Goal: Task Accomplishment & Management: Manage account settings

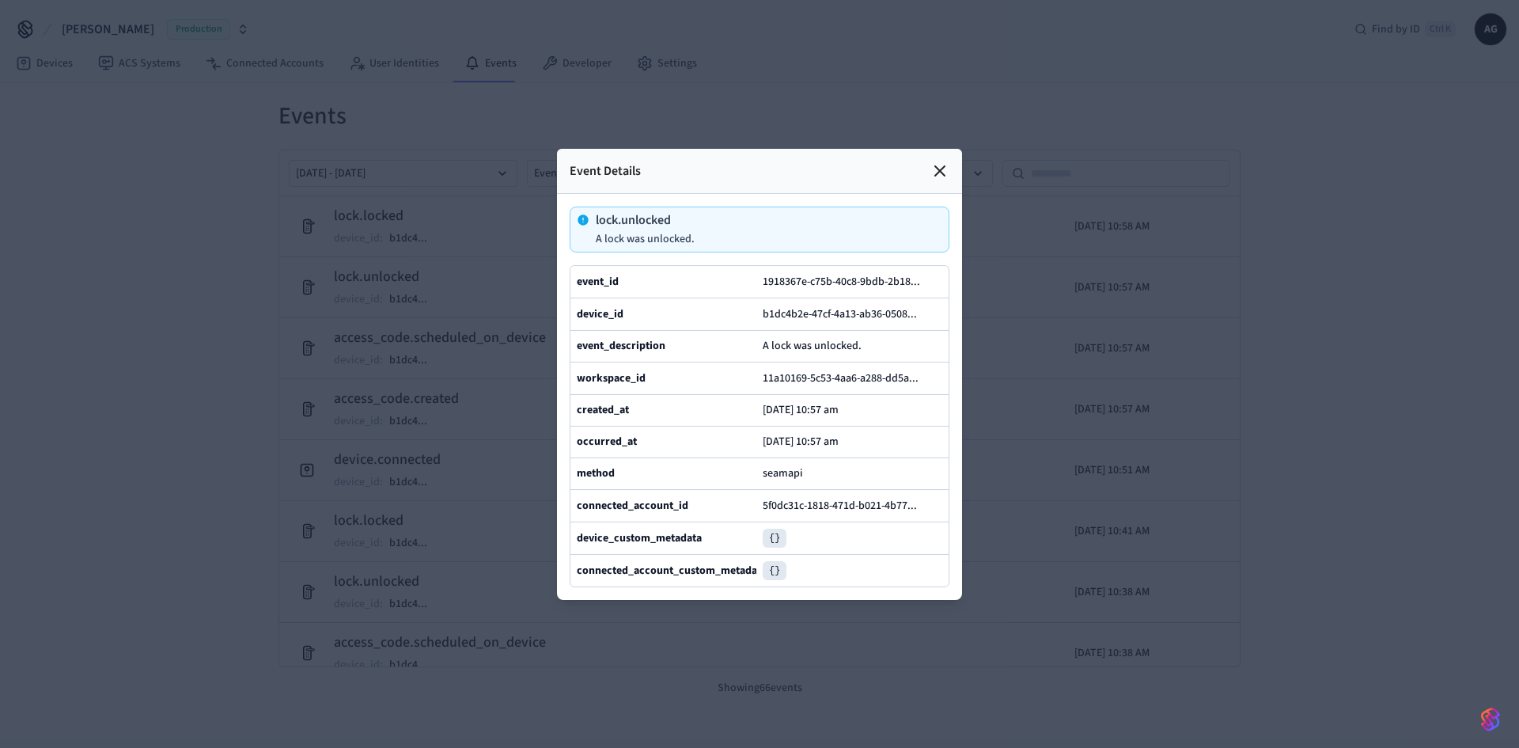
click at [257, 446] on div at bounding box center [759, 374] width 1519 height 748
click at [938, 166] on icon at bounding box center [939, 170] width 9 height 9
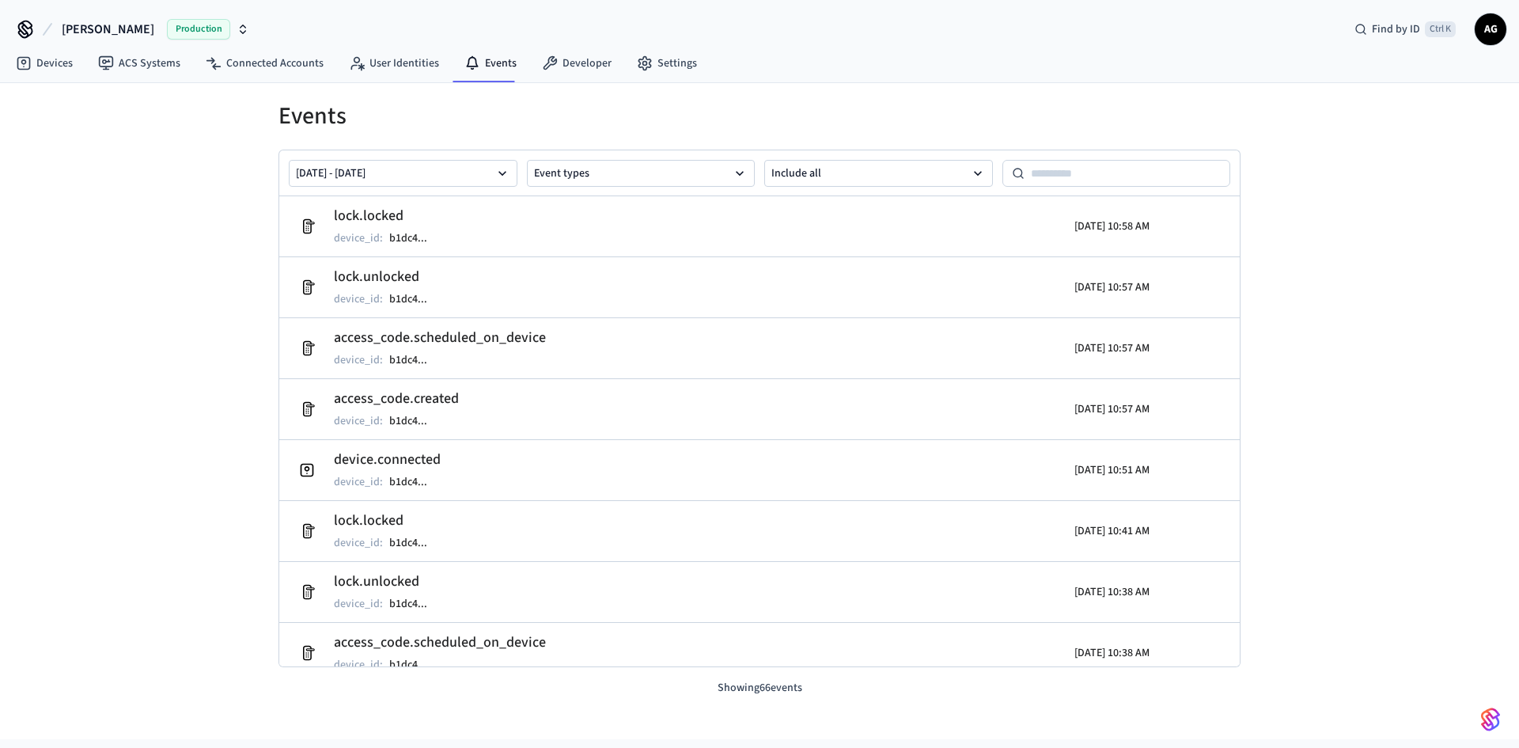
click at [219, 413] on div "Events Aug 21 2025 - Aug 28 2025 Event types Include all lock.locked device_id …" at bounding box center [759, 411] width 1519 height 656
click at [47, 313] on div "Events [DATE] - [DATE] Event types Include all lock.locked device_id : b1dc4 ..…" at bounding box center [759, 411] width 1519 height 656
click at [216, 655] on div "Events Aug 21 2025 - Aug 28 2025 Event types Include all lock.unlocked device_i…" at bounding box center [759, 411] width 1519 height 656
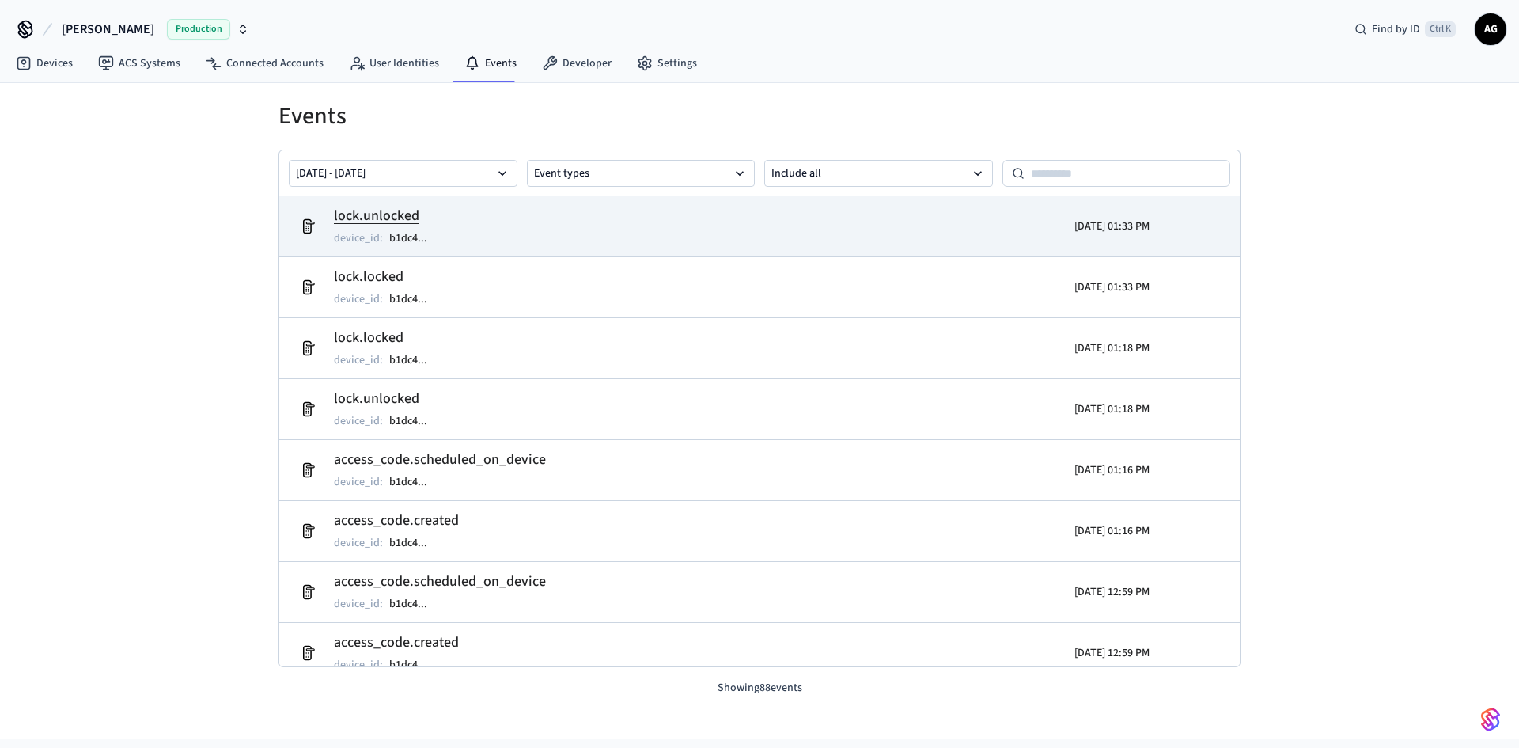
click at [415, 214] on h2 "lock.unlocked" at bounding box center [388, 216] width 109 height 22
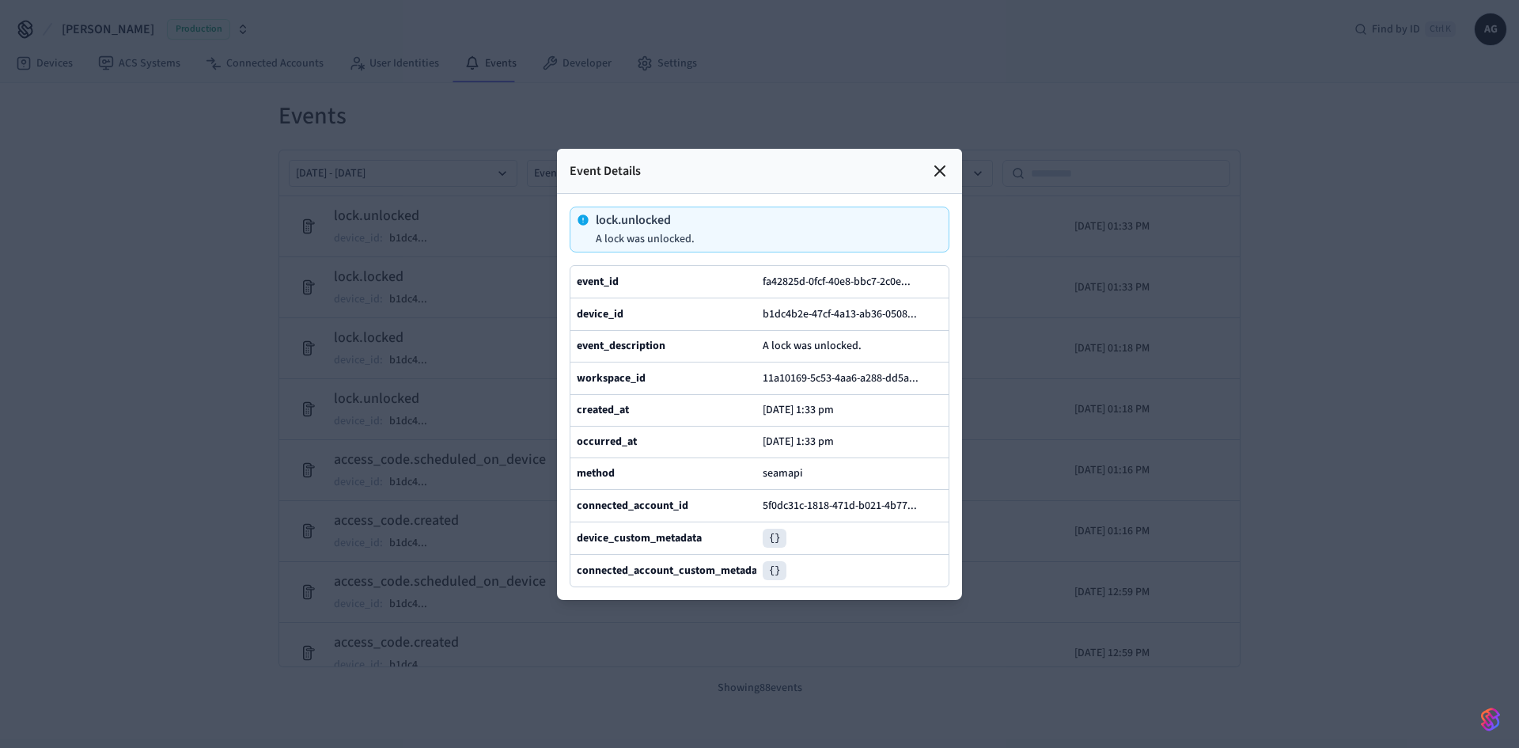
click at [47, 299] on div at bounding box center [759, 374] width 1519 height 748
click at [747, 451] on div "occurred_at" at bounding box center [667, 442] width 180 height 18
click at [752, 447] on div "occurred_at" at bounding box center [667, 442] width 180 height 18
click at [32, 79] on div at bounding box center [759, 374] width 1519 height 748
click at [181, 132] on div at bounding box center [759, 374] width 1519 height 748
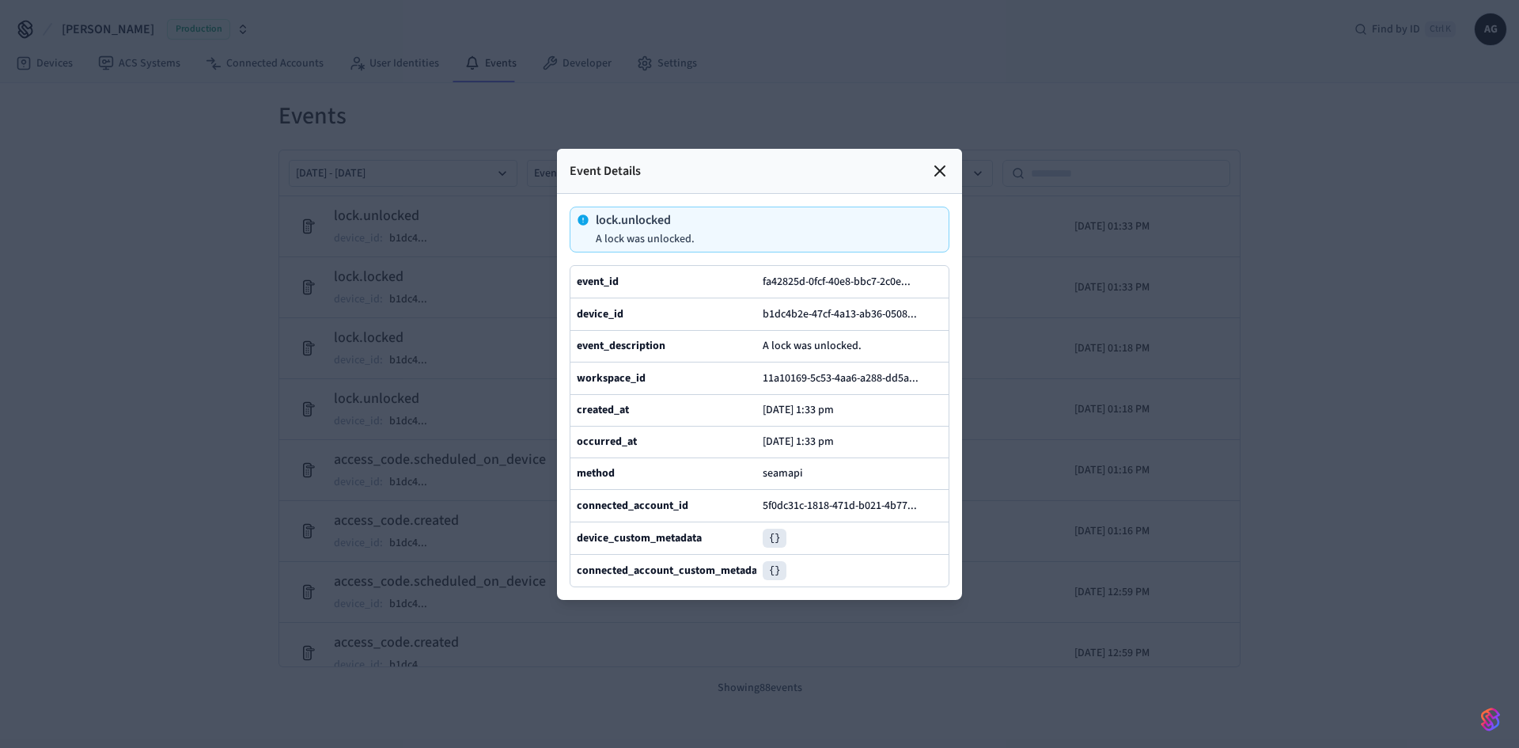
click at [949, 161] on icon at bounding box center [940, 170] width 19 height 19
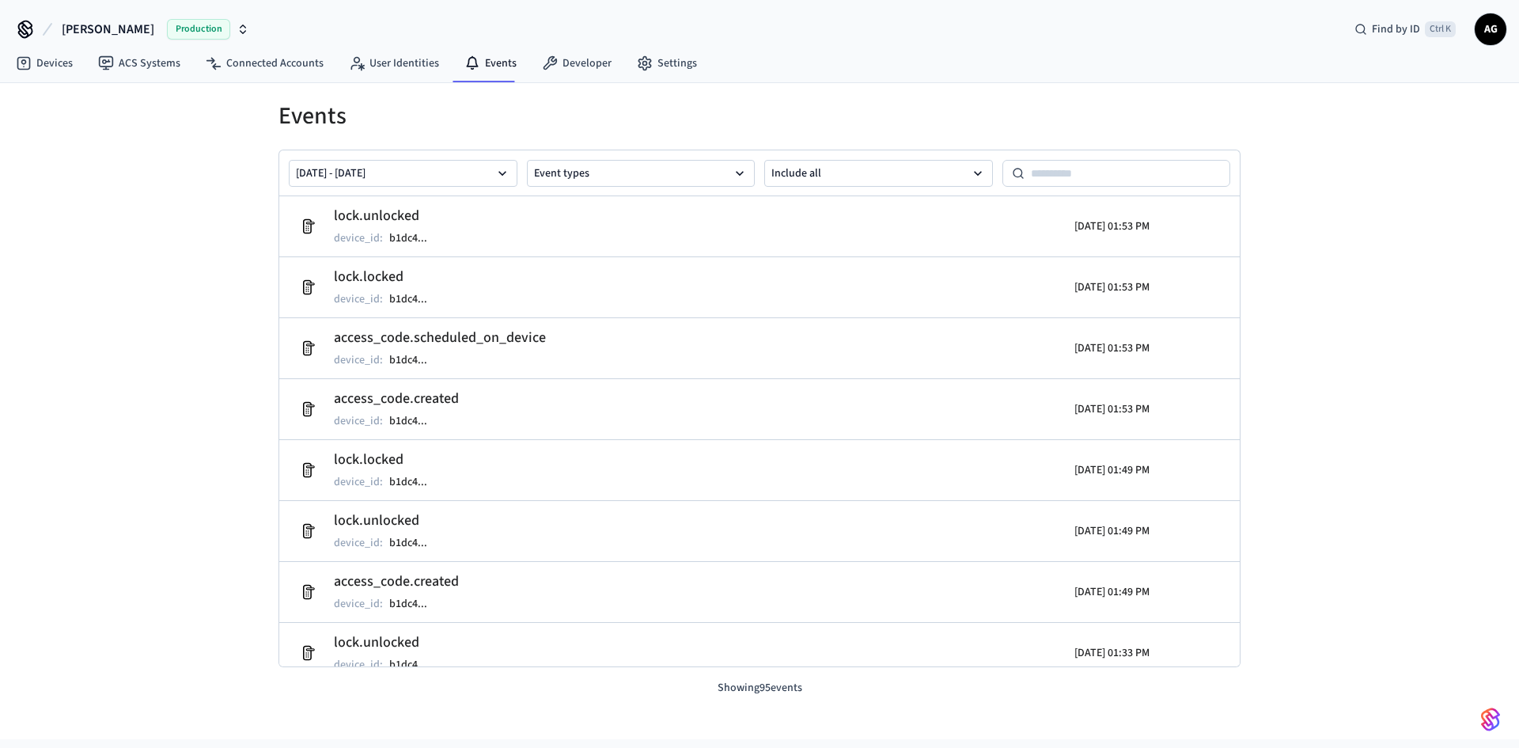
click at [58, 228] on div "Events Aug 21 2025 - Aug 28 2025 Event types Include all lock.unlocked device_i…" at bounding box center [759, 411] width 1519 height 656
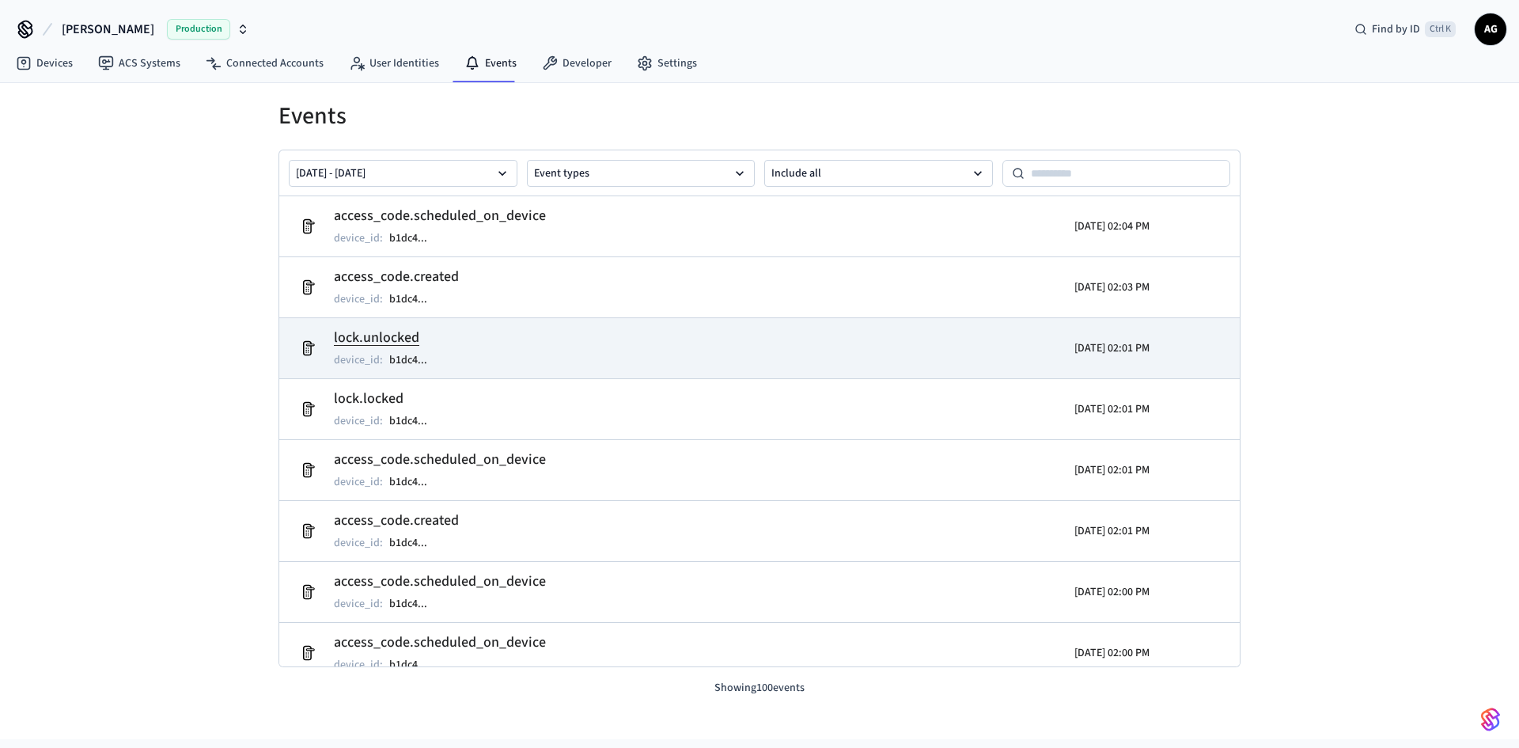
click at [449, 330] on td "lock.unlocked device_id : b1dc4 ..." at bounding box center [604, 348] width 624 height 44
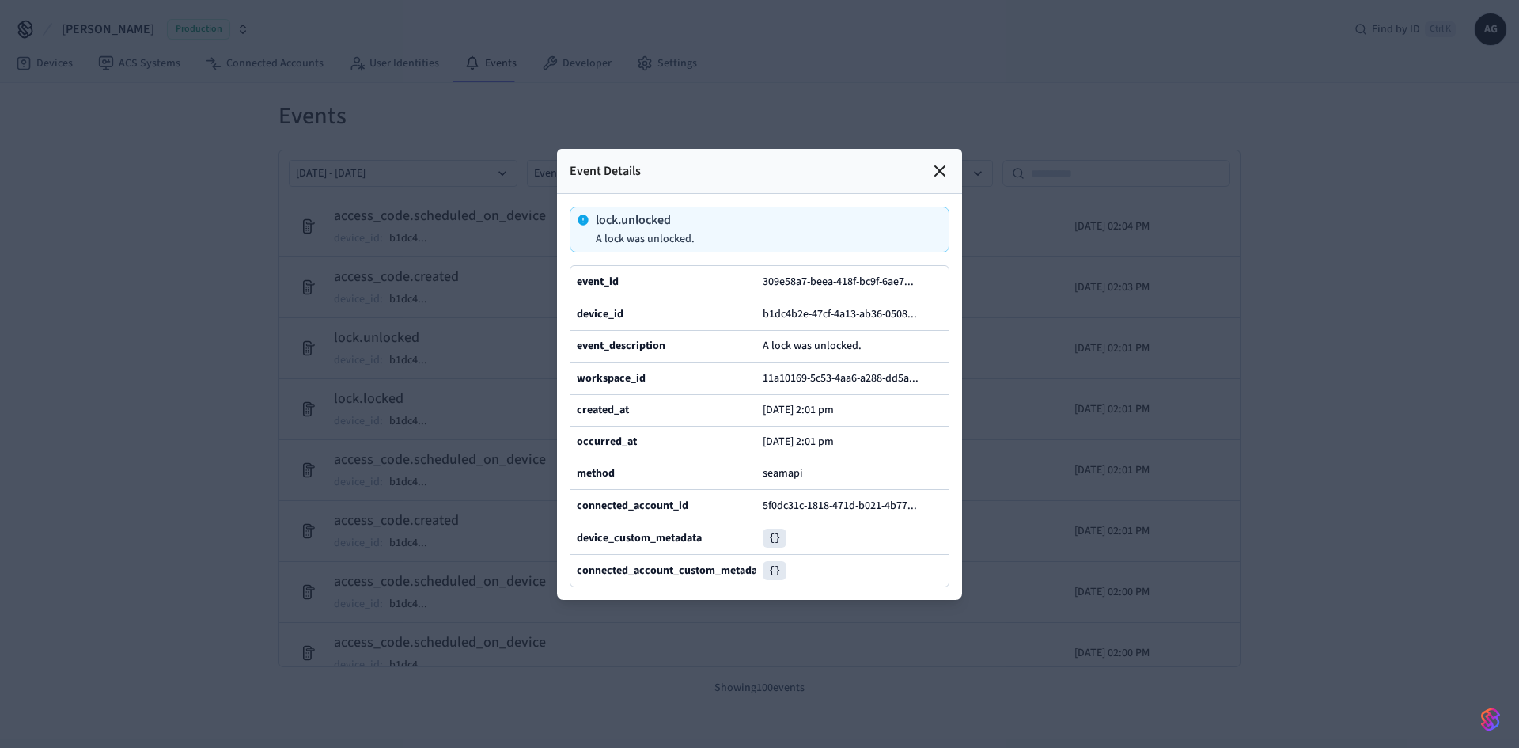
click at [778, 548] on pre "{}" at bounding box center [775, 538] width 24 height 19
click at [777, 548] on pre "{}" at bounding box center [775, 538] width 24 height 19
drag, startPoint x: 824, startPoint y: 248, endPoint x: 863, endPoint y: 250, distance: 39.6
click at [858, 272] on div "309e58a7-beea-418f-bc9f-6ae7 ..." at bounding box center [853, 281] width 180 height 19
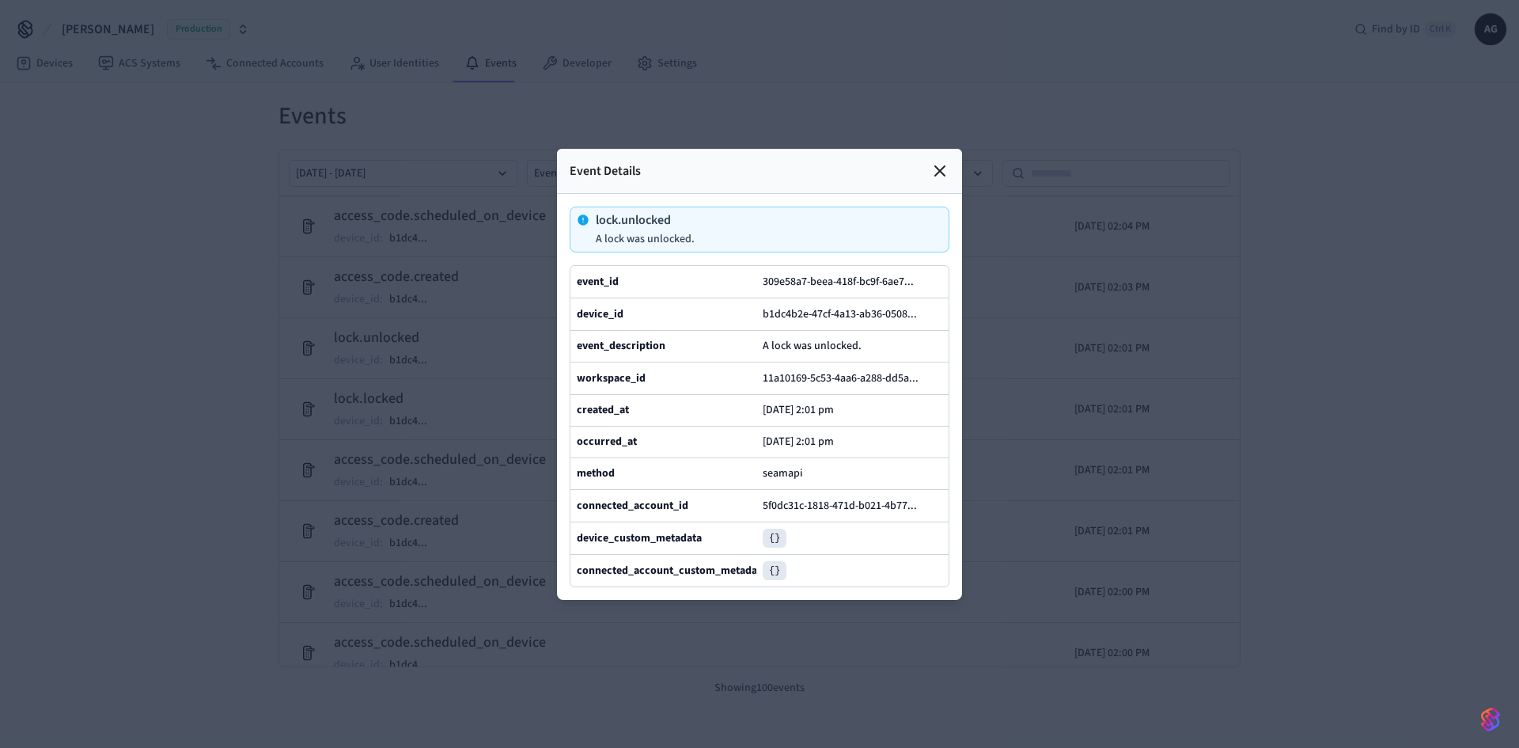
click at [446, 507] on div at bounding box center [759, 374] width 1519 height 748
click at [929, 149] on div "Event Details" at bounding box center [759, 171] width 405 height 45
click at [935, 161] on icon at bounding box center [940, 170] width 19 height 19
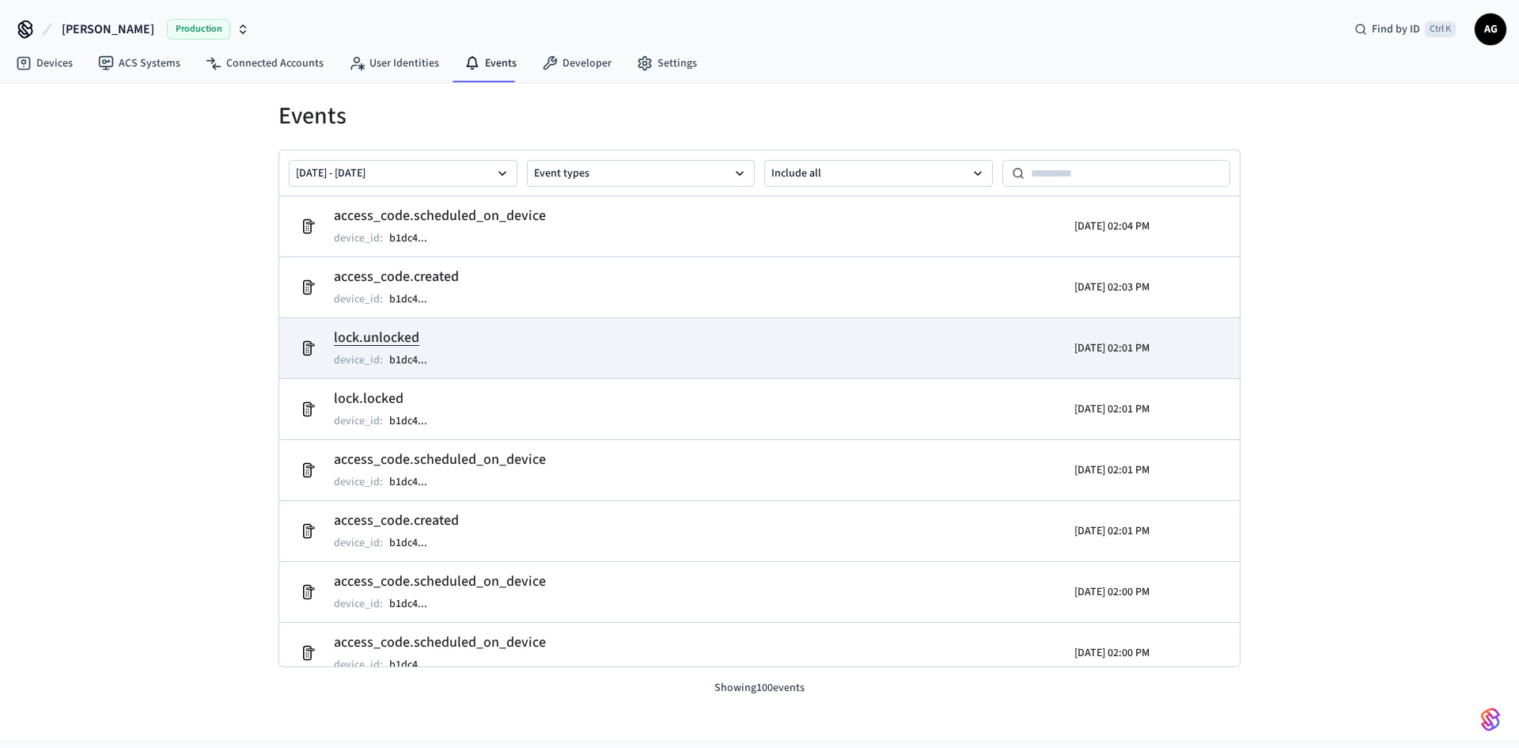
click at [500, 342] on td "lock.unlocked device_id : b1dc4 ..." at bounding box center [604, 348] width 624 height 44
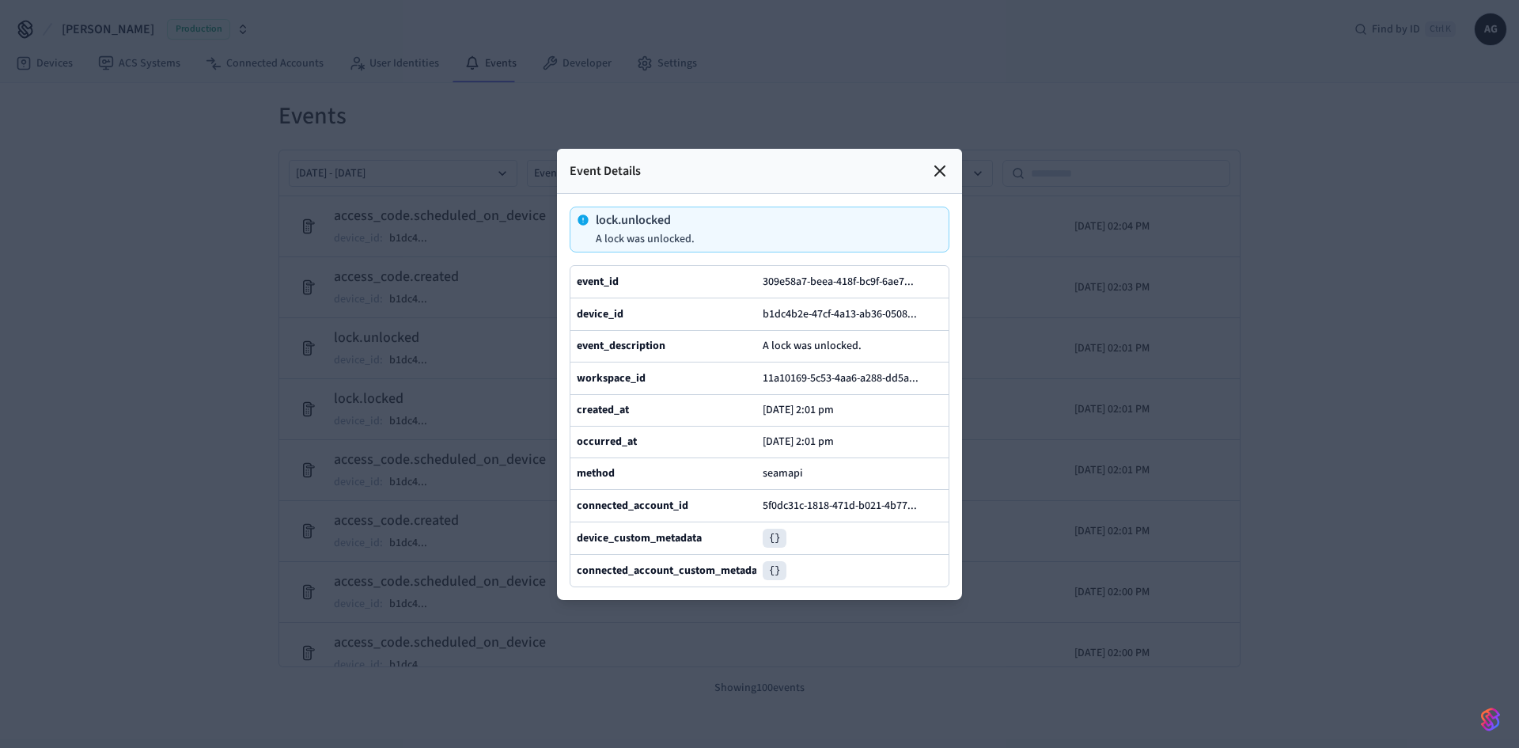
click at [439, 483] on div at bounding box center [759, 374] width 1519 height 748
click at [936, 161] on icon at bounding box center [940, 170] width 19 height 19
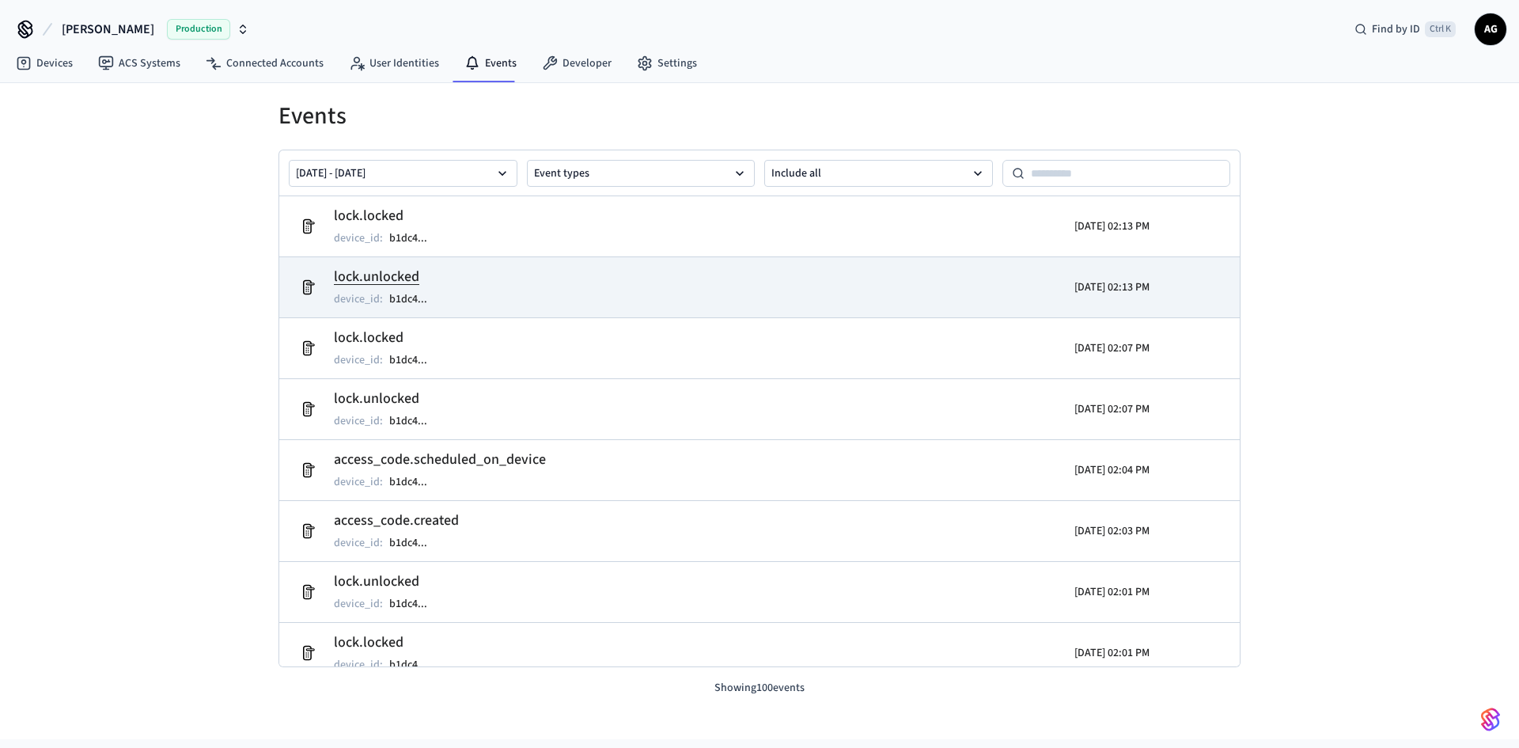
click at [485, 282] on td "lock.unlocked device_id : b1dc4 ..." at bounding box center [604, 287] width 624 height 44
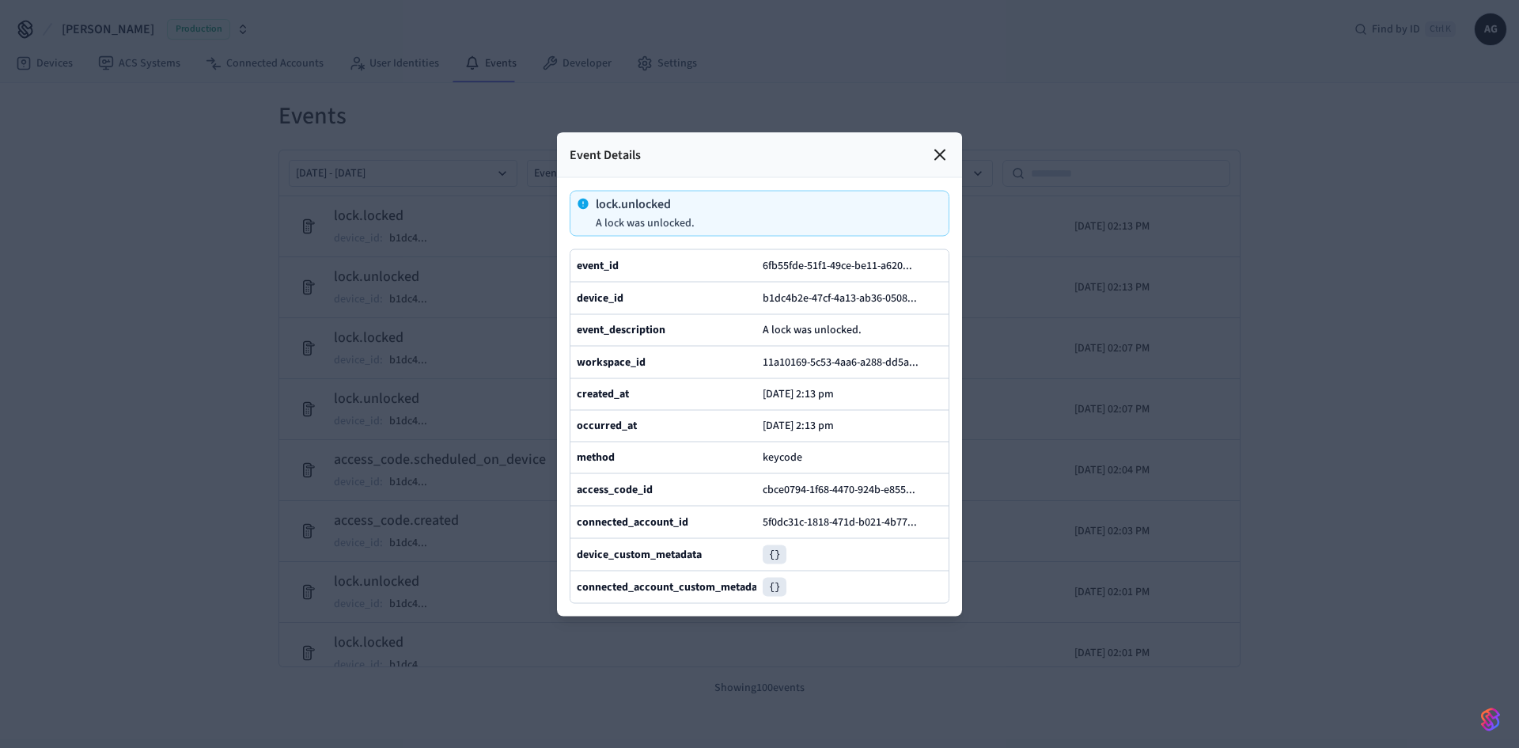
click at [522, 422] on div at bounding box center [759, 374] width 1519 height 748
click at [923, 132] on div "Event Details" at bounding box center [759, 154] width 405 height 45
click at [938, 150] on icon at bounding box center [939, 154] width 9 height 9
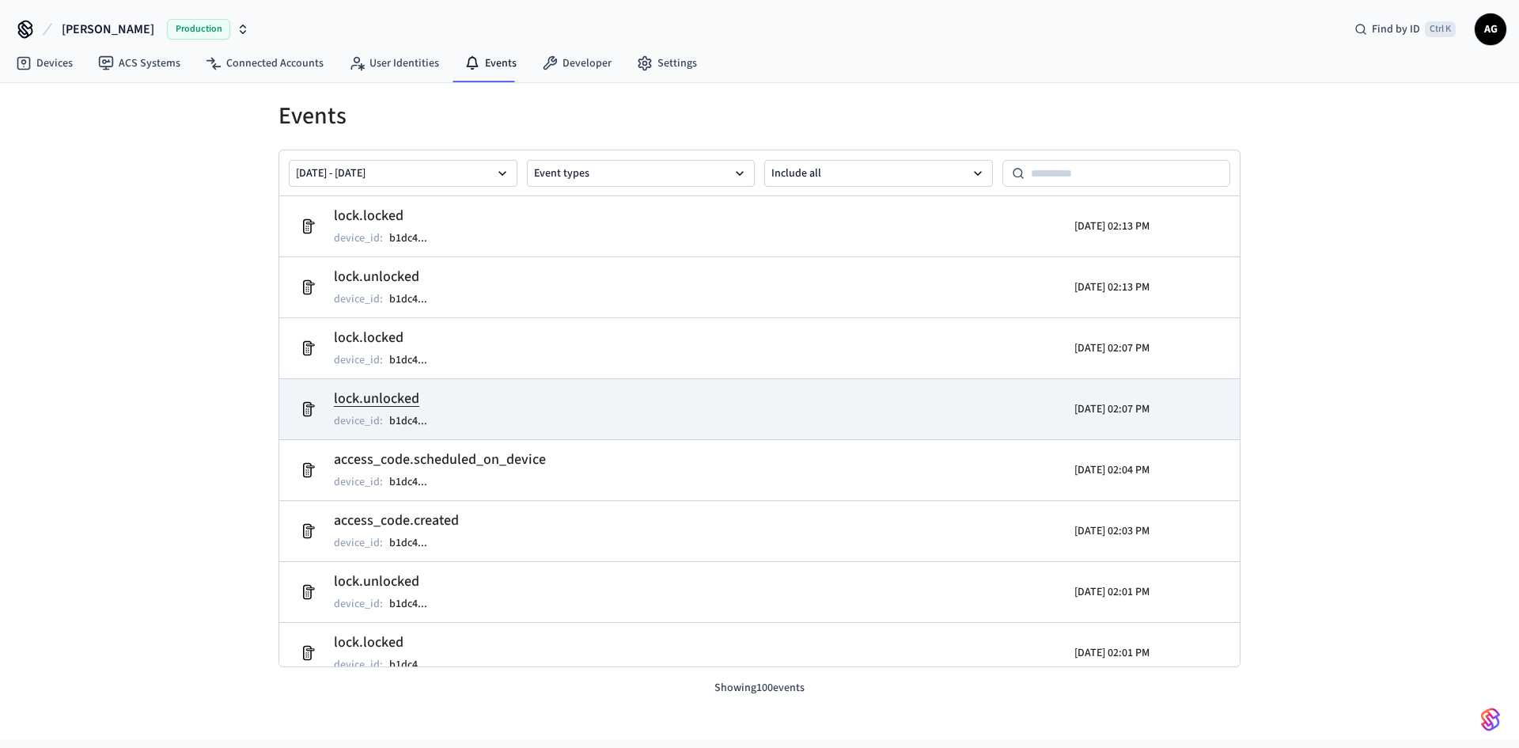
click at [504, 411] on td "lock.unlocked device_id : b1dc4 ..." at bounding box center [604, 409] width 624 height 44
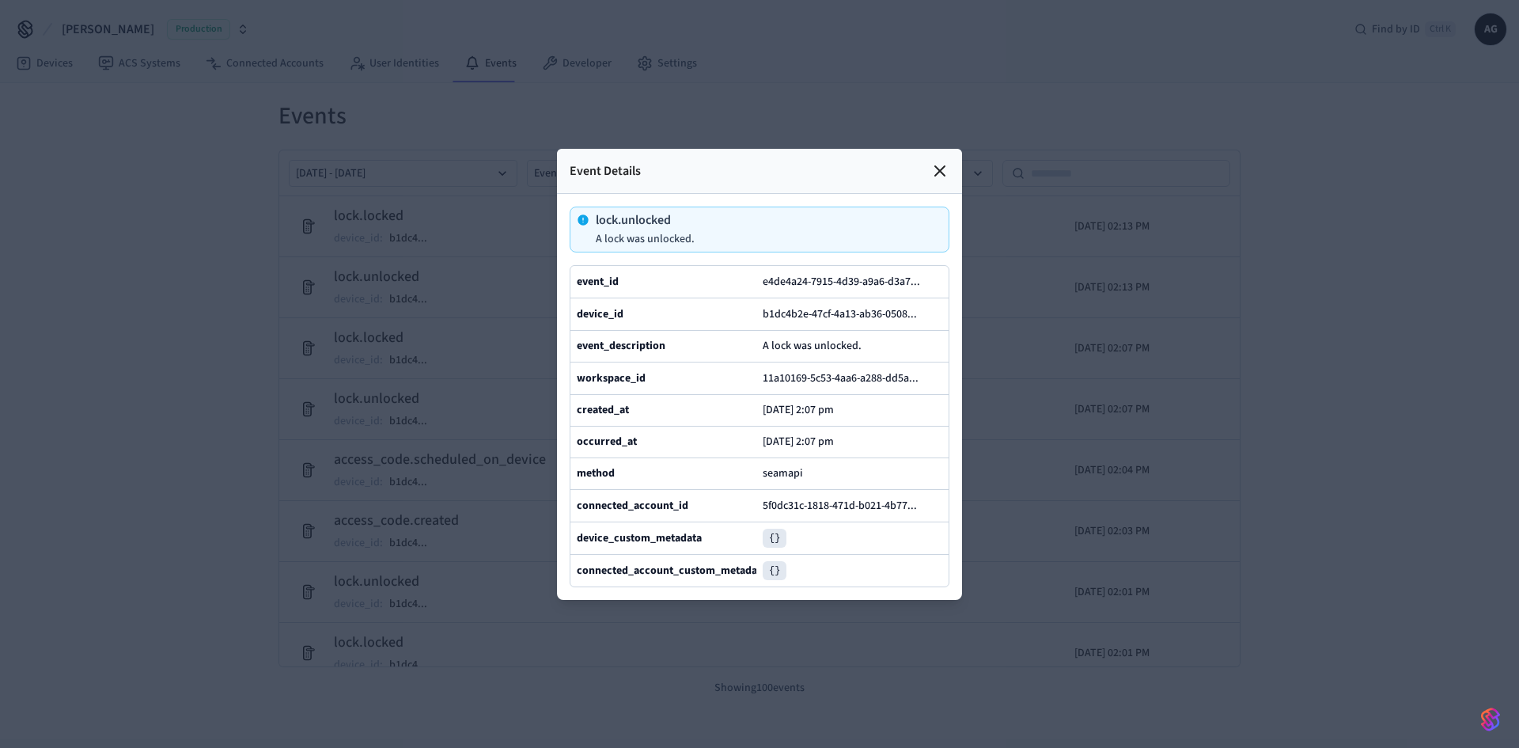
click at [946, 161] on icon at bounding box center [940, 170] width 19 height 19
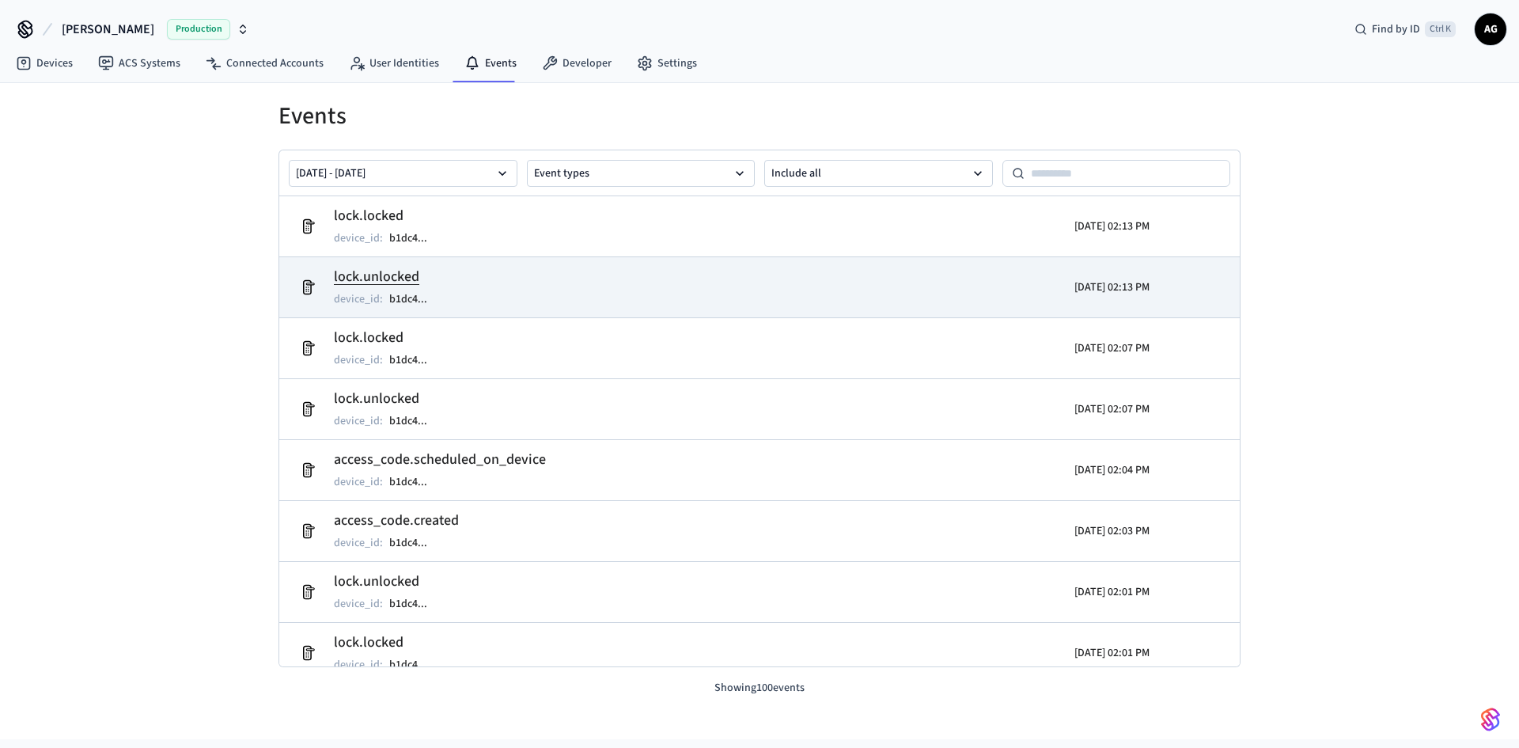
click at [509, 281] on td "lock.unlocked device_id : b1dc4 ..." at bounding box center [604, 287] width 624 height 44
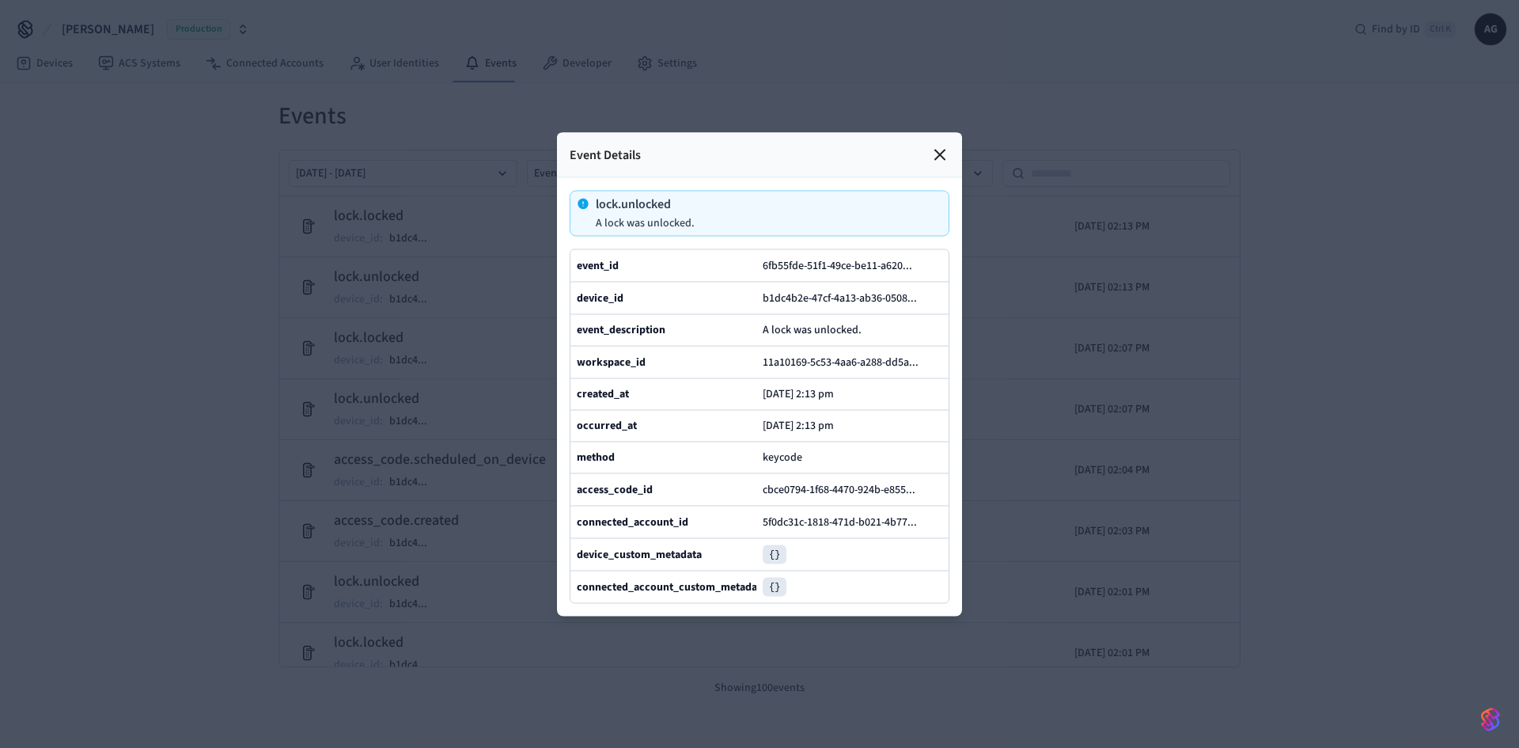
click at [90, 162] on div at bounding box center [759, 374] width 1519 height 748
click at [938, 145] on icon at bounding box center [940, 154] width 19 height 19
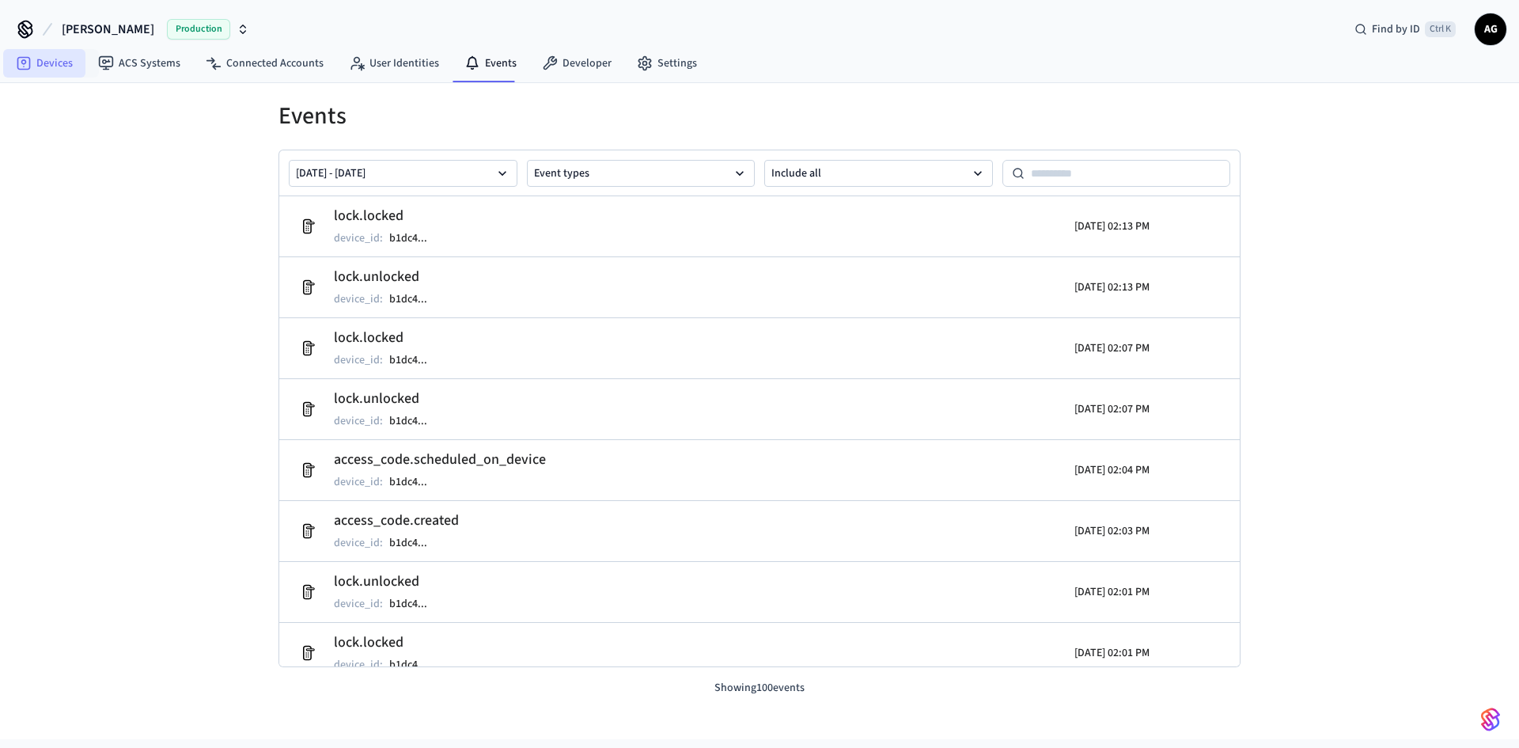
click at [68, 61] on link "Devices" at bounding box center [44, 63] width 82 height 28
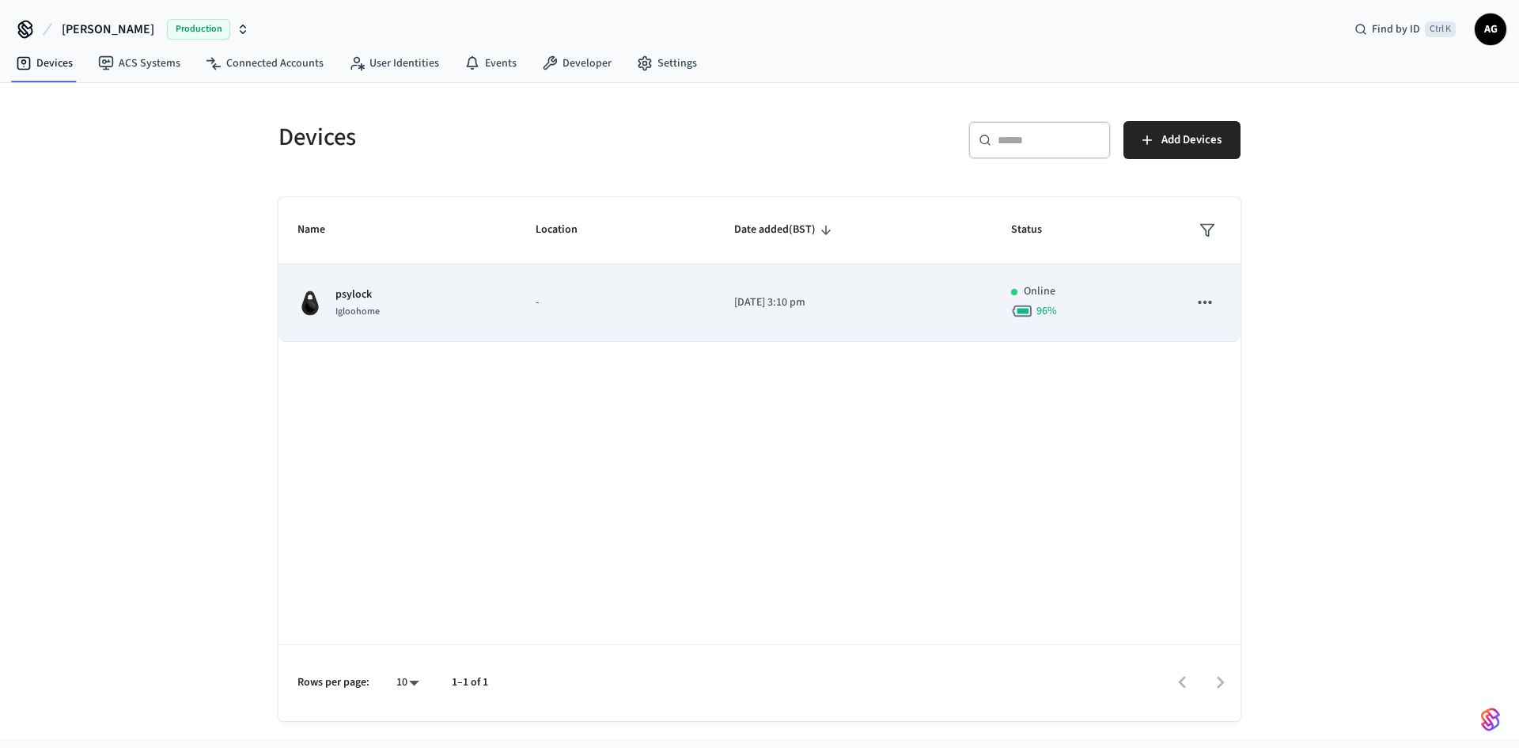
click at [351, 283] on td "psylock Igloohome" at bounding box center [398, 303] width 238 height 78
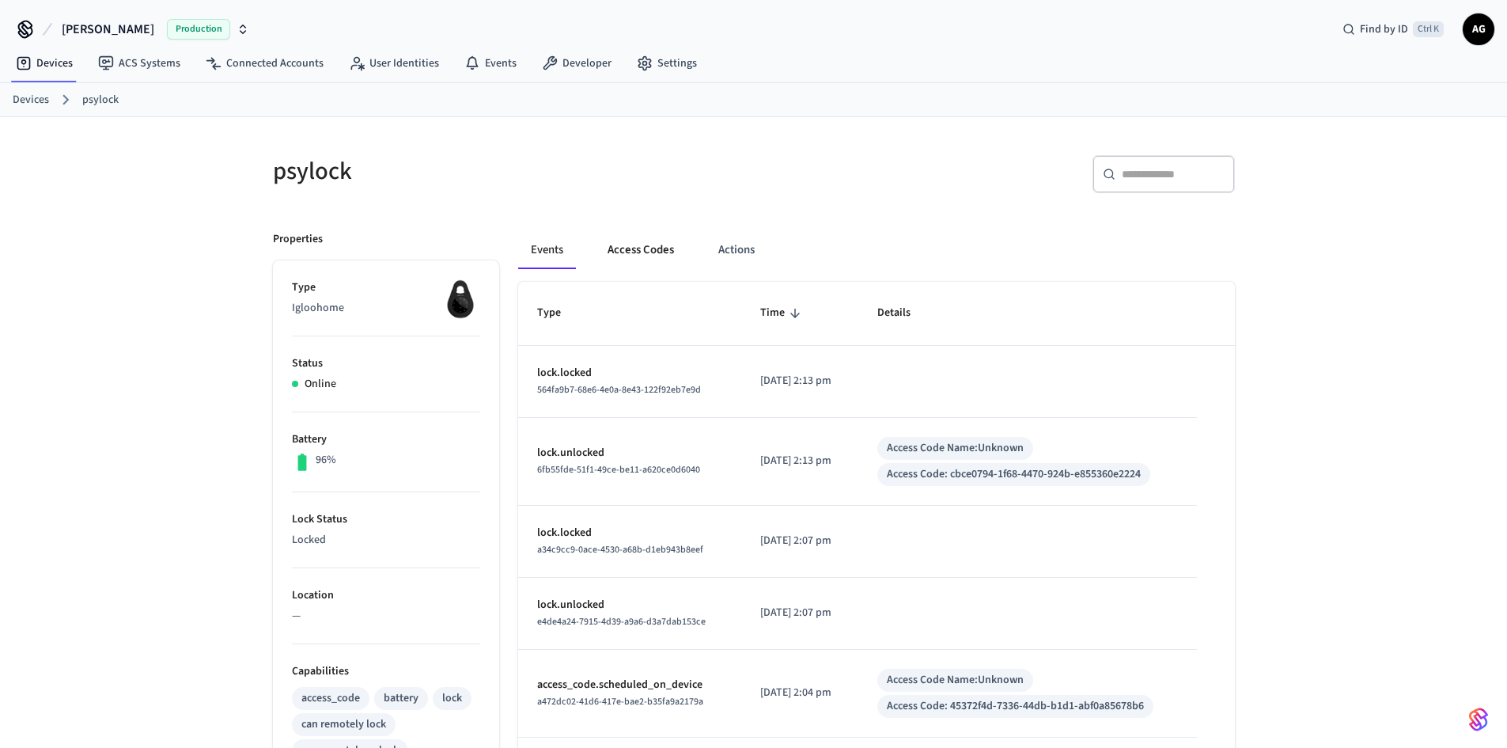
click at [635, 260] on button "Access Codes" at bounding box center [641, 250] width 92 height 38
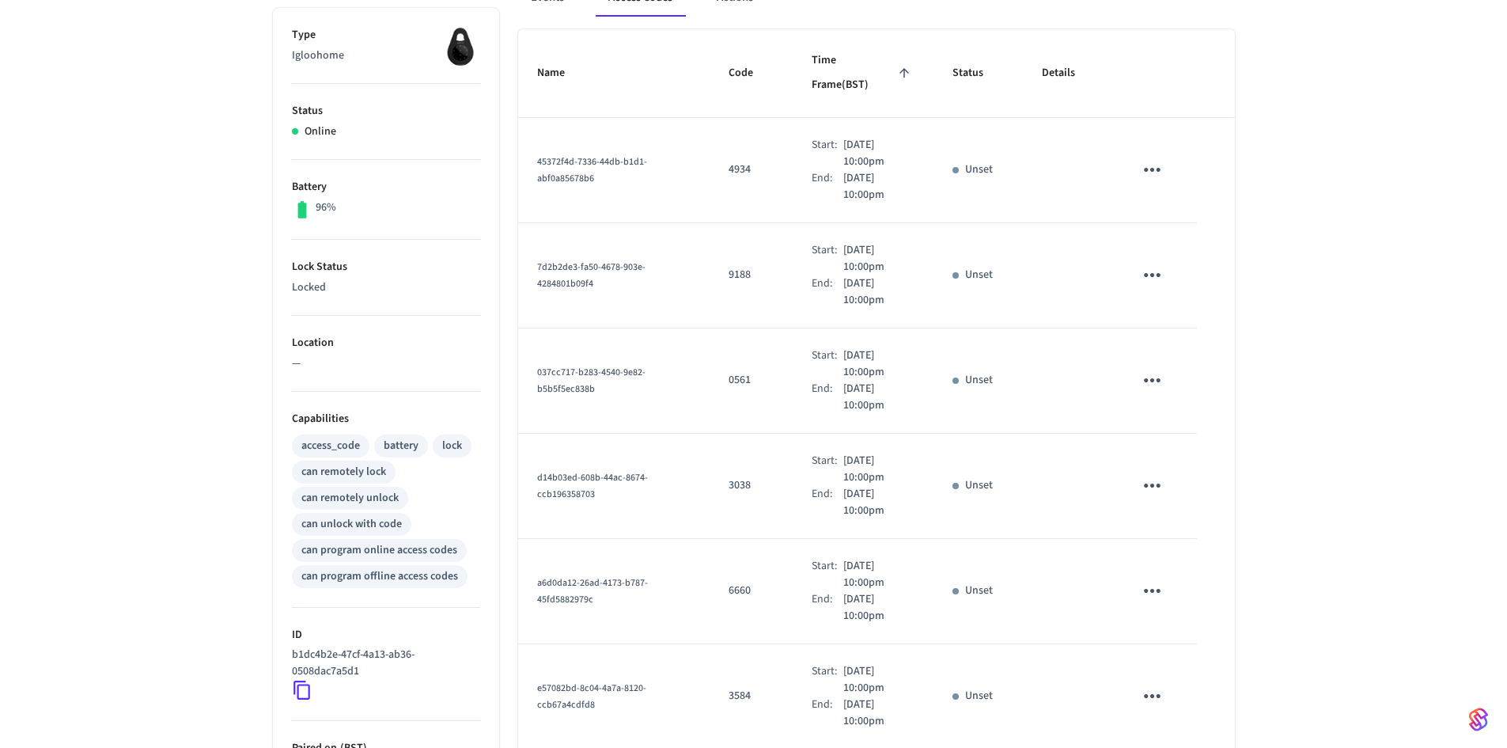
scroll to position [94, 0]
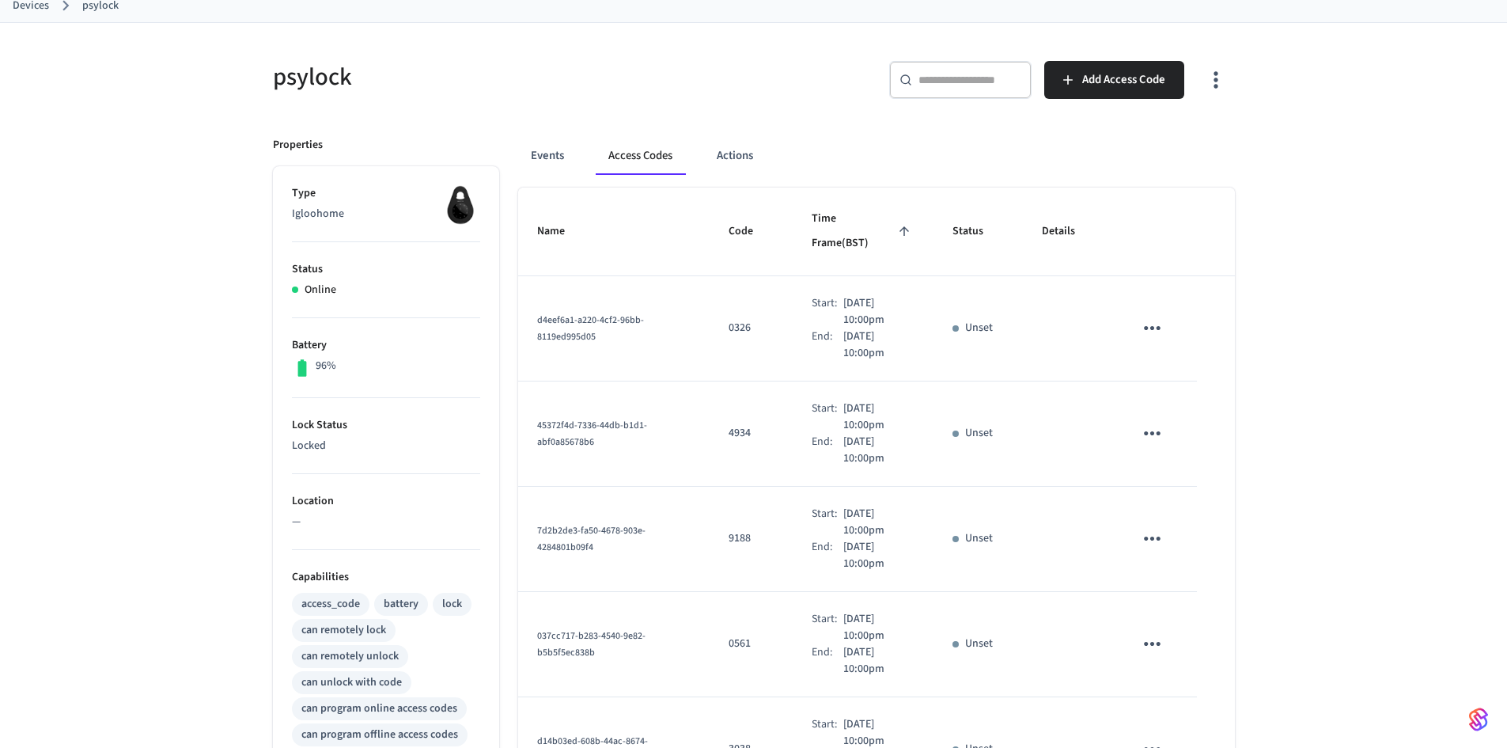
click at [87, 32] on div "psylock ​ ​ Add Access Code Properties Type Igloohome Status Online Battery 96%…" at bounding box center [753, 714] width 1507 height 1382
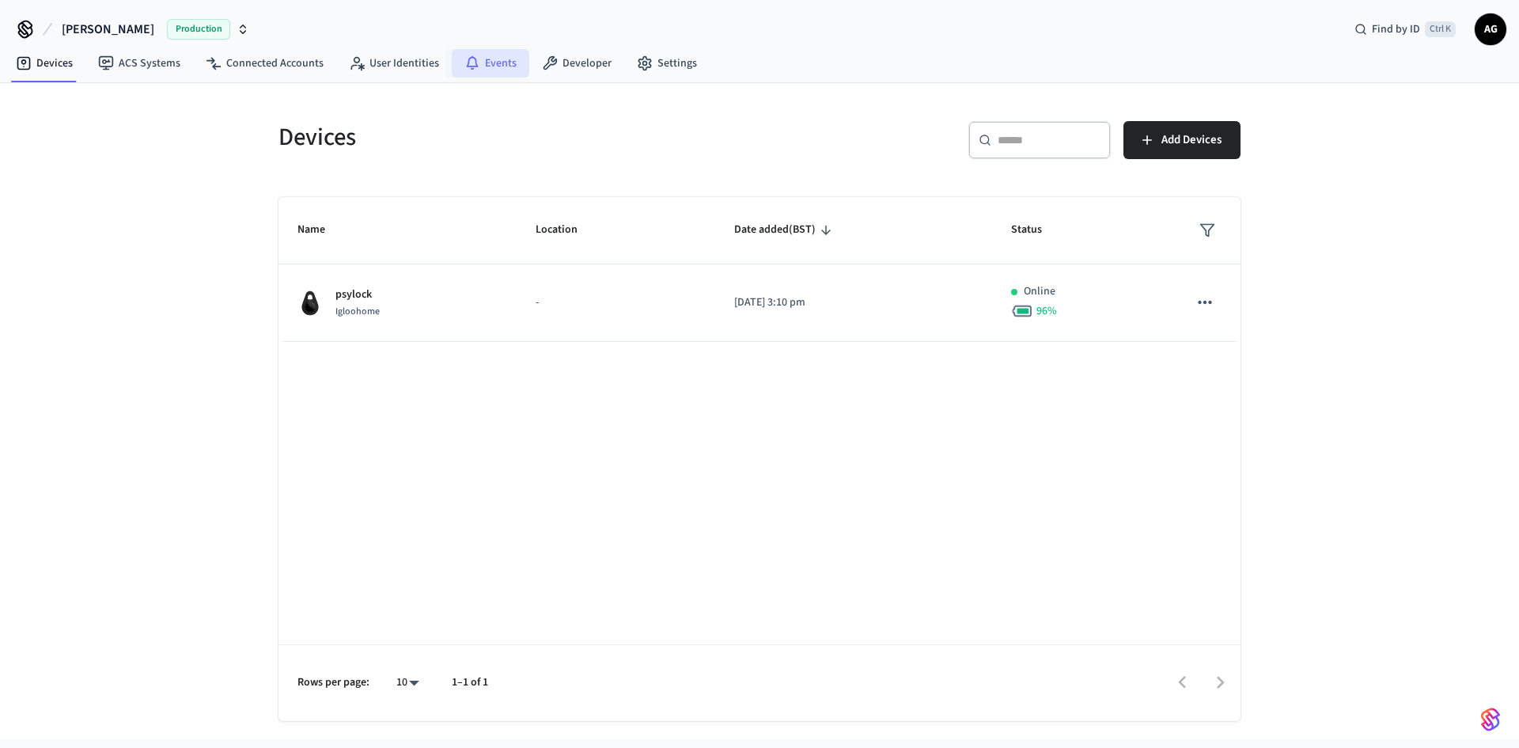
click at [491, 59] on link "Events" at bounding box center [491, 63] width 78 height 28
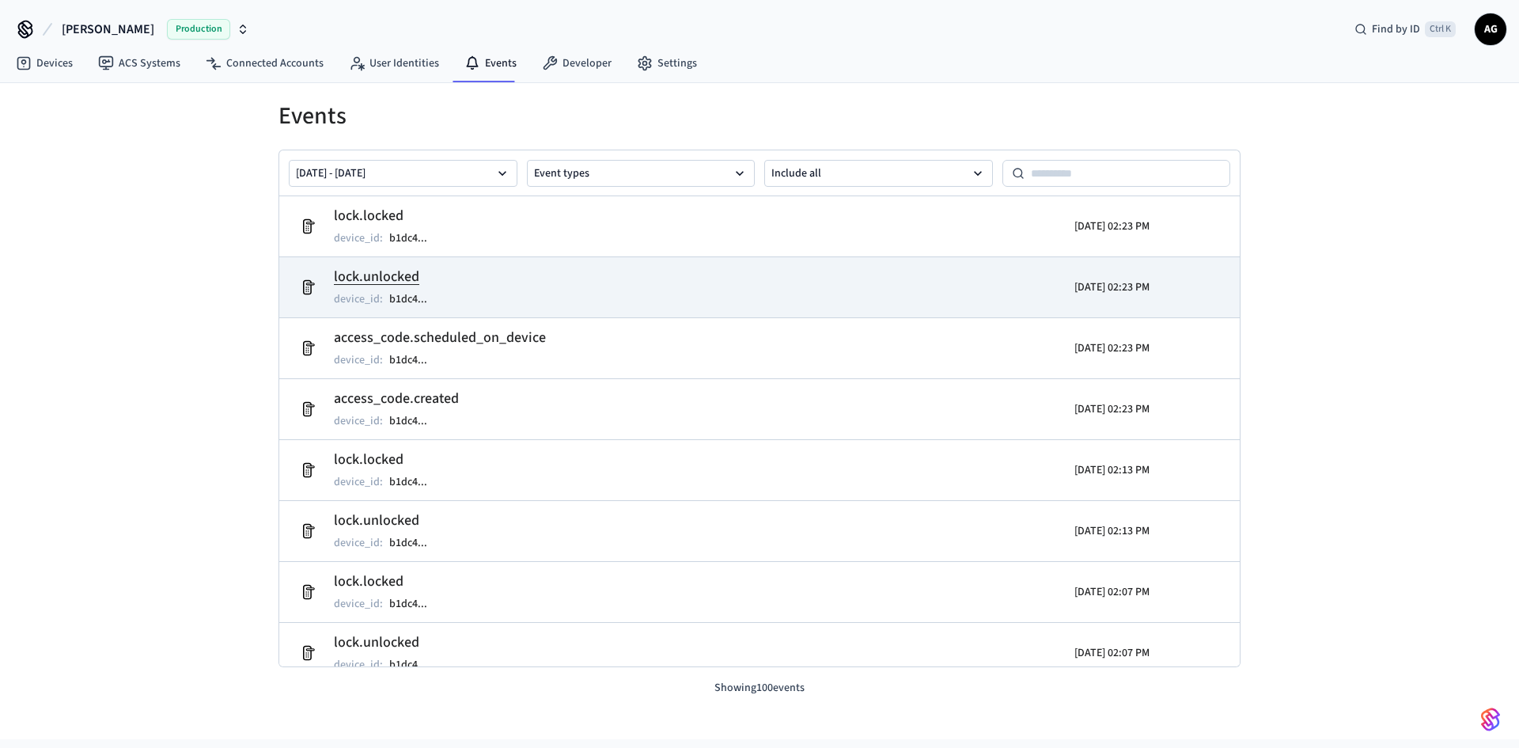
click at [1100, 285] on p "2025/08/28 02:23 PM" at bounding box center [1112, 287] width 75 height 16
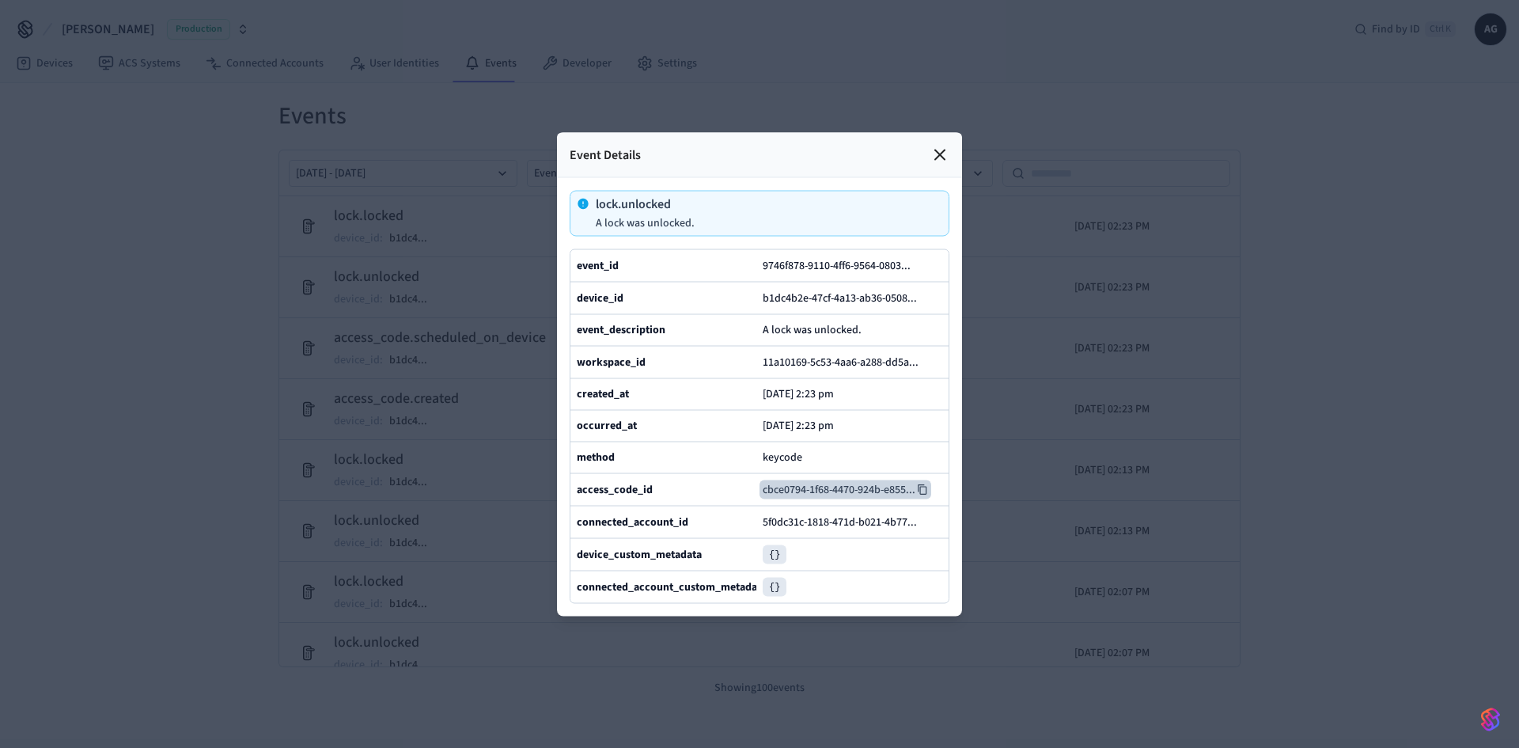
click at [920, 495] on icon at bounding box center [922, 488] width 11 height 11
click at [341, 236] on div at bounding box center [759, 374] width 1519 height 748
click at [933, 145] on icon at bounding box center [940, 154] width 19 height 19
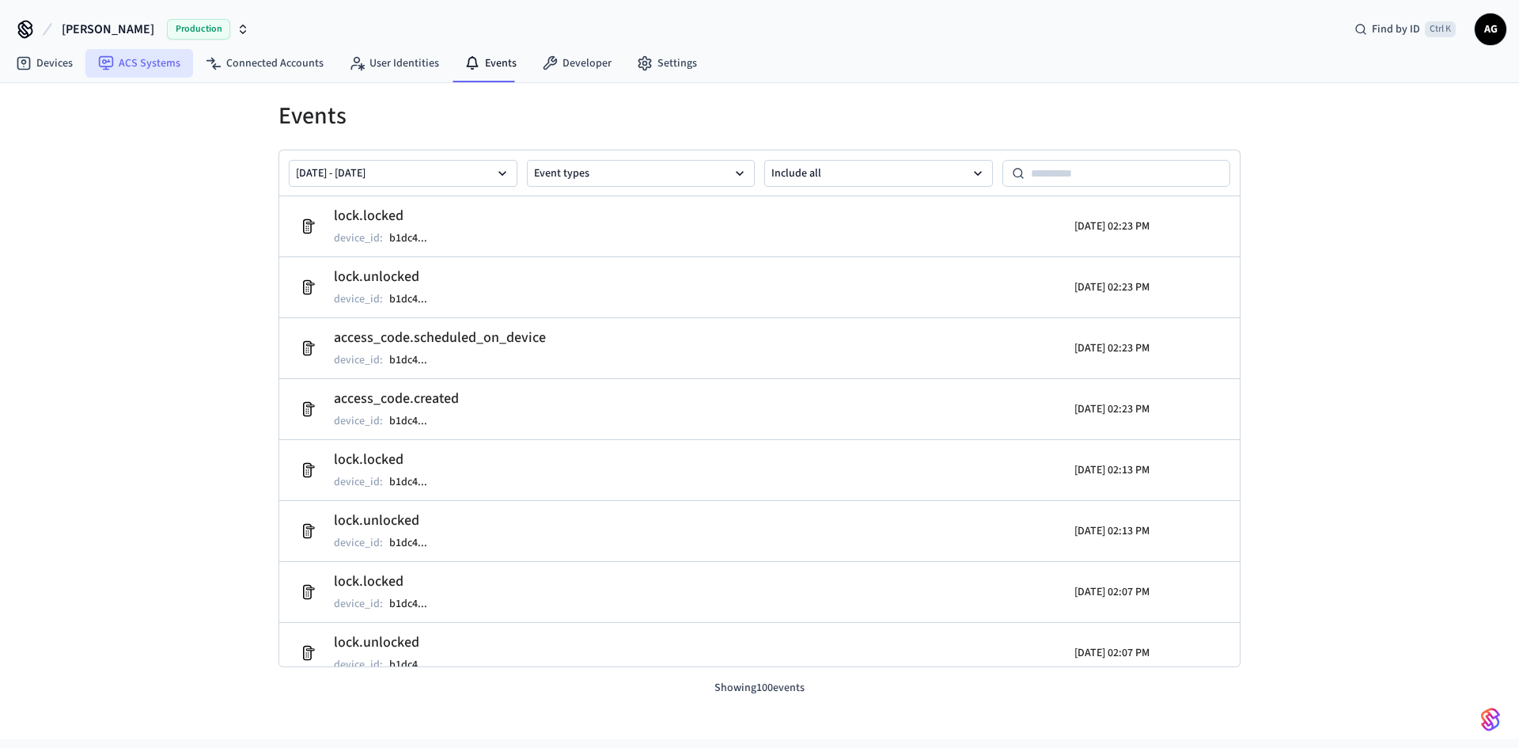
click at [124, 60] on link "ACS Systems" at bounding box center [139, 63] width 108 height 28
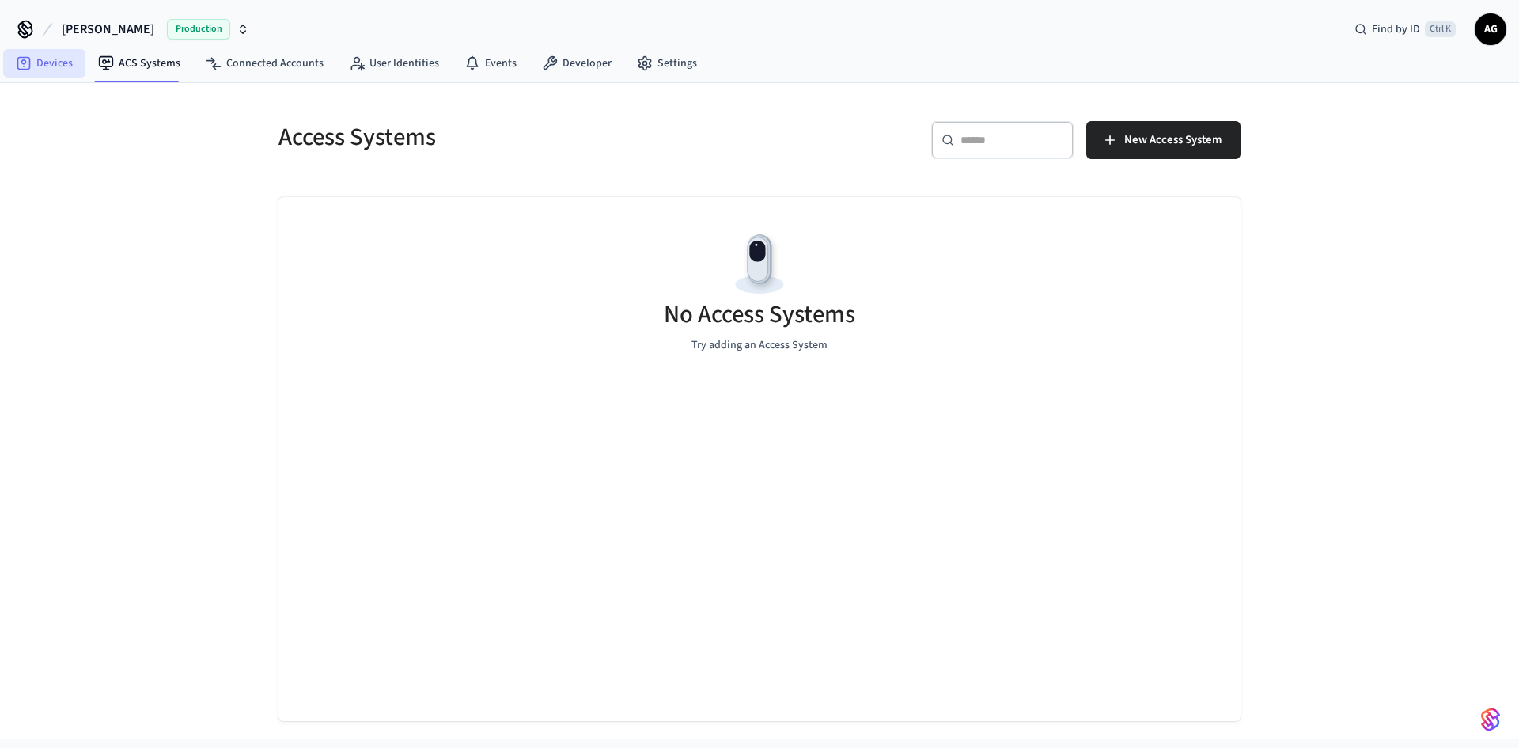
click at [36, 72] on link "Devices" at bounding box center [44, 63] width 82 height 28
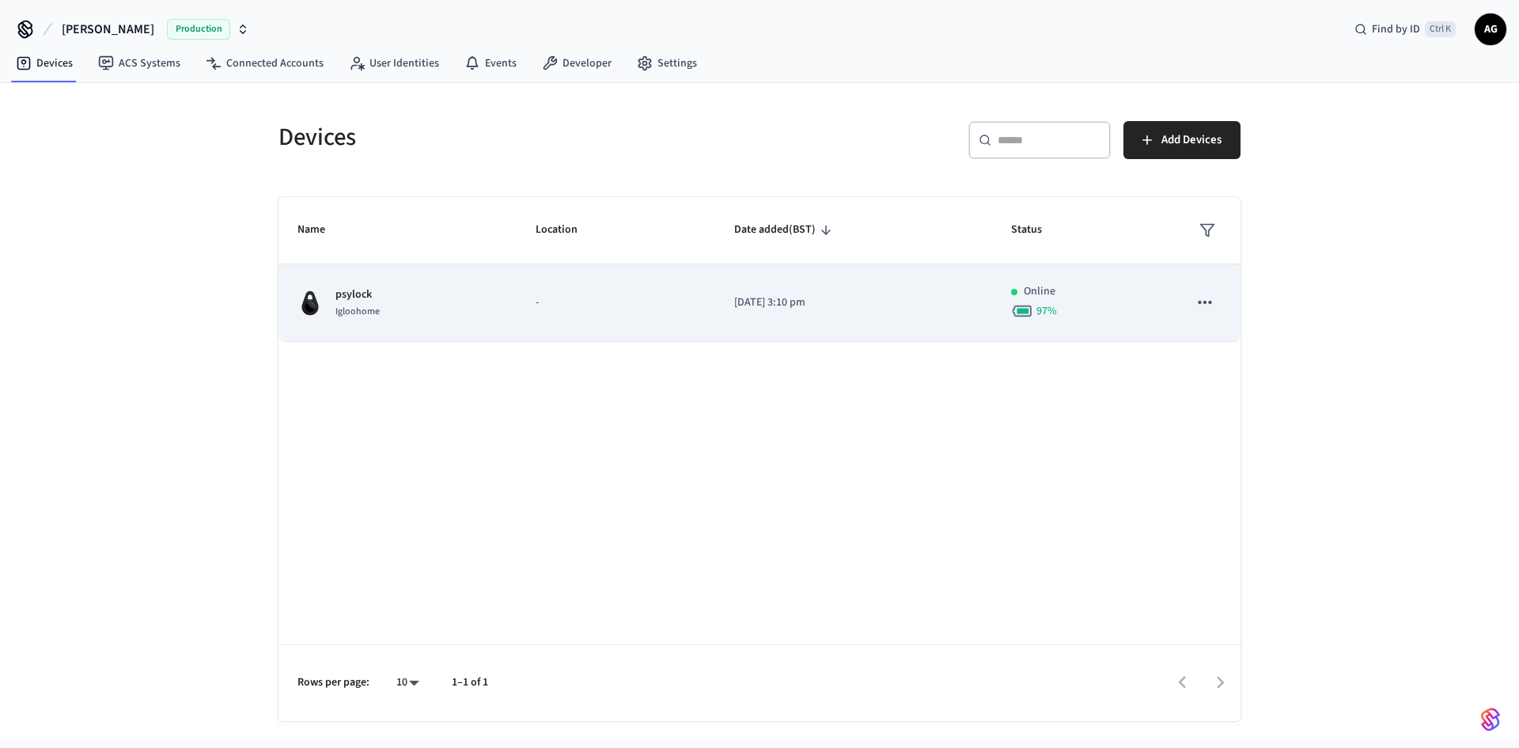
click at [468, 293] on div "psylock Igloohome" at bounding box center [398, 302] width 200 height 33
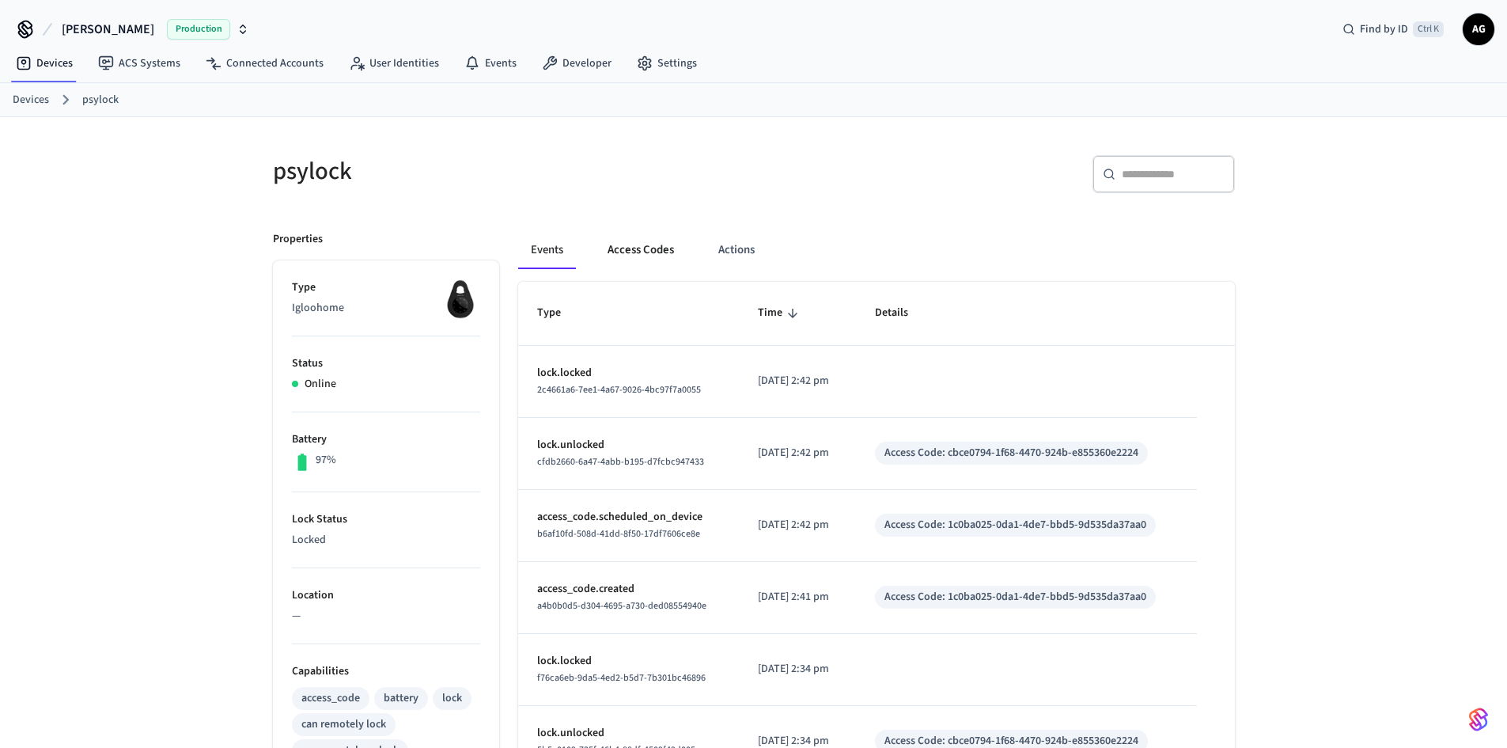
click at [627, 252] on button "Access Codes" at bounding box center [641, 250] width 92 height 38
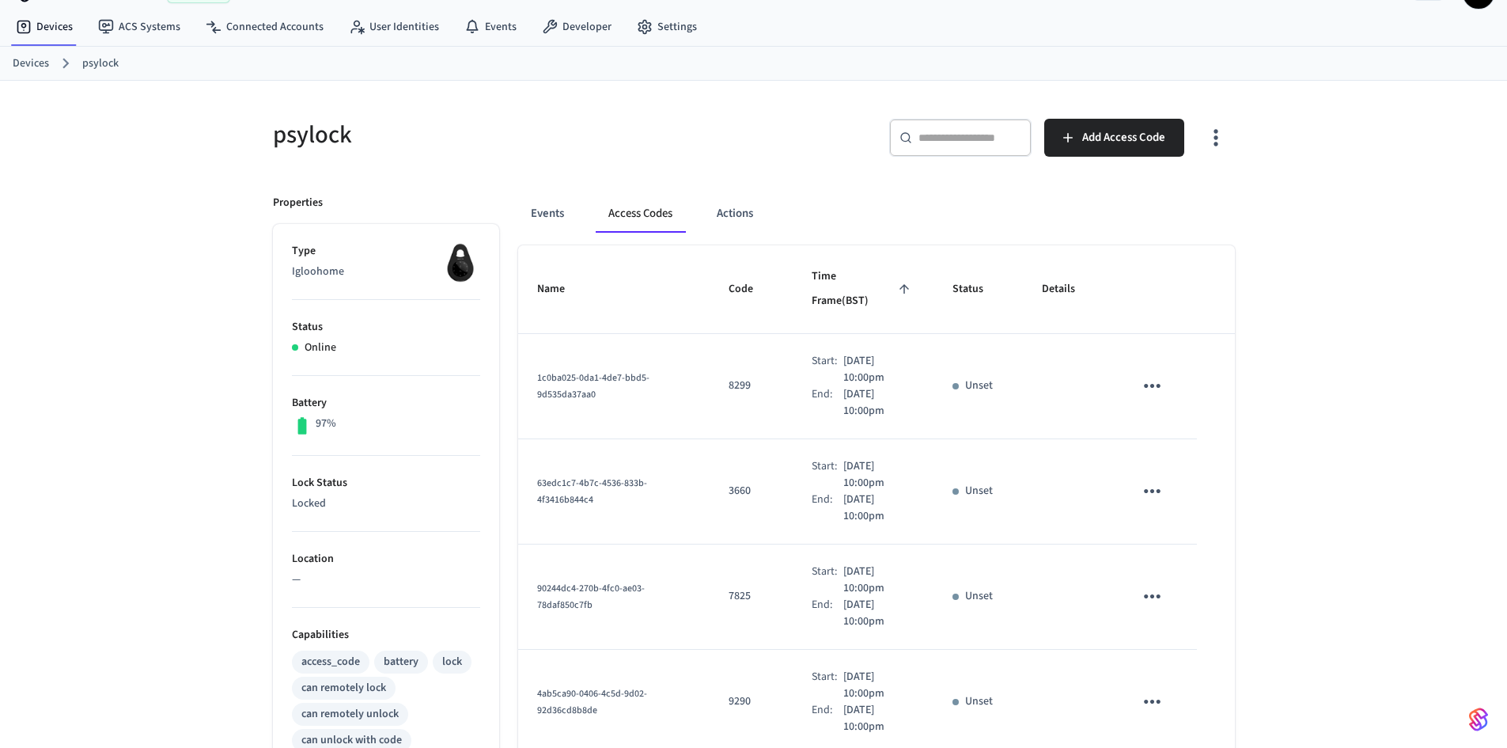
scroll to position [79, 0]
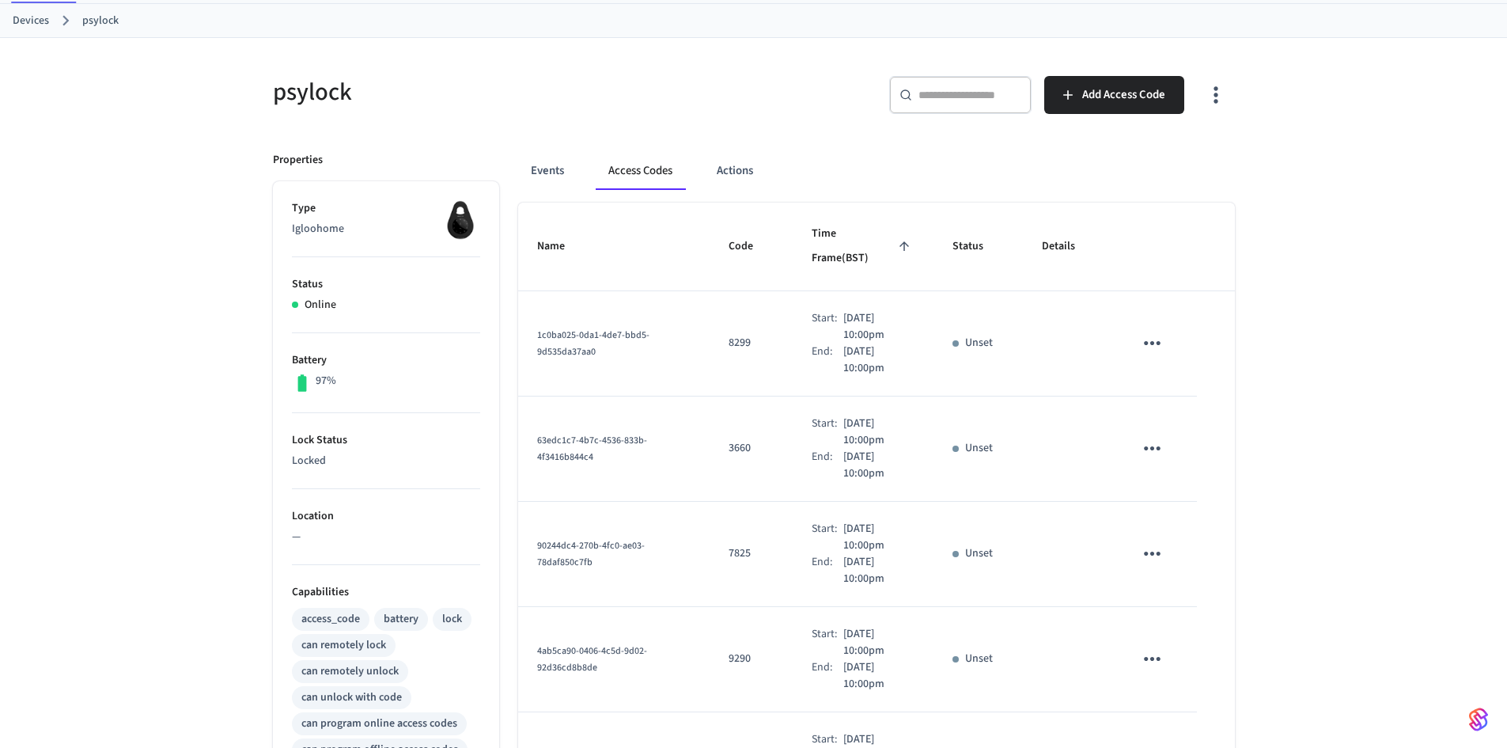
click at [1142, 331] on icon "sticky table" at bounding box center [1152, 343] width 25 height 25
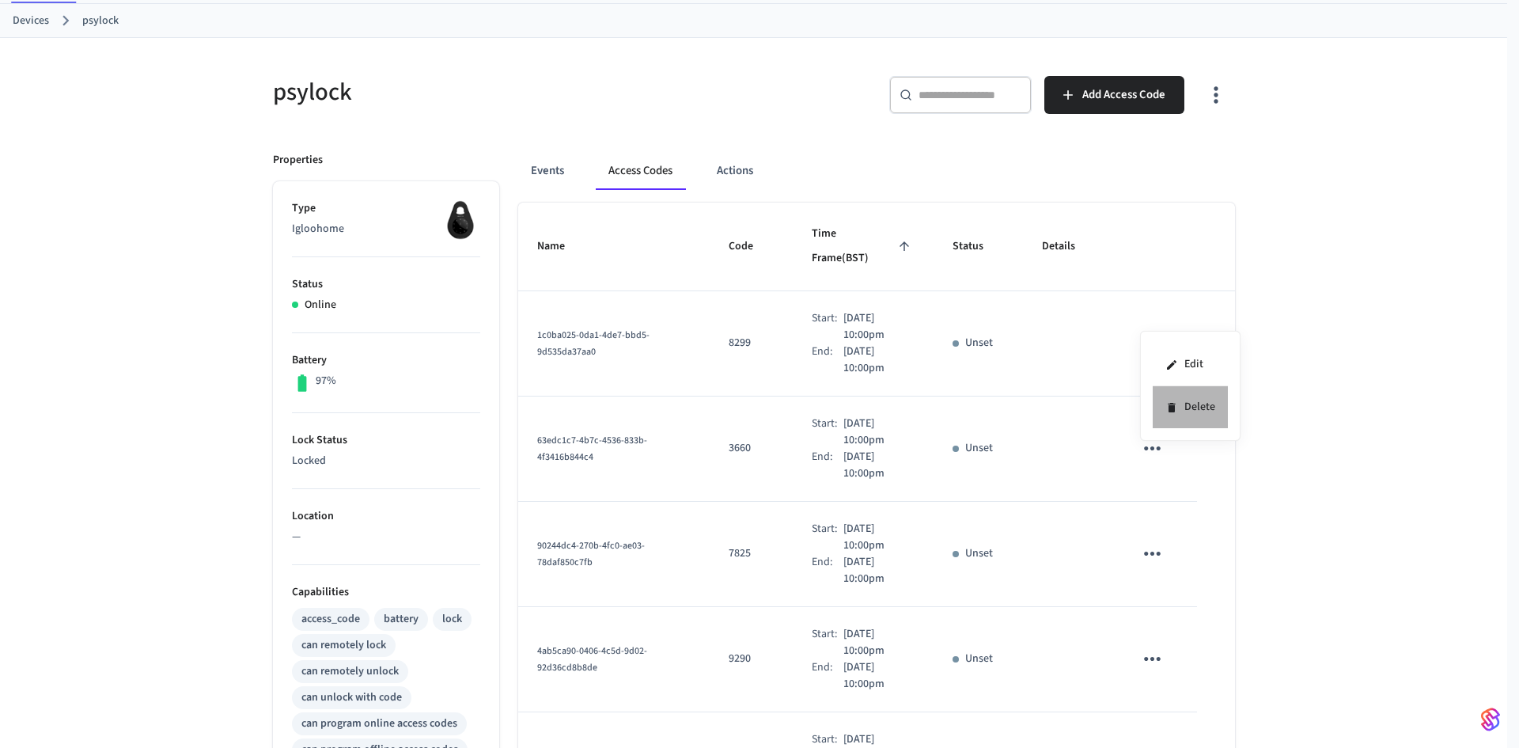
click at [1187, 401] on li "Delete" at bounding box center [1190, 407] width 75 height 42
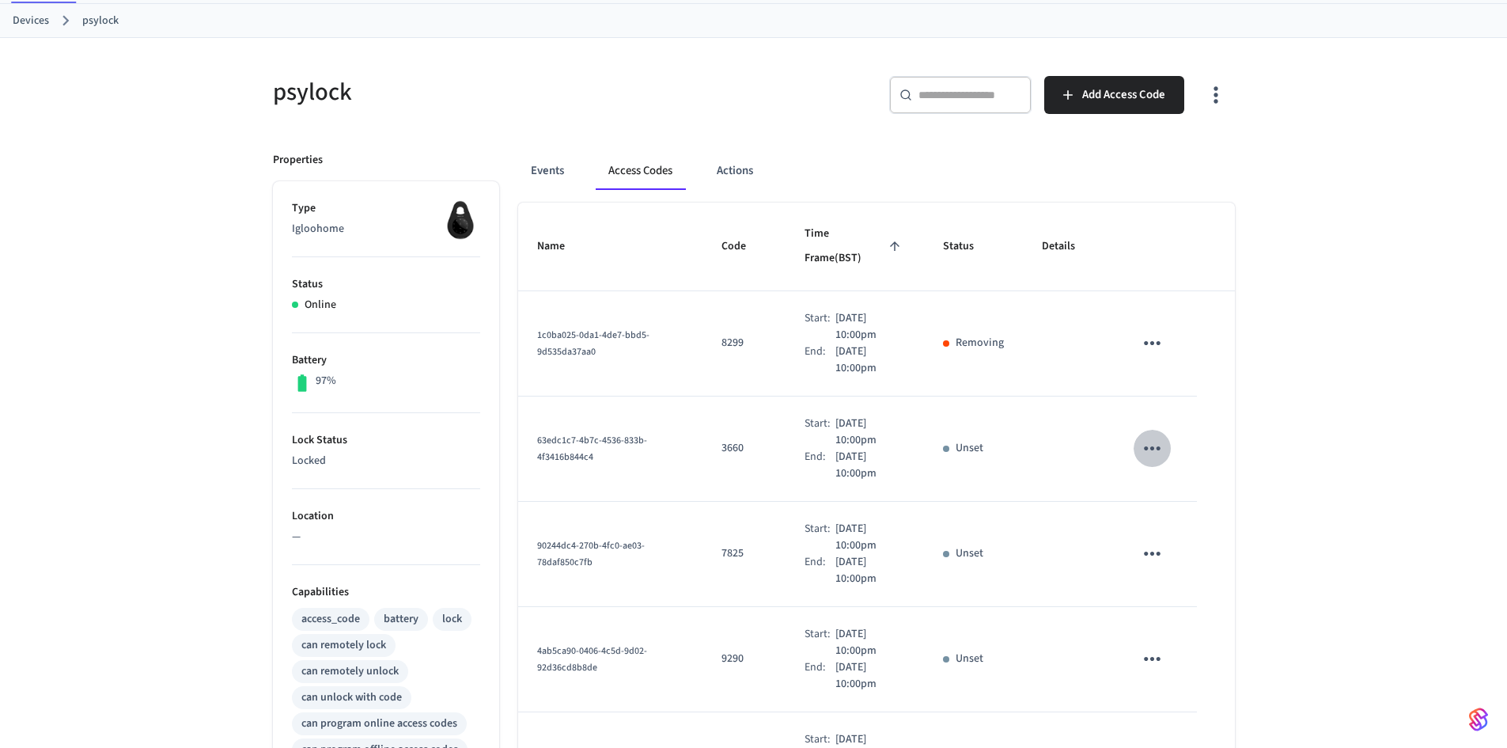
click at [1147, 446] on icon "sticky table" at bounding box center [1152, 448] width 17 height 4
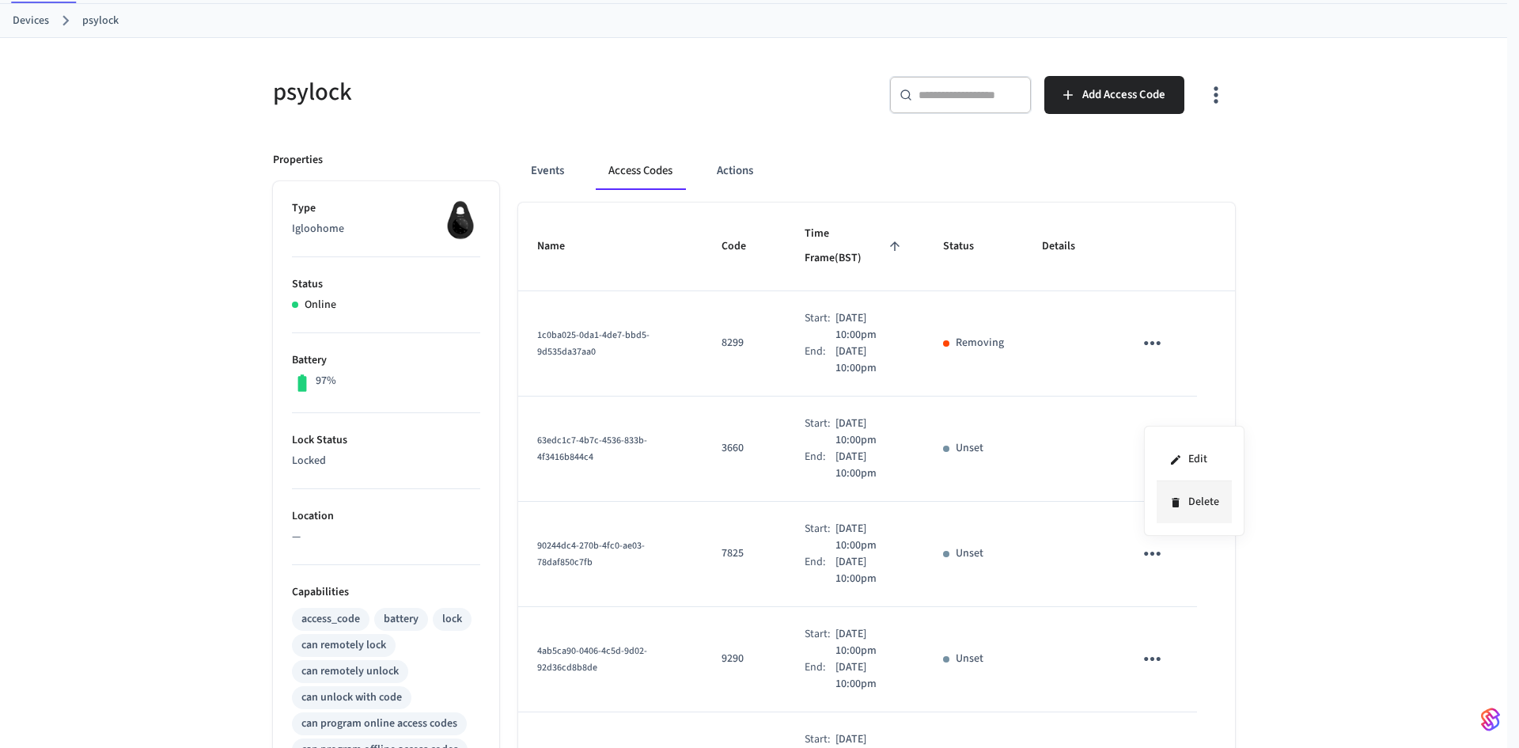
click at [1162, 491] on li "Delete" at bounding box center [1194, 502] width 75 height 42
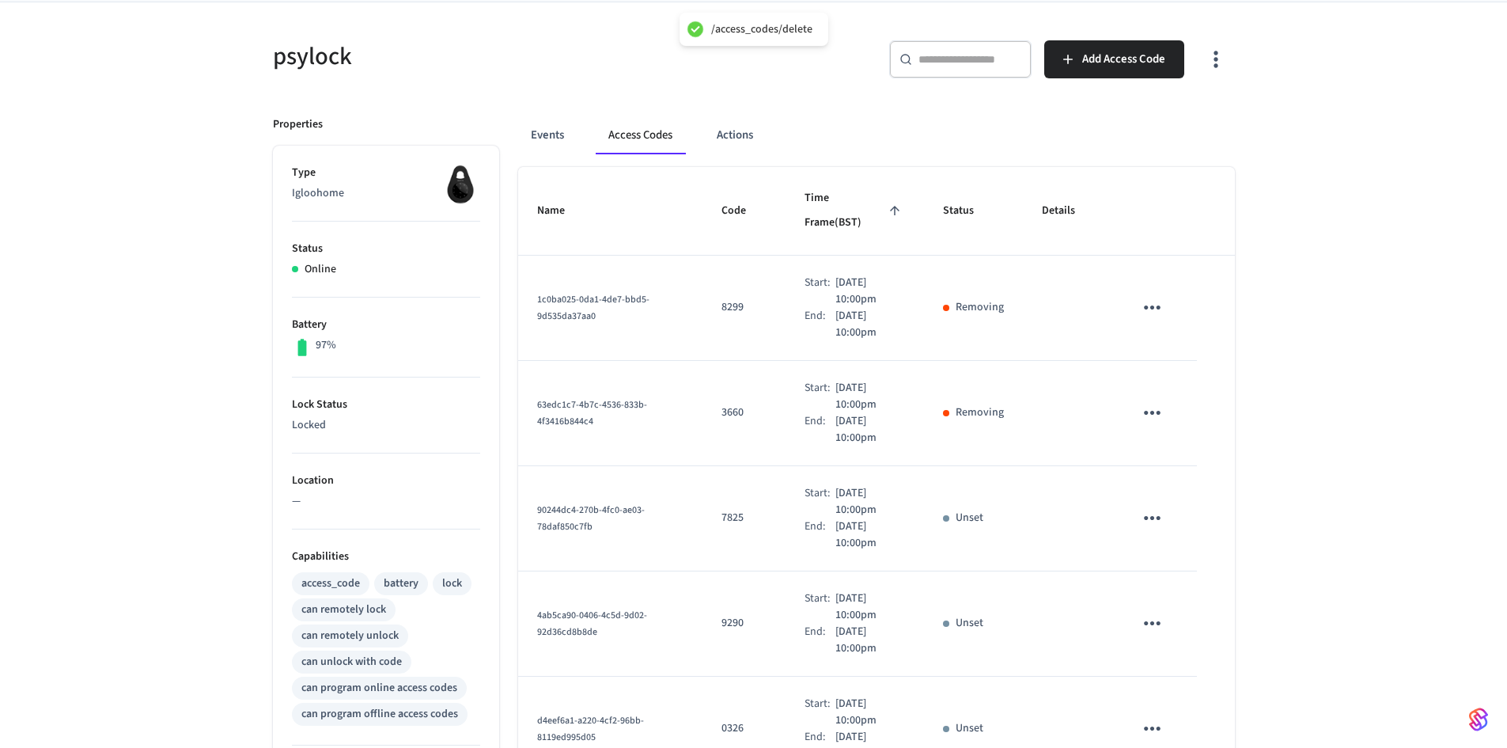
scroll to position [158, 0]
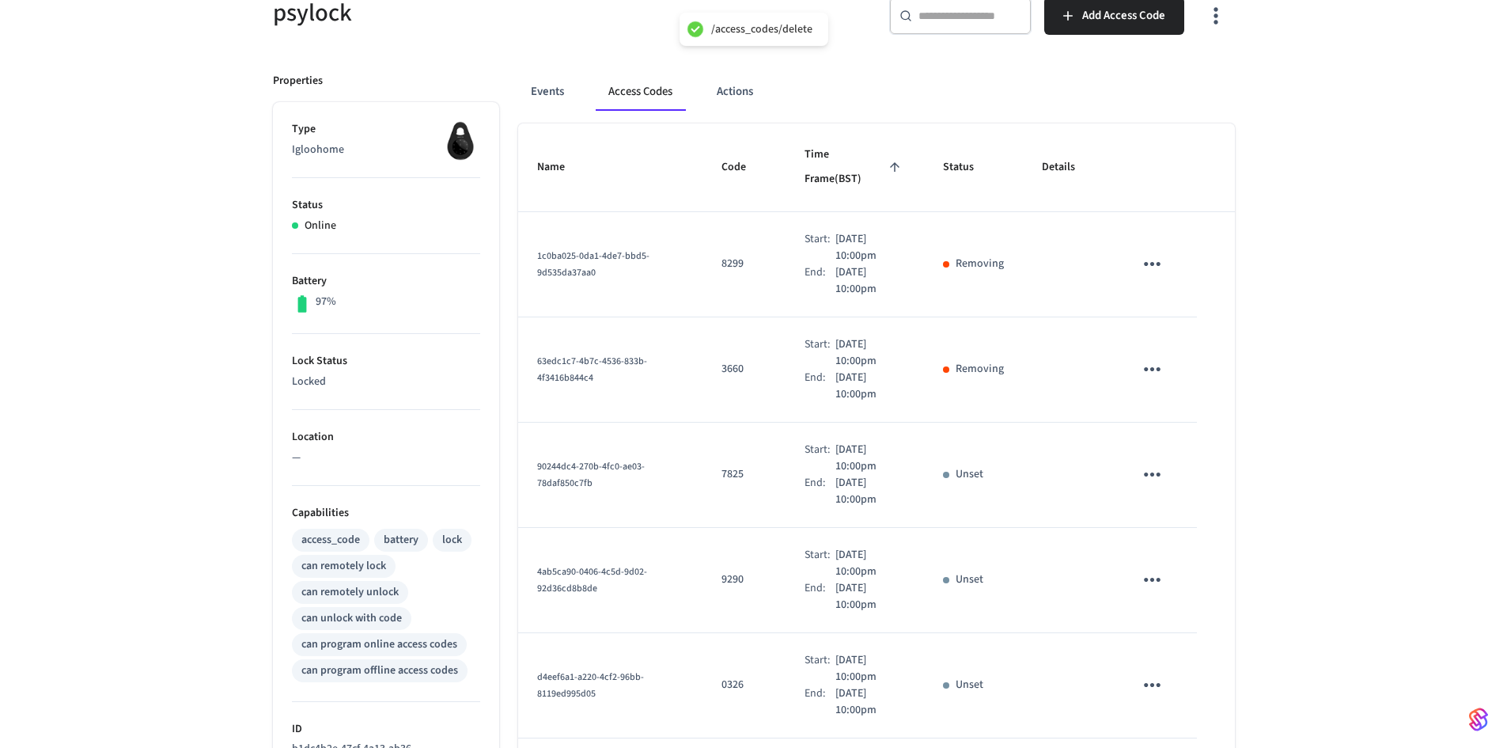
click at [1138, 457] on button "sticky table" at bounding box center [1152, 474] width 37 height 37
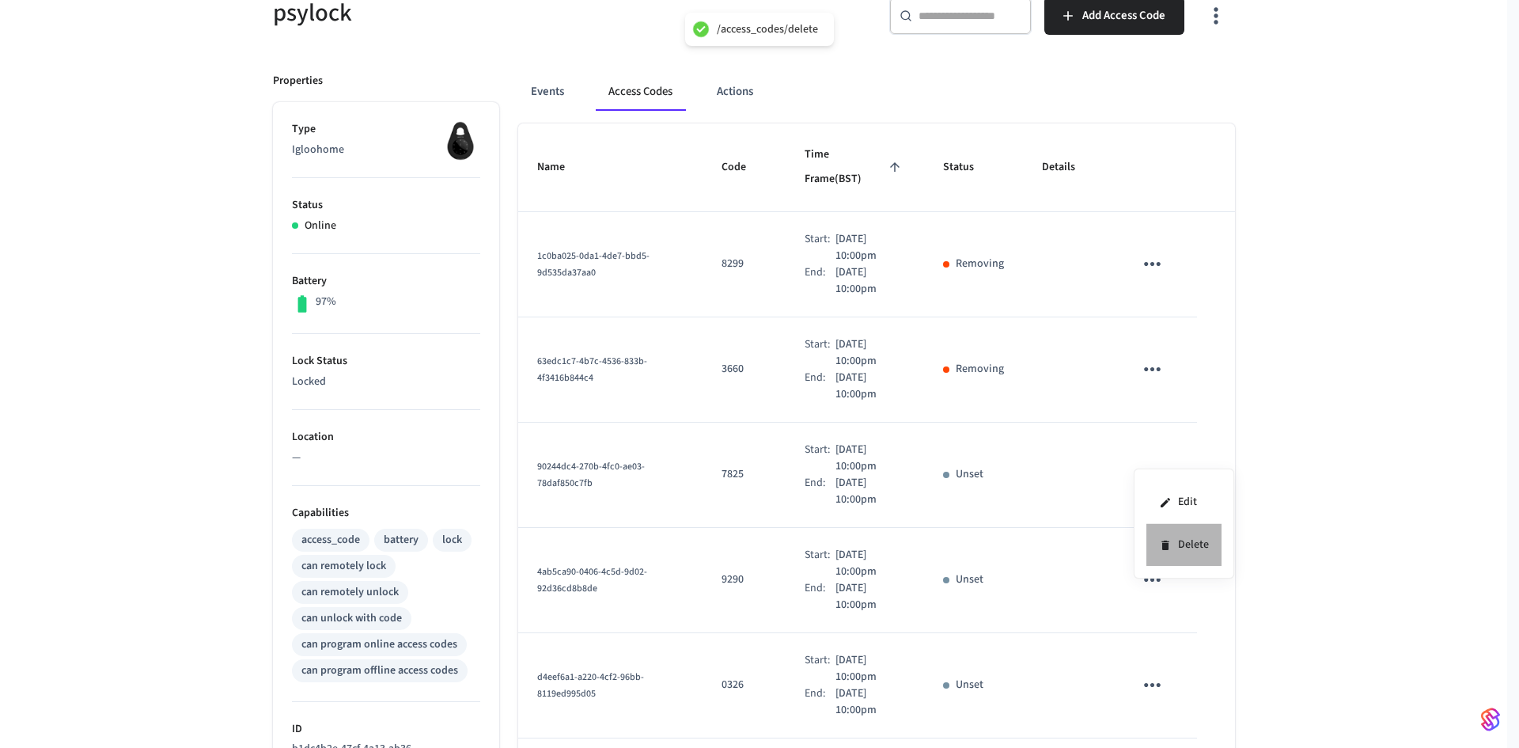
click at [1164, 534] on li "Delete" at bounding box center [1184, 545] width 75 height 42
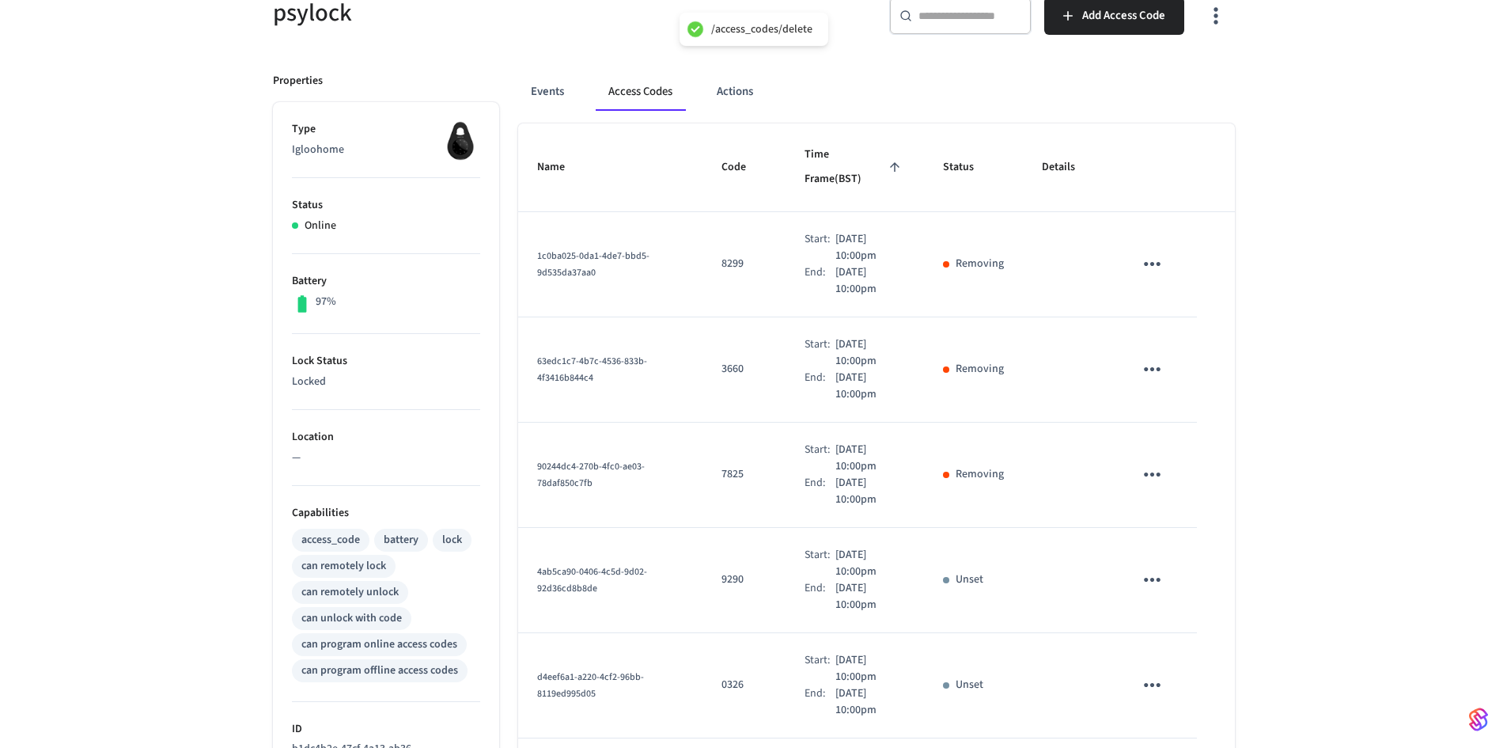
scroll to position [237, 0]
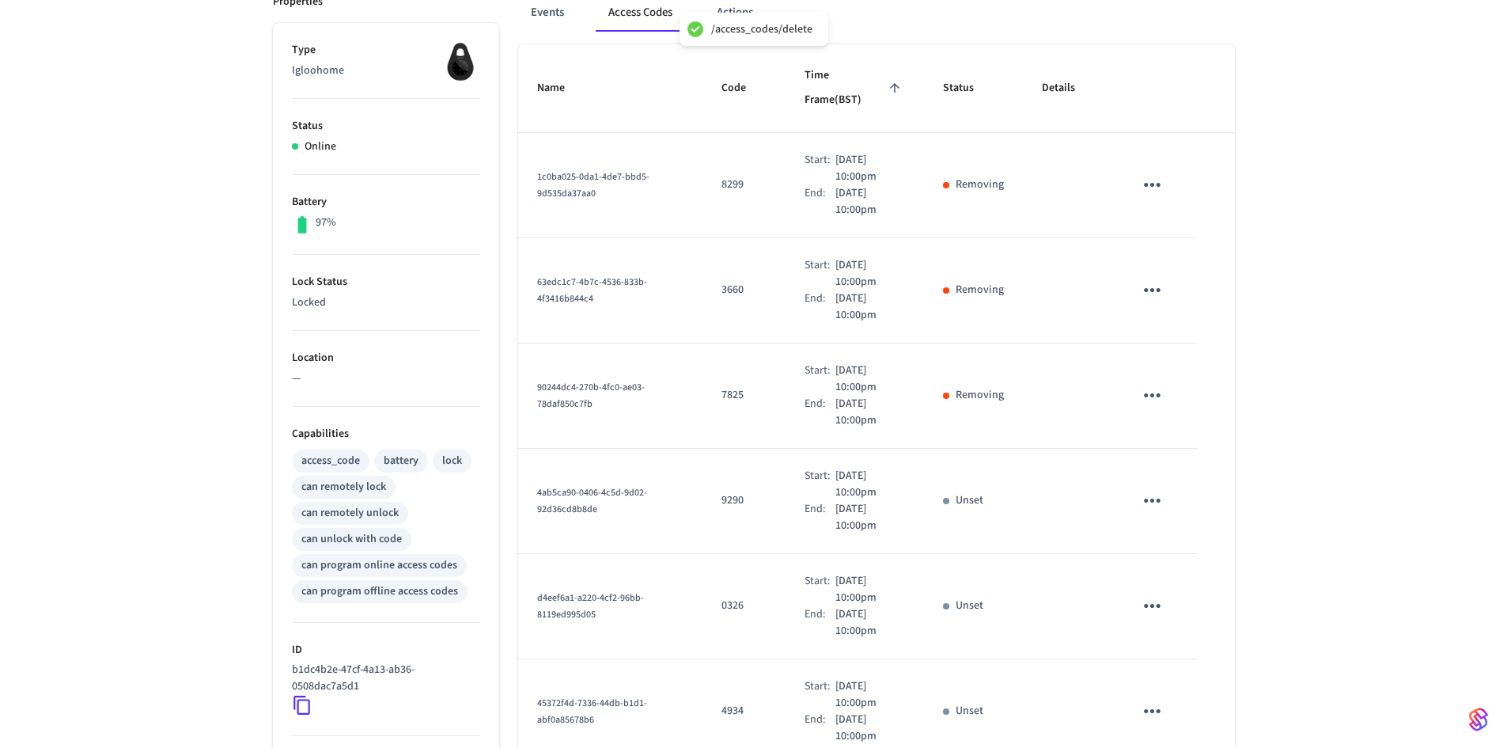
click at [1156, 488] on icon "sticky table" at bounding box center [1152, 500] width 25 height 25
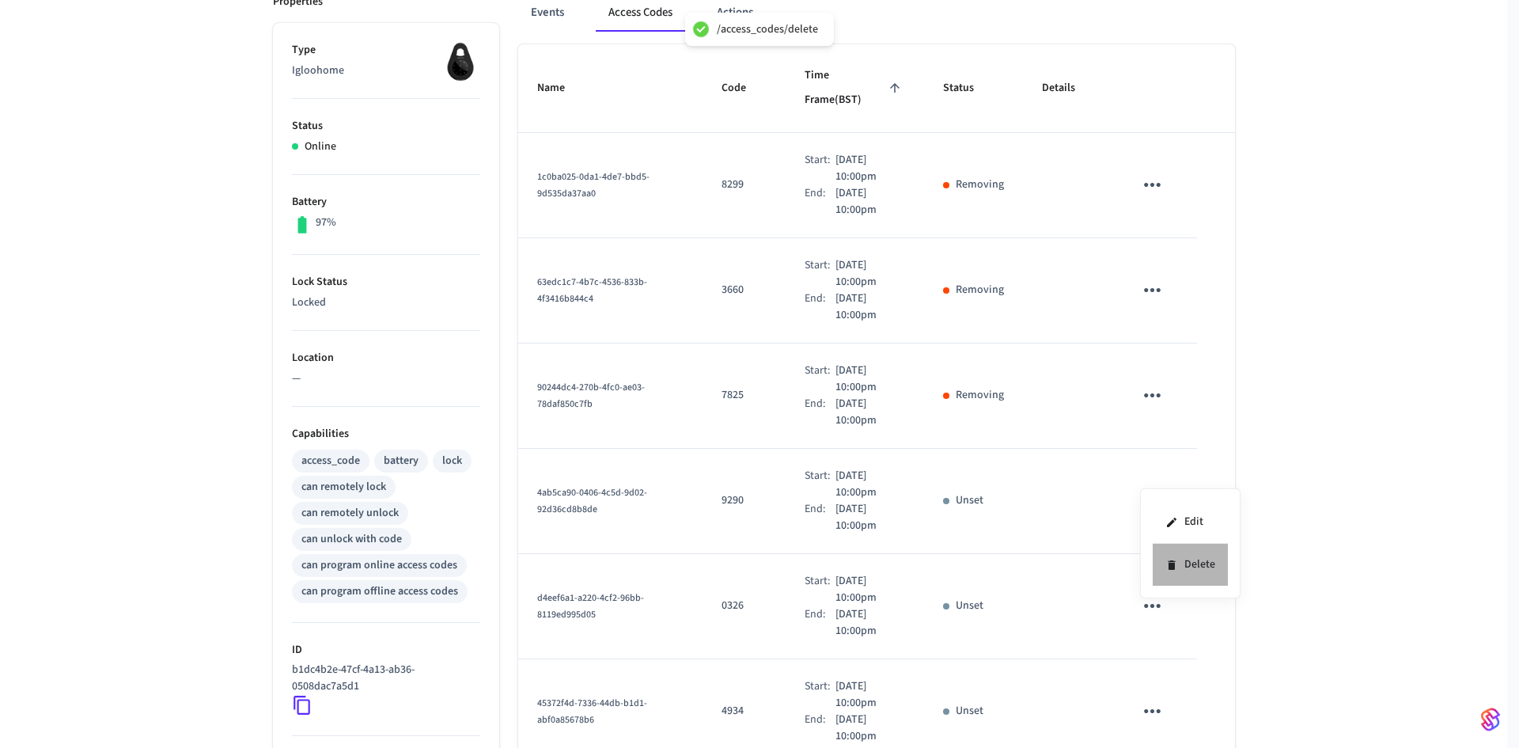
click at [1167, 555] on li "Delete" at bounding box center [1190, 565] width 75 height 42
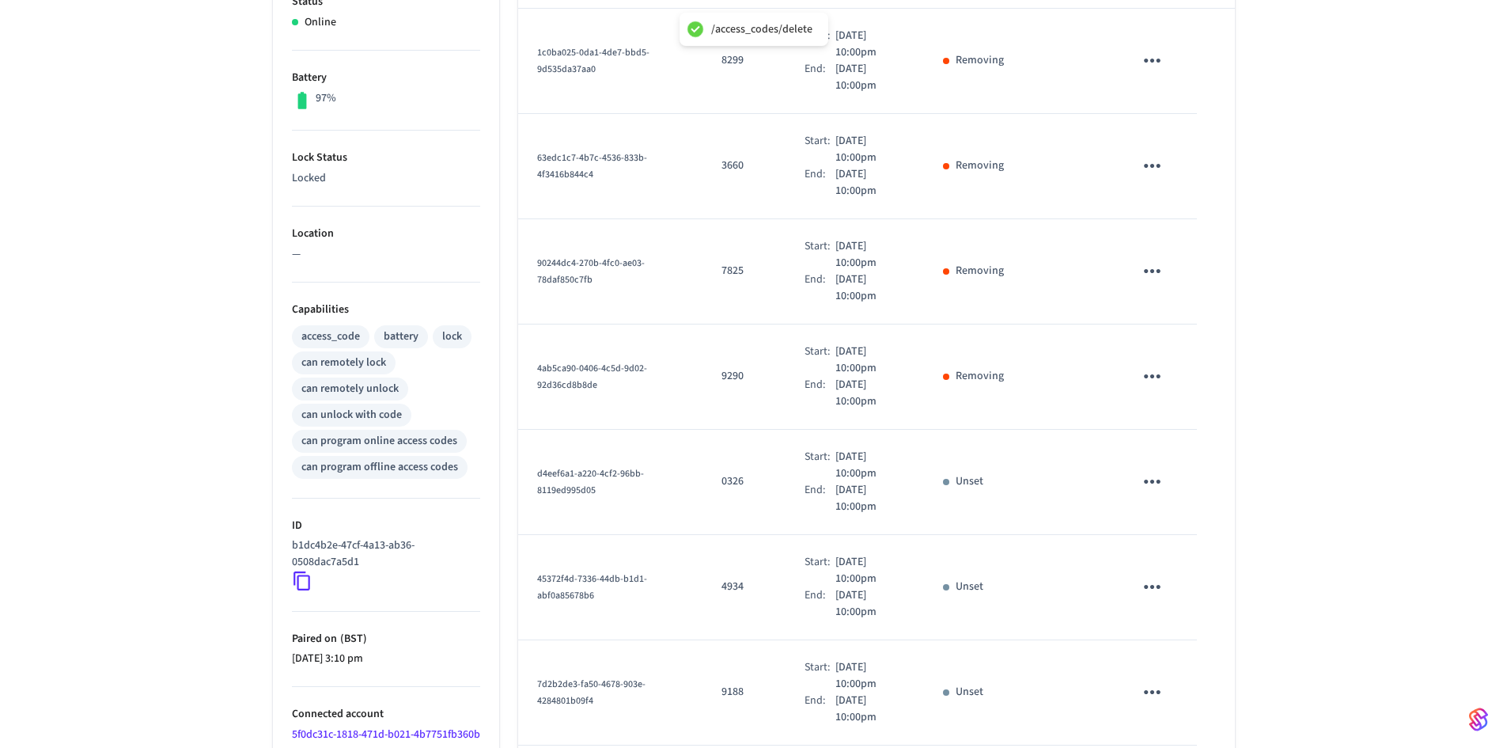
scroll to position [396, 0]
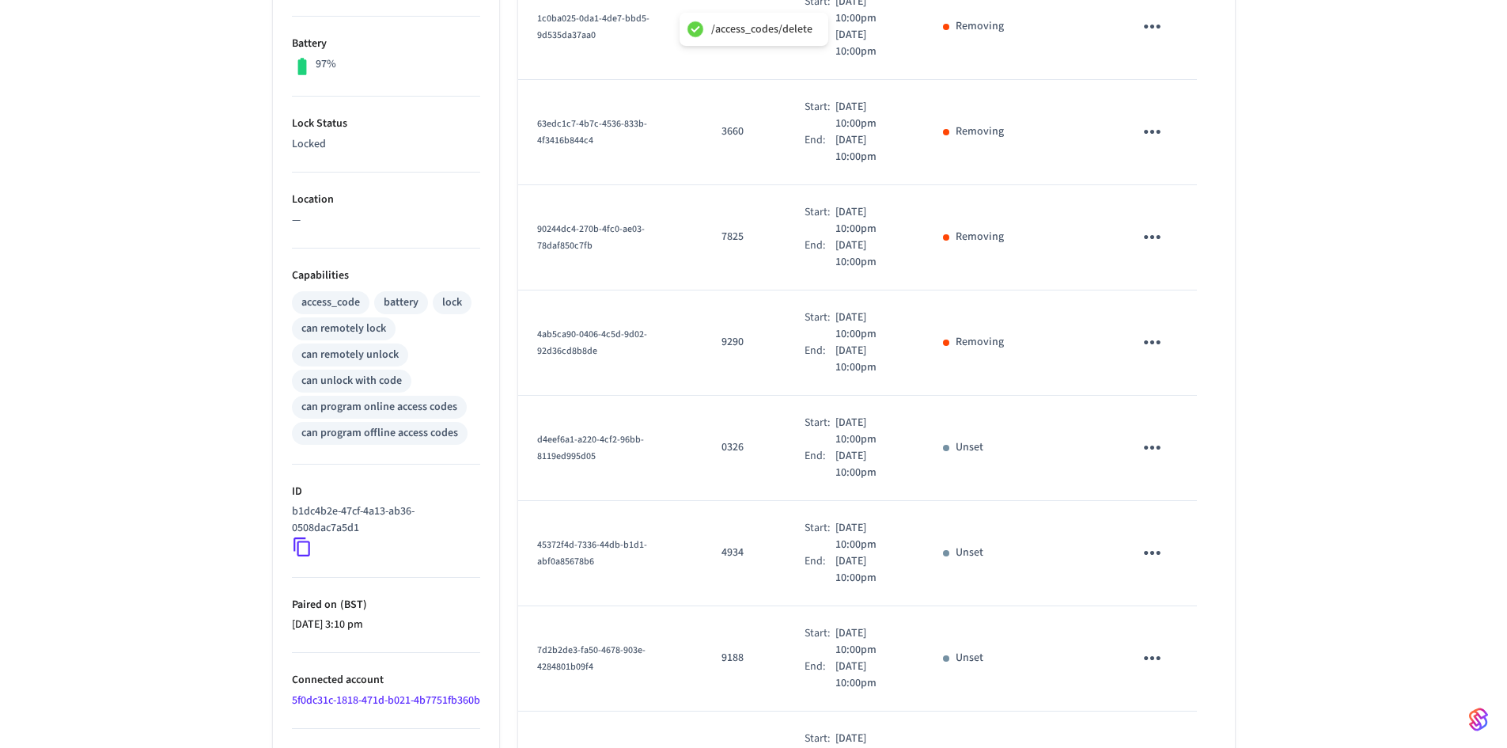
click at [1145, 435] on icon "sticky table" at bounding box center [1152, 447] width 25 height 25
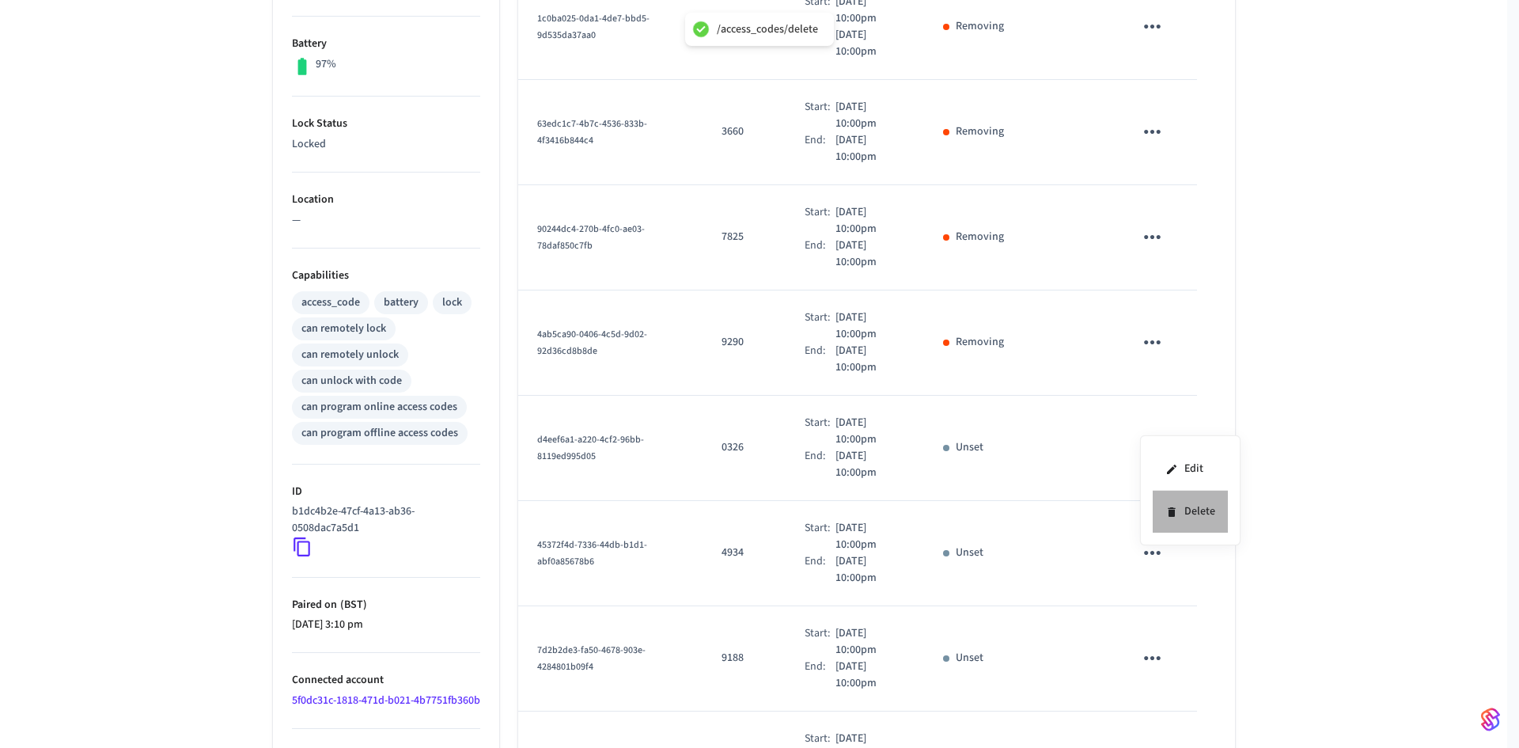
click at [1165, 517] on li "Delete" at bounding box center [1190, 512] width 75 height 42
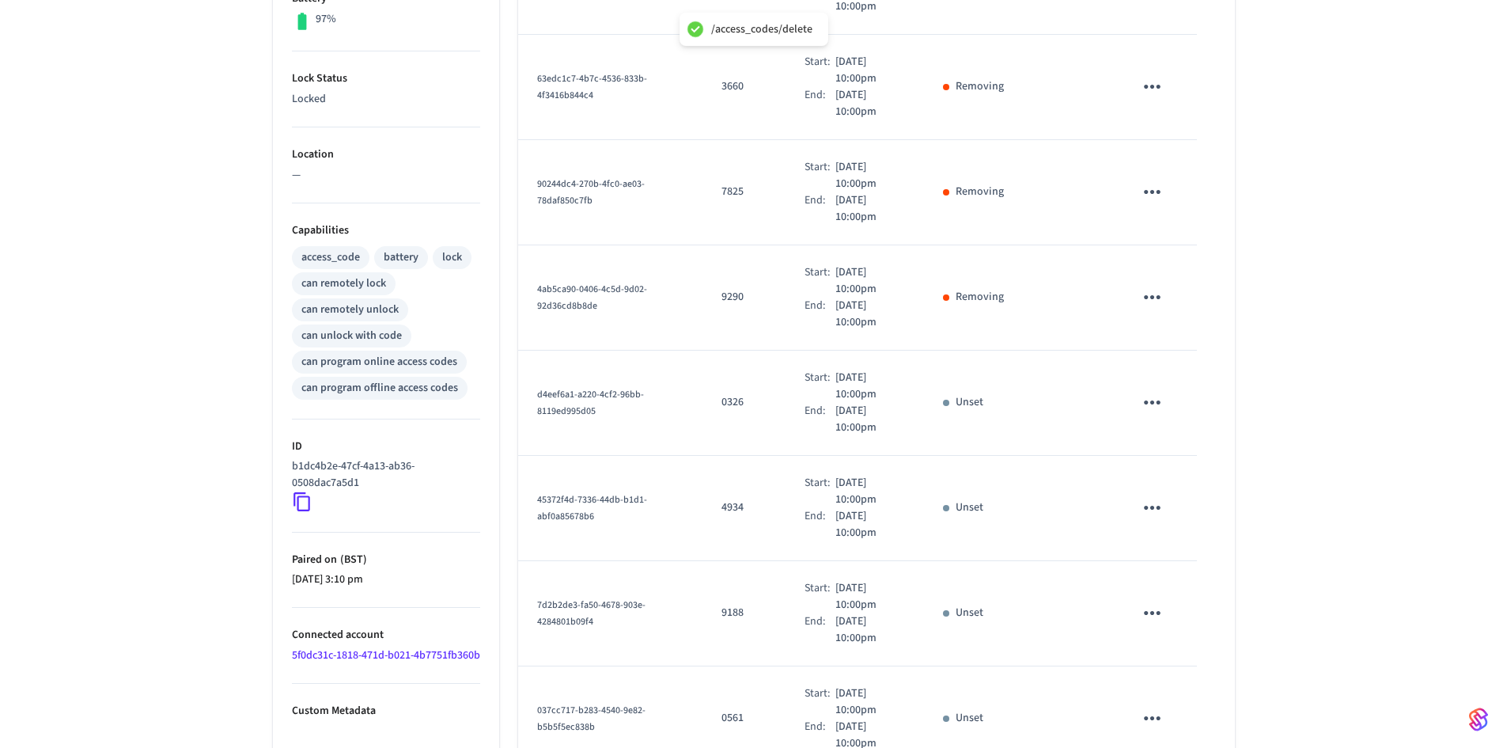
scroll to position [475, 0]
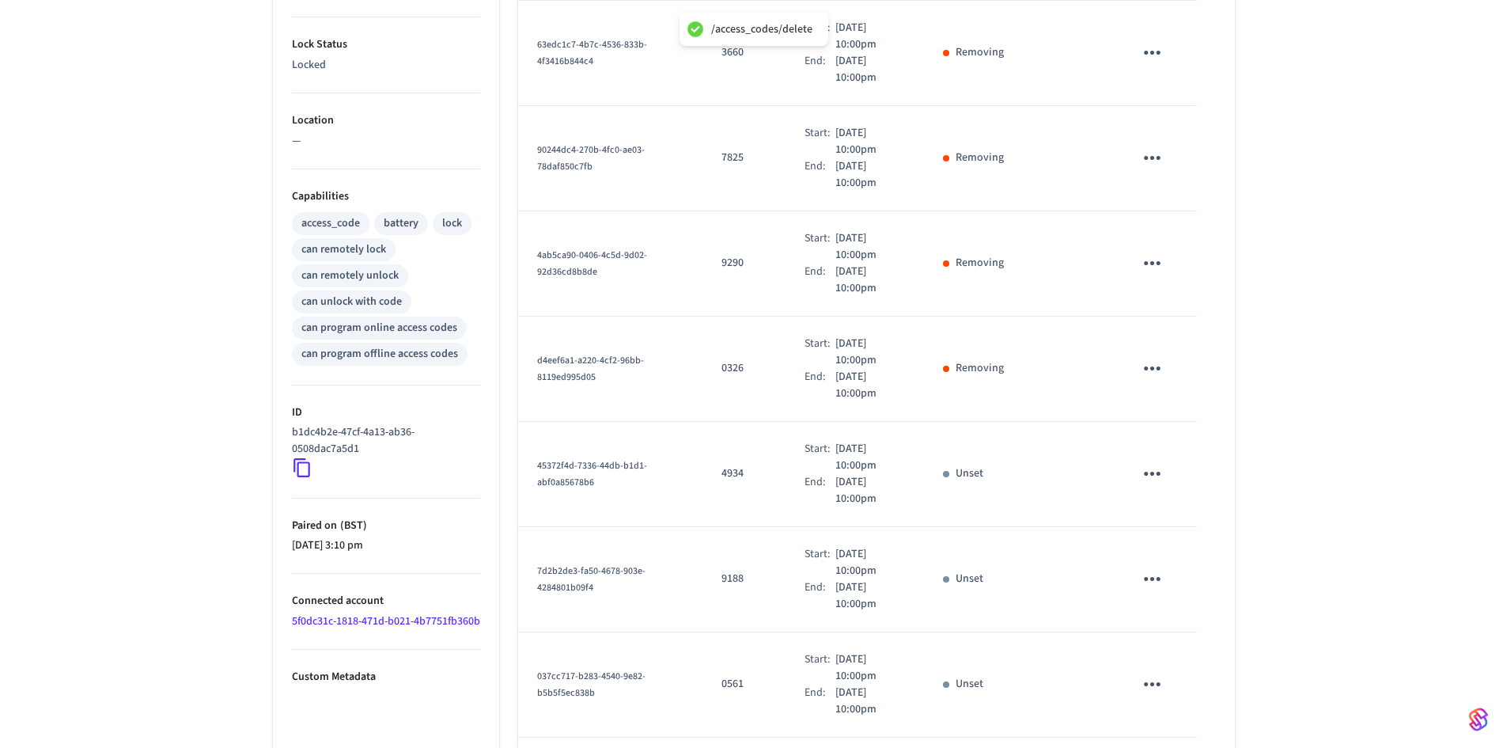
click at [1159, 472] on icon "sticky table" at bounding box center [1152, 474] width 17 height 4
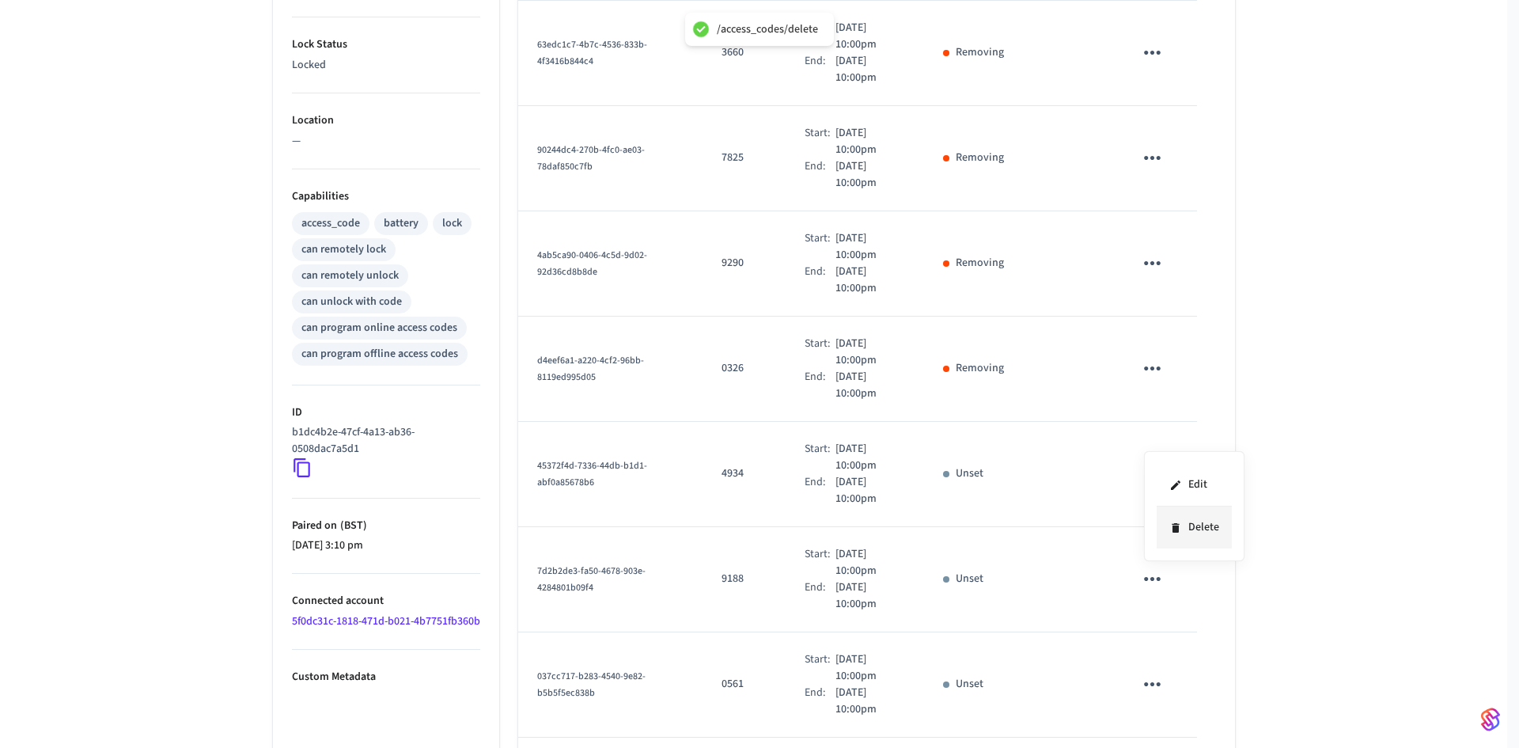
click at [1177, 530] on icon at bounding box center [1175, 527] width 7 height 9
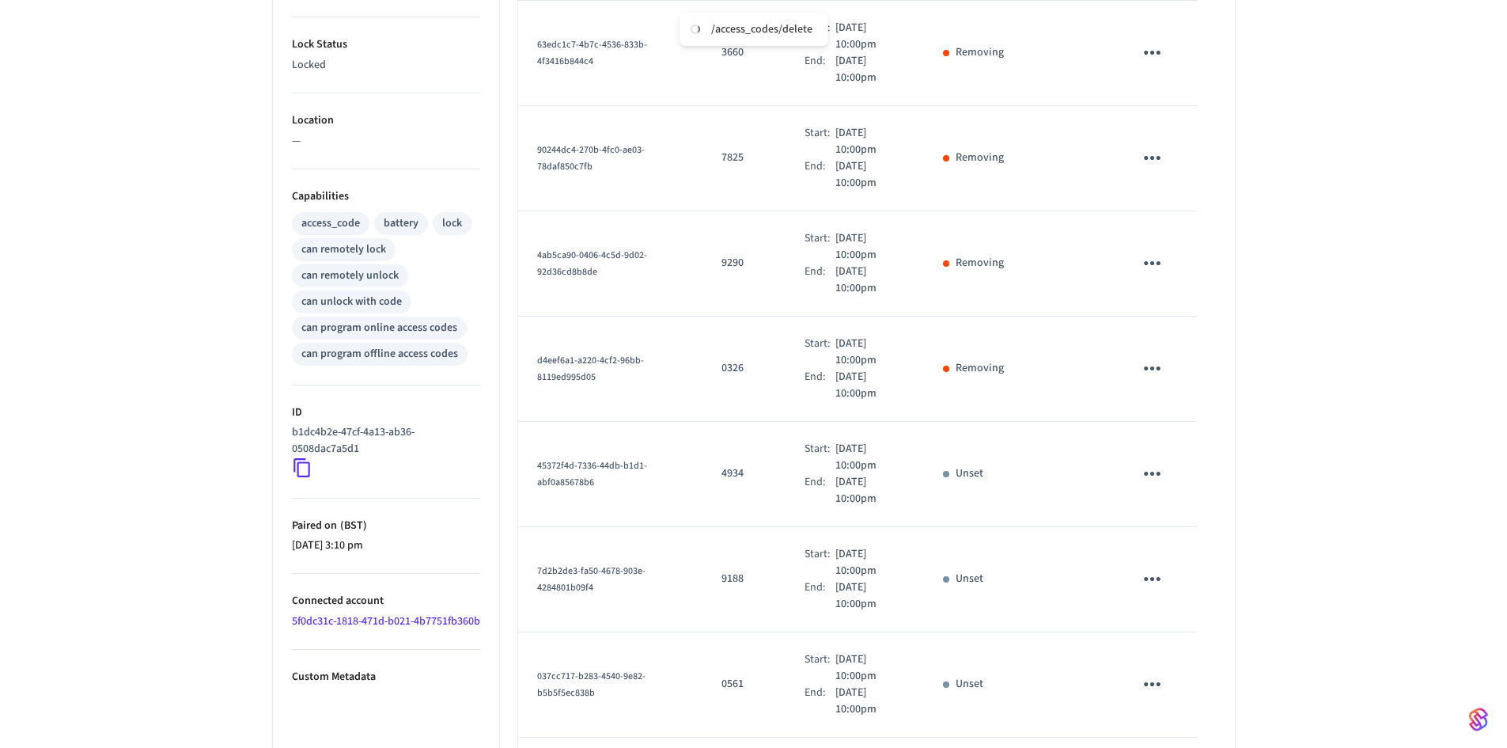
click at [1168, 455] on button "sticky table" at bounding box center [1152, 473] width 37 height 37
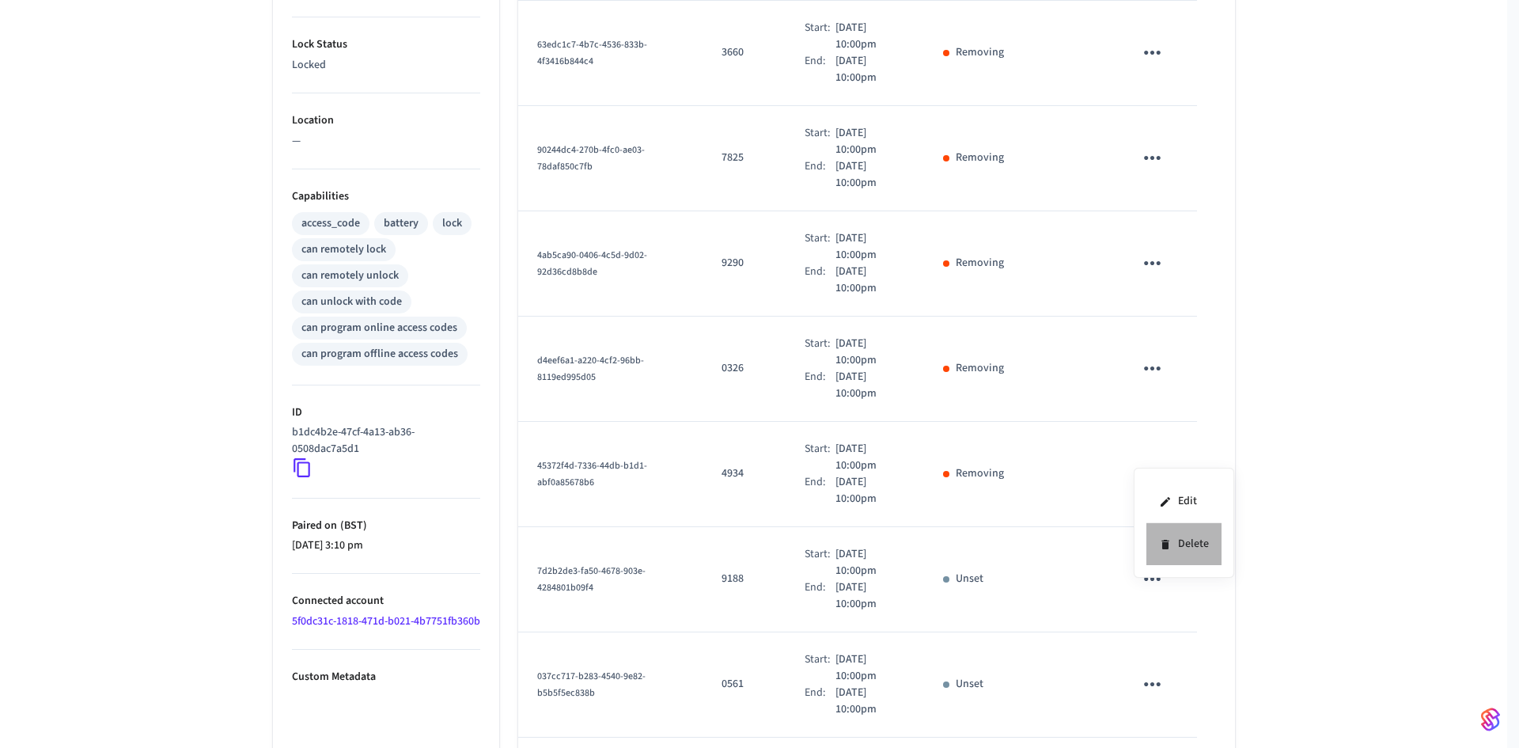
click at [1176, 544] on li "Delete" at bounding box center [1184, 544] width 75 height 42
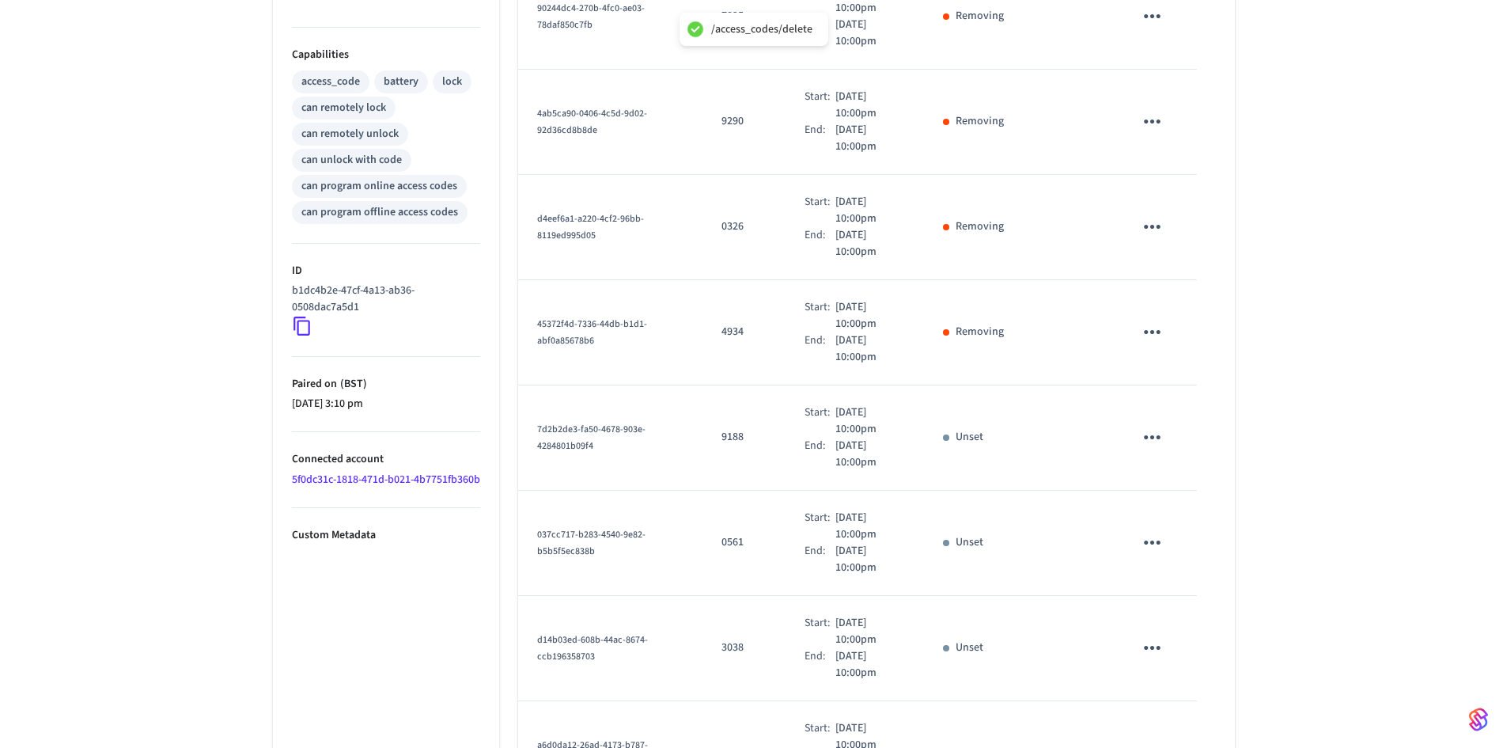
scroll to position [633, 0]
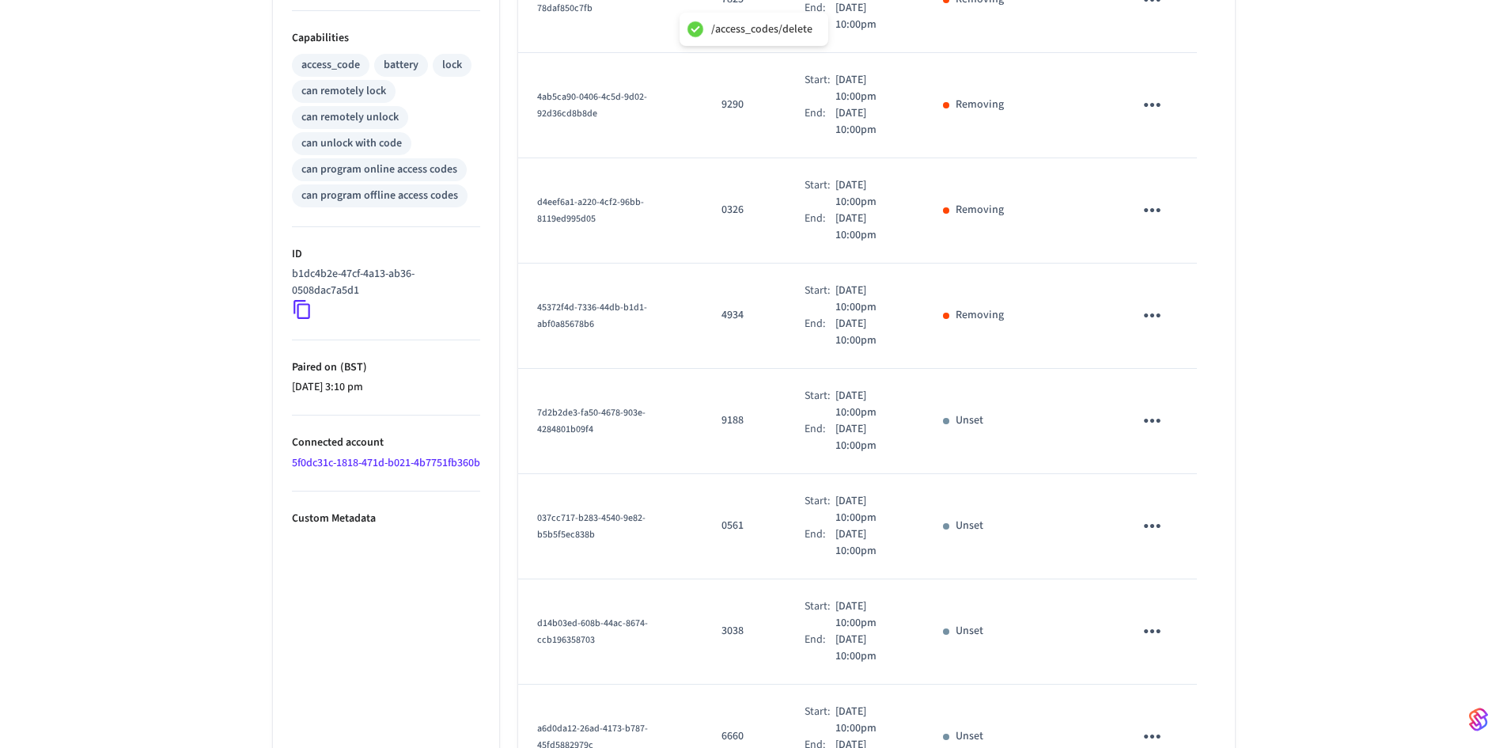
click at [1147, 408] on icon "sticky table" at bounding box center [1152, 420] width 25 height 25
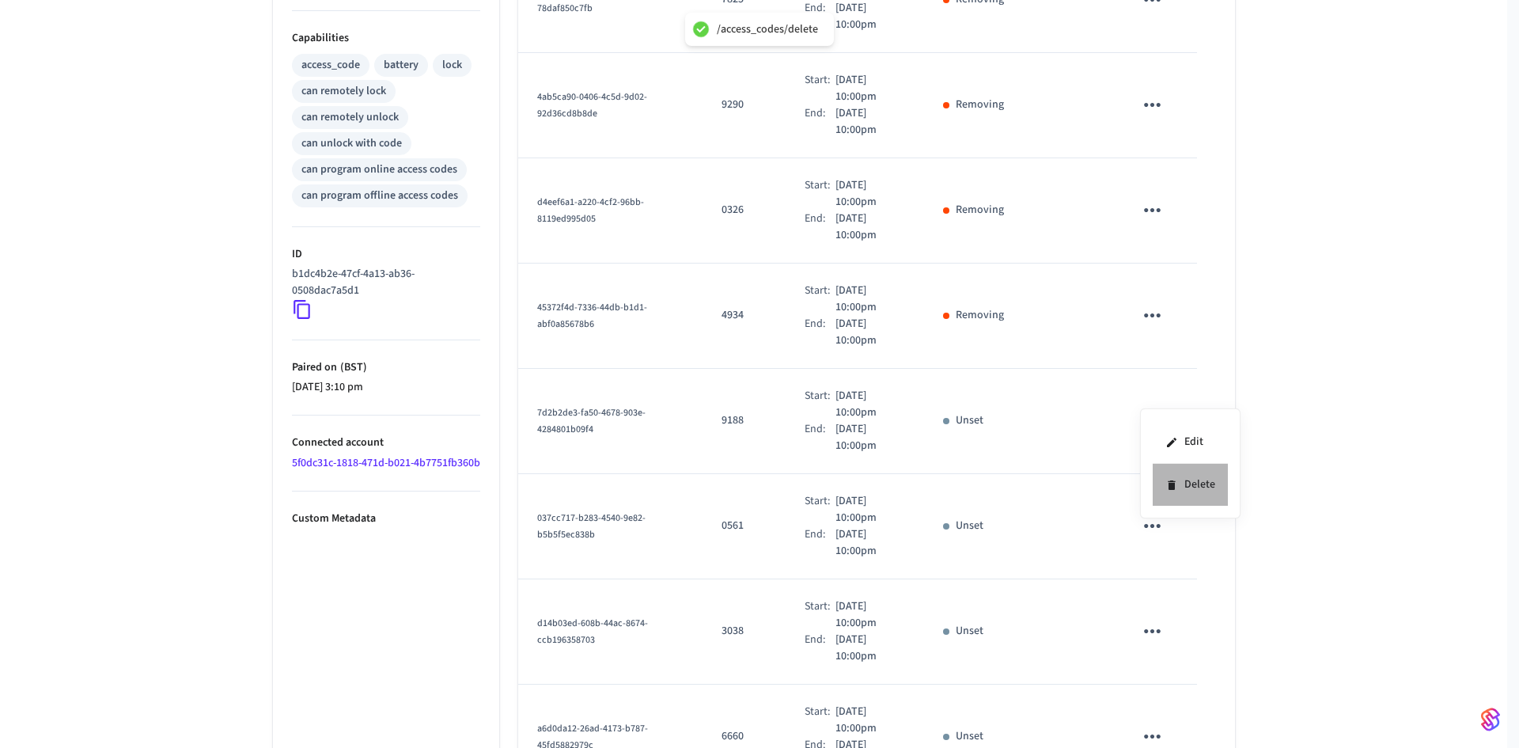
click at [1170, 489] on icon at bounding box center [1172, 485] width 13 height 13
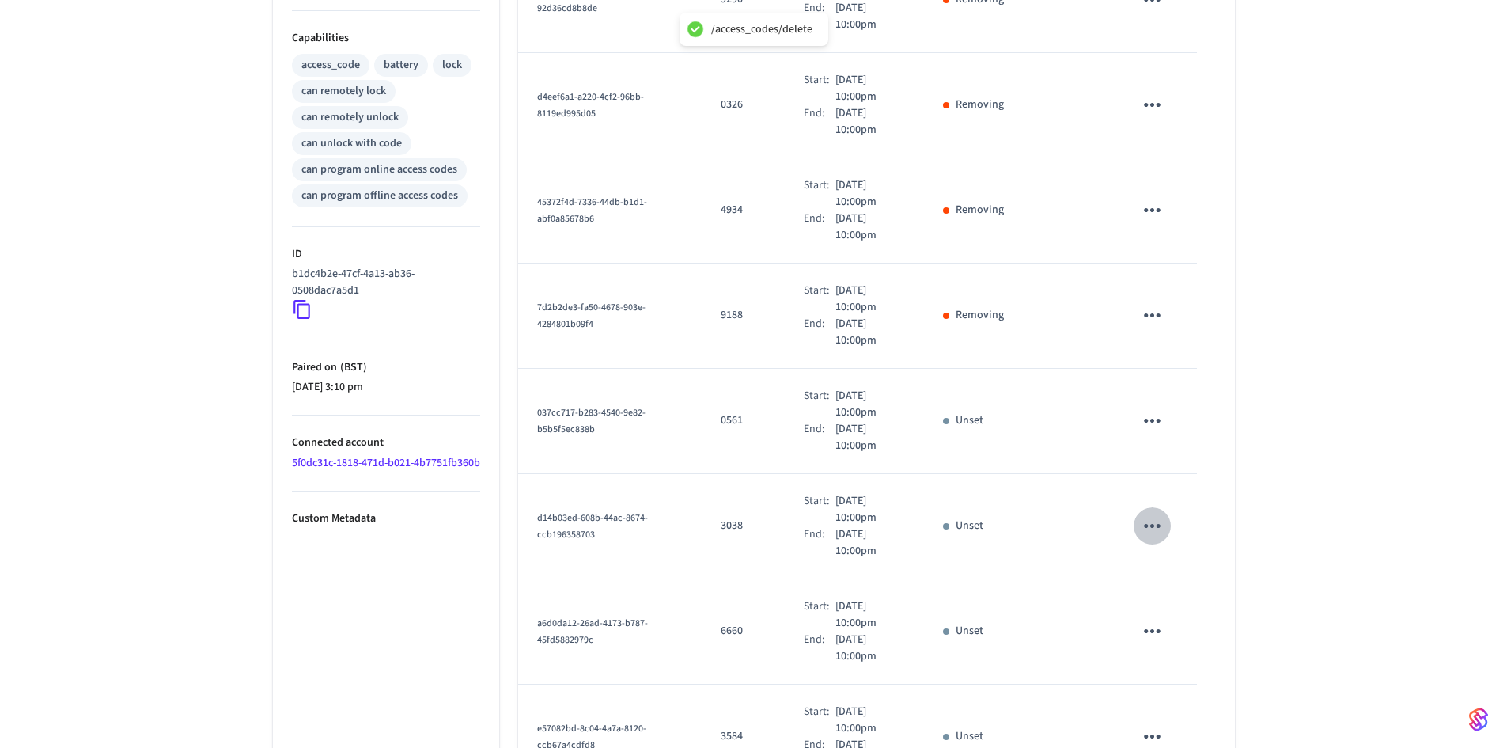
click at [1147, 514] on icon "sticky table" at bounding box center [1152, 526] width 25 height 25
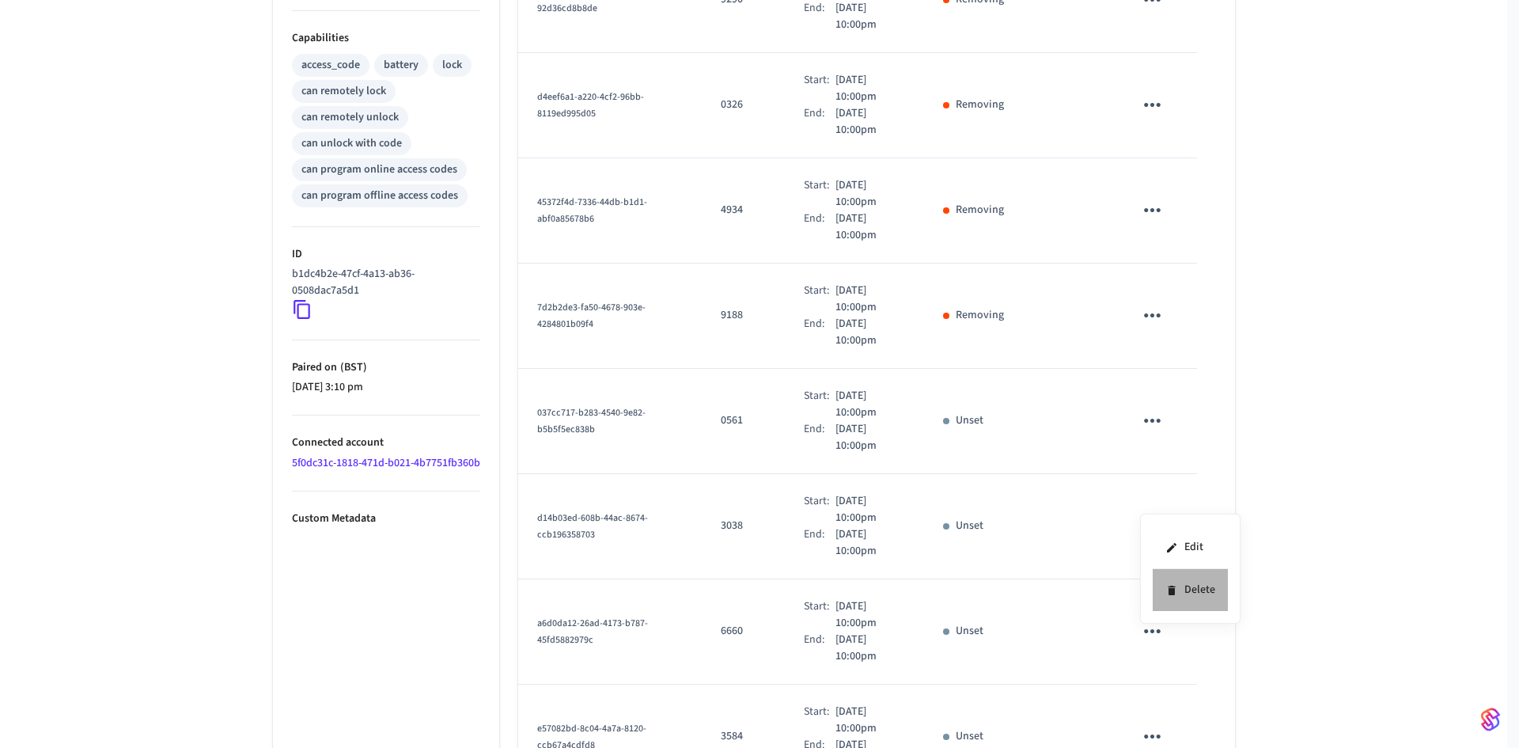
click at [1176, 590] on icon at bounding box center [1172, 590] width 13 height 13
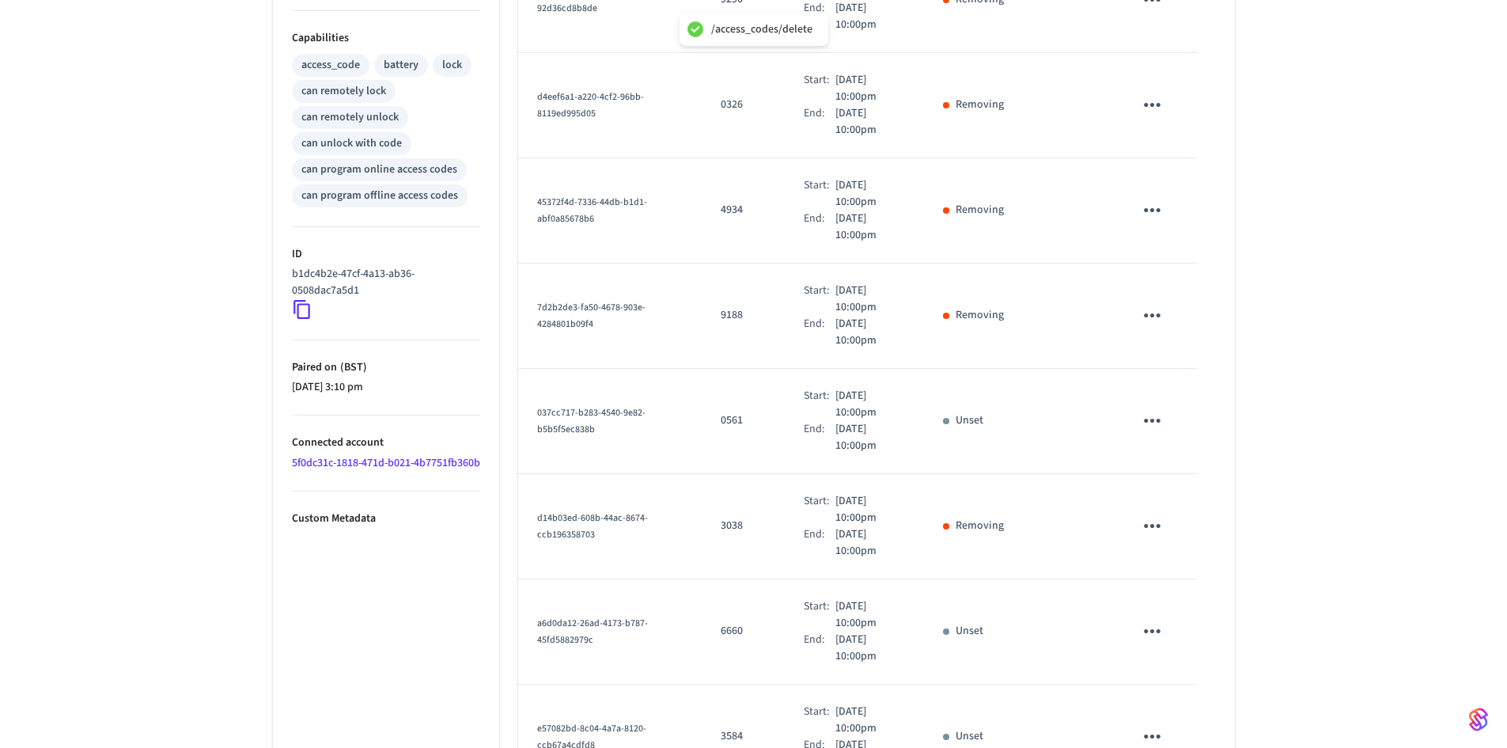
click at [1161, 408] on icon "sticky table" at bounding box center [1152, 420] width 25 height 25
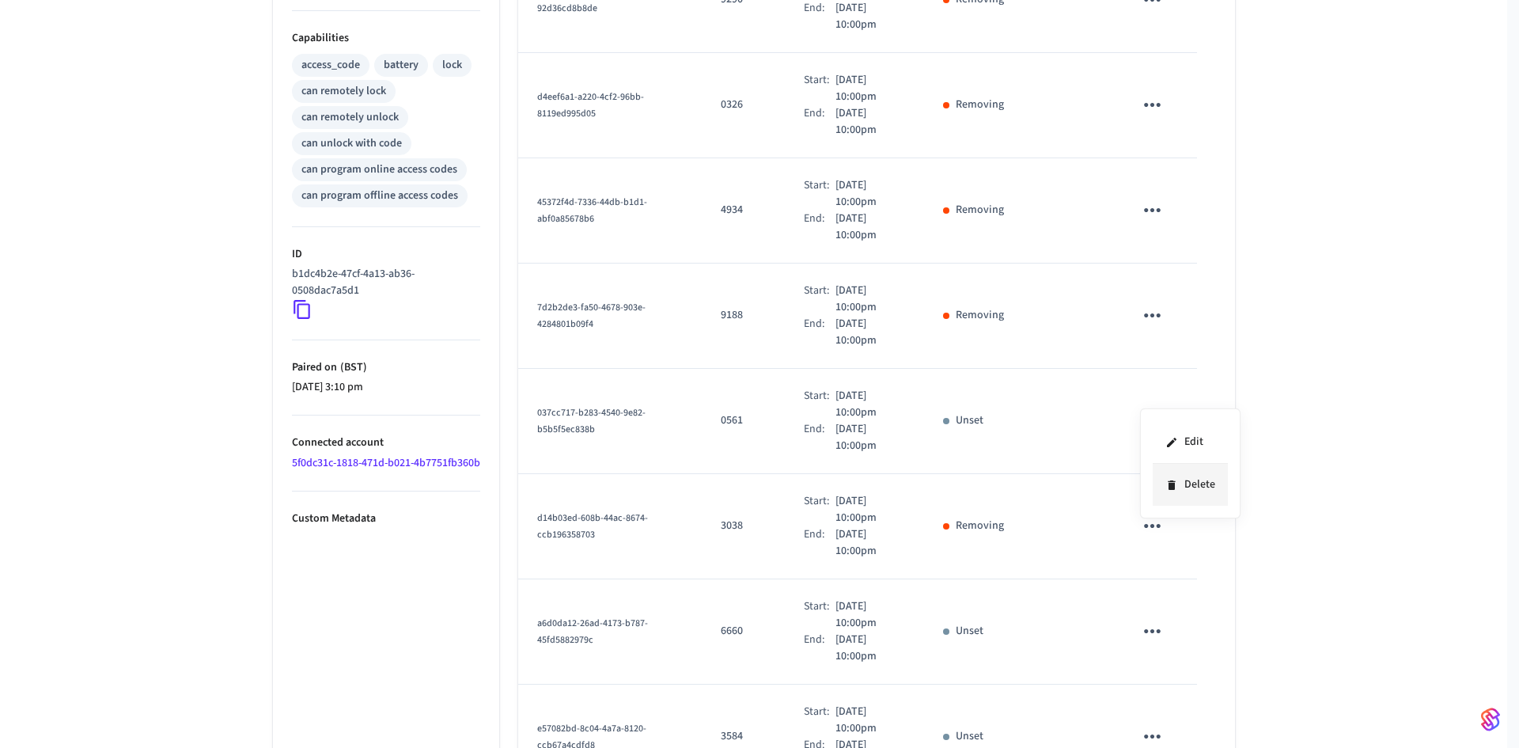
click at [1171, 483] on icon at bounding box center [1171, 484] width 7 height 9
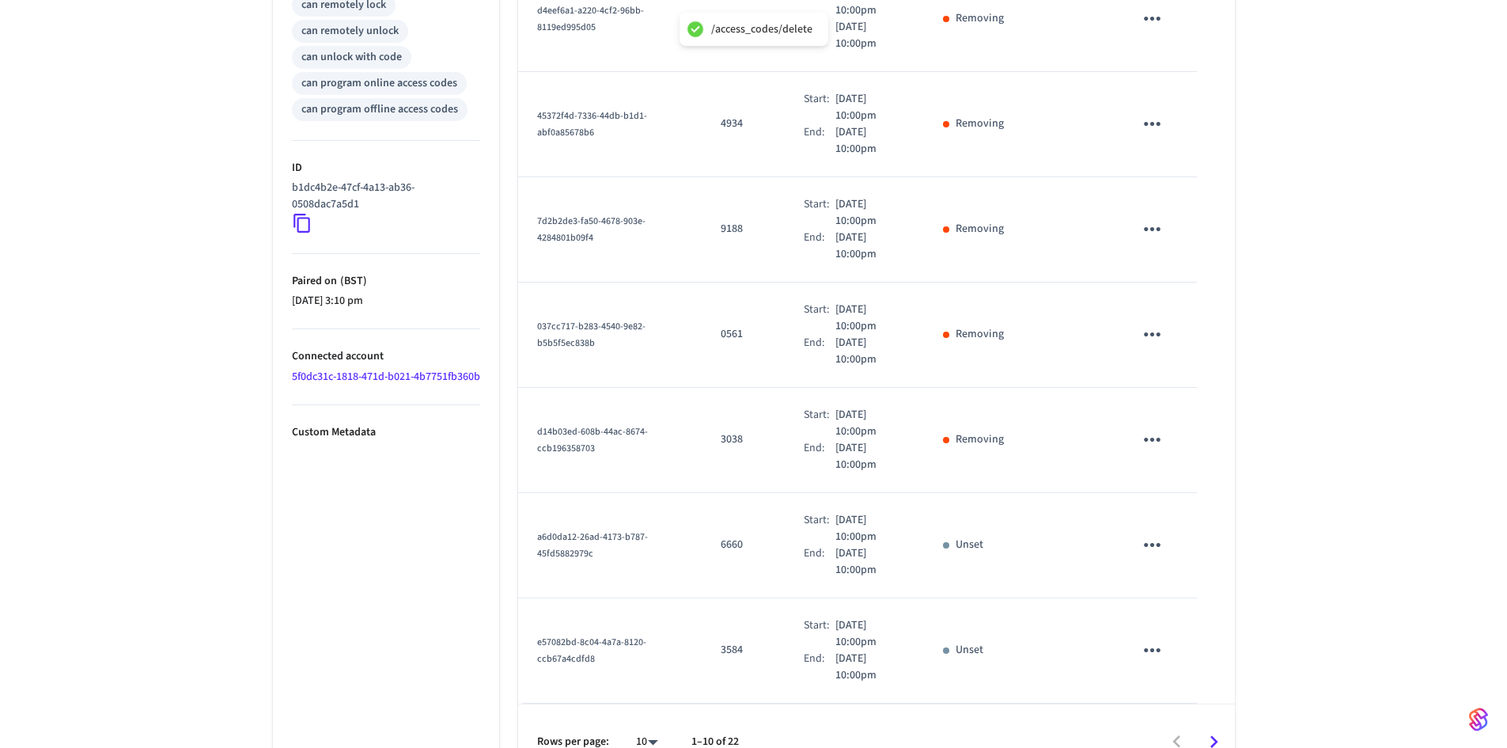
scroll to position [727, 0]
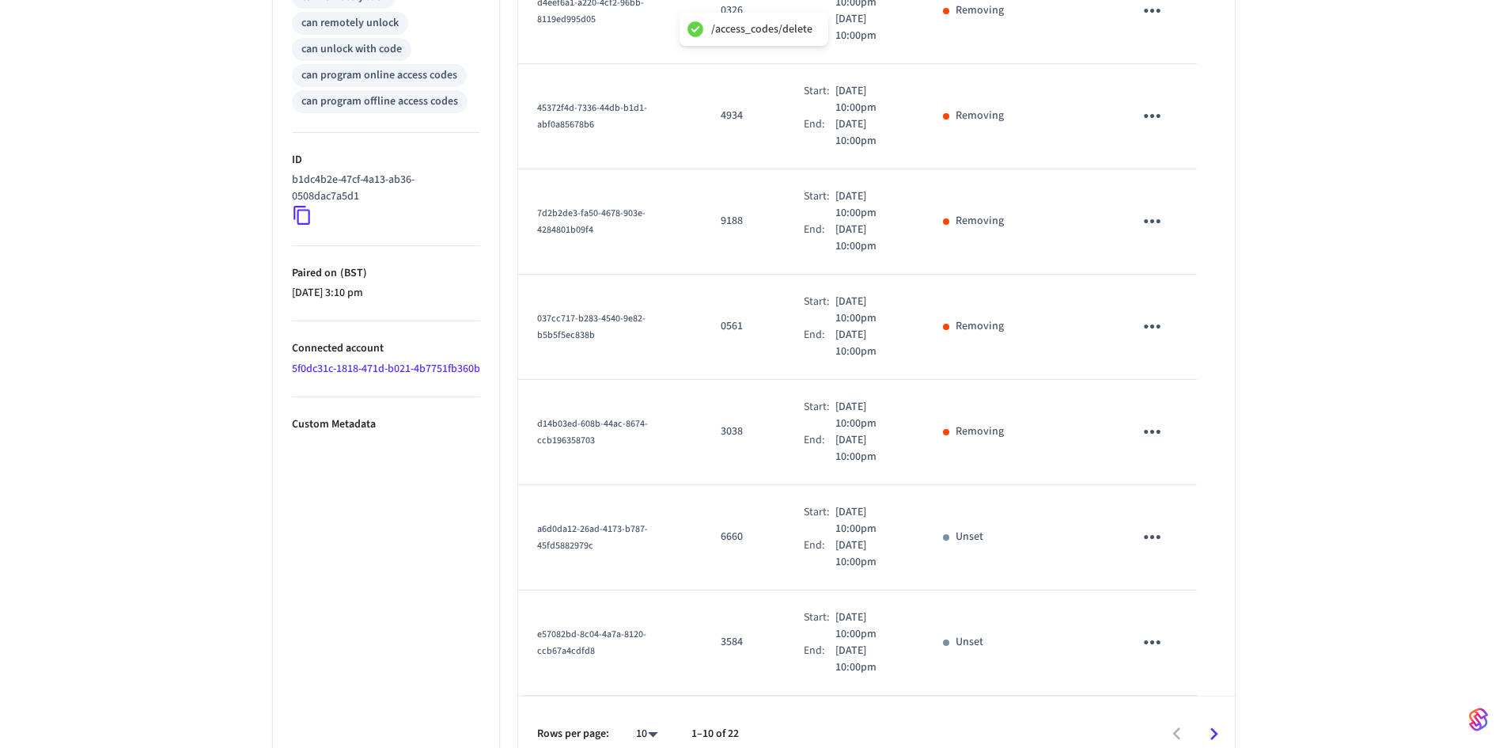
click at [1150, 525] on icon "sticky table" at bounding box center [1152, 537] width 25 height 25
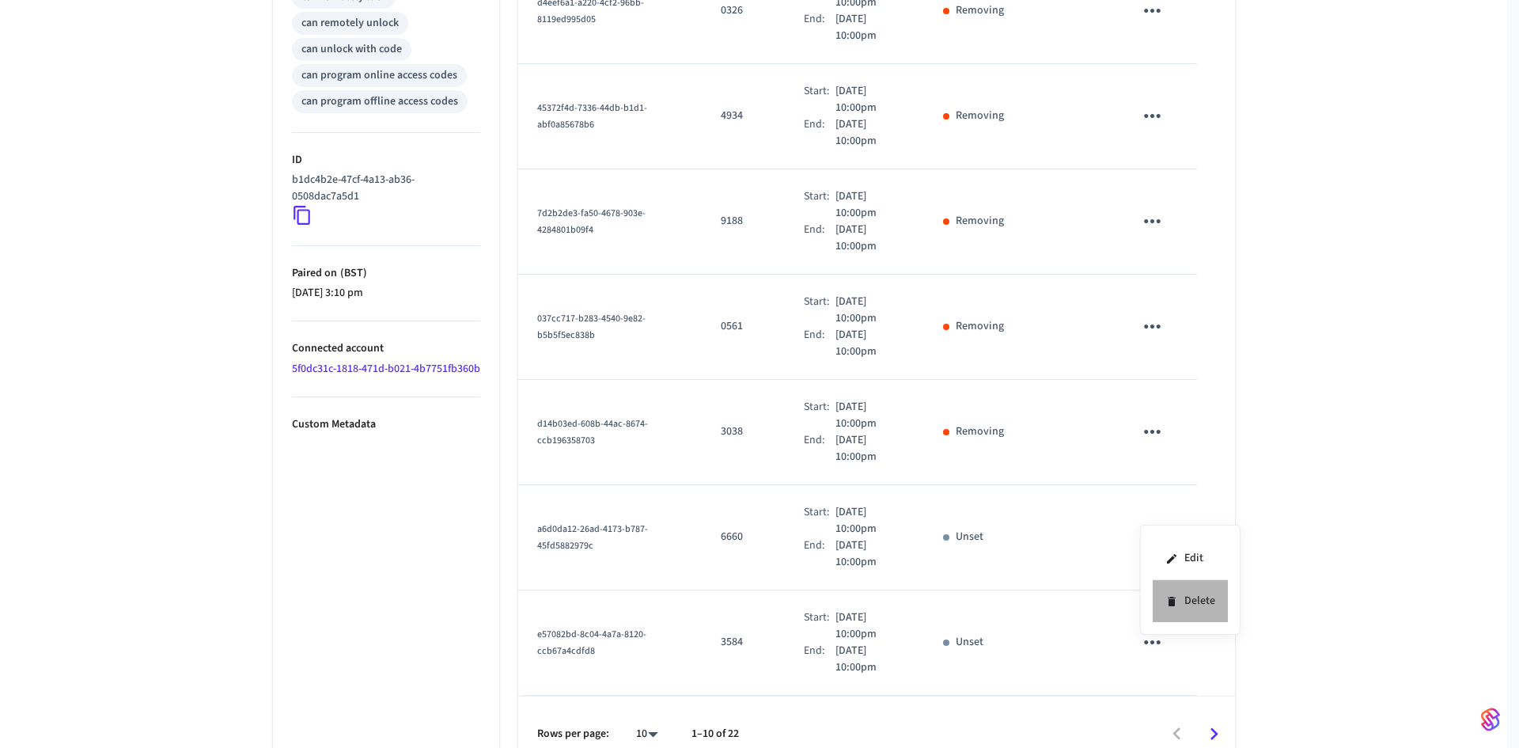
click at [1164, 597] on li "Delete" at bounding box center [1190, 601] width 75 height 42
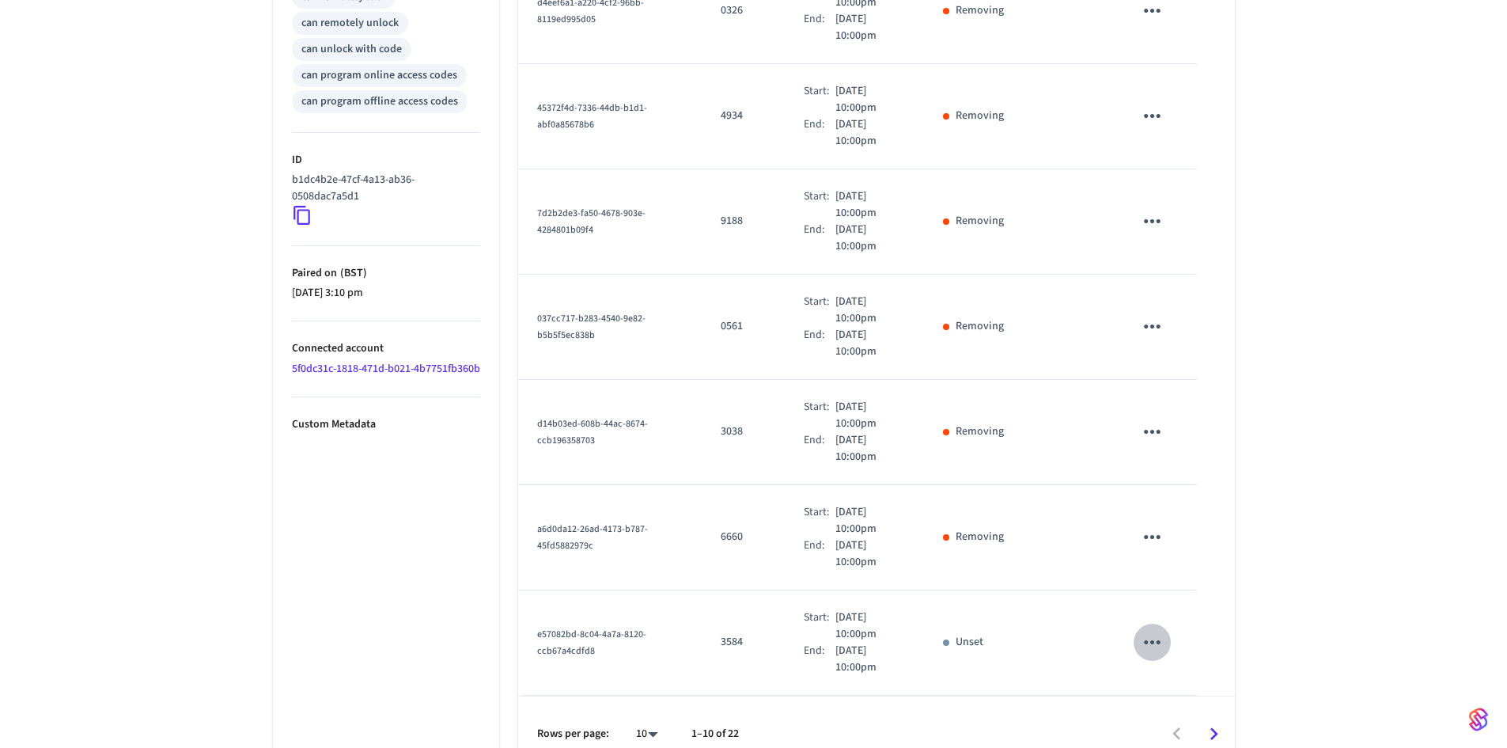
click at [1157, 630] on icon "sticky table" at bounding box center [1152, 642] width 25 height 25
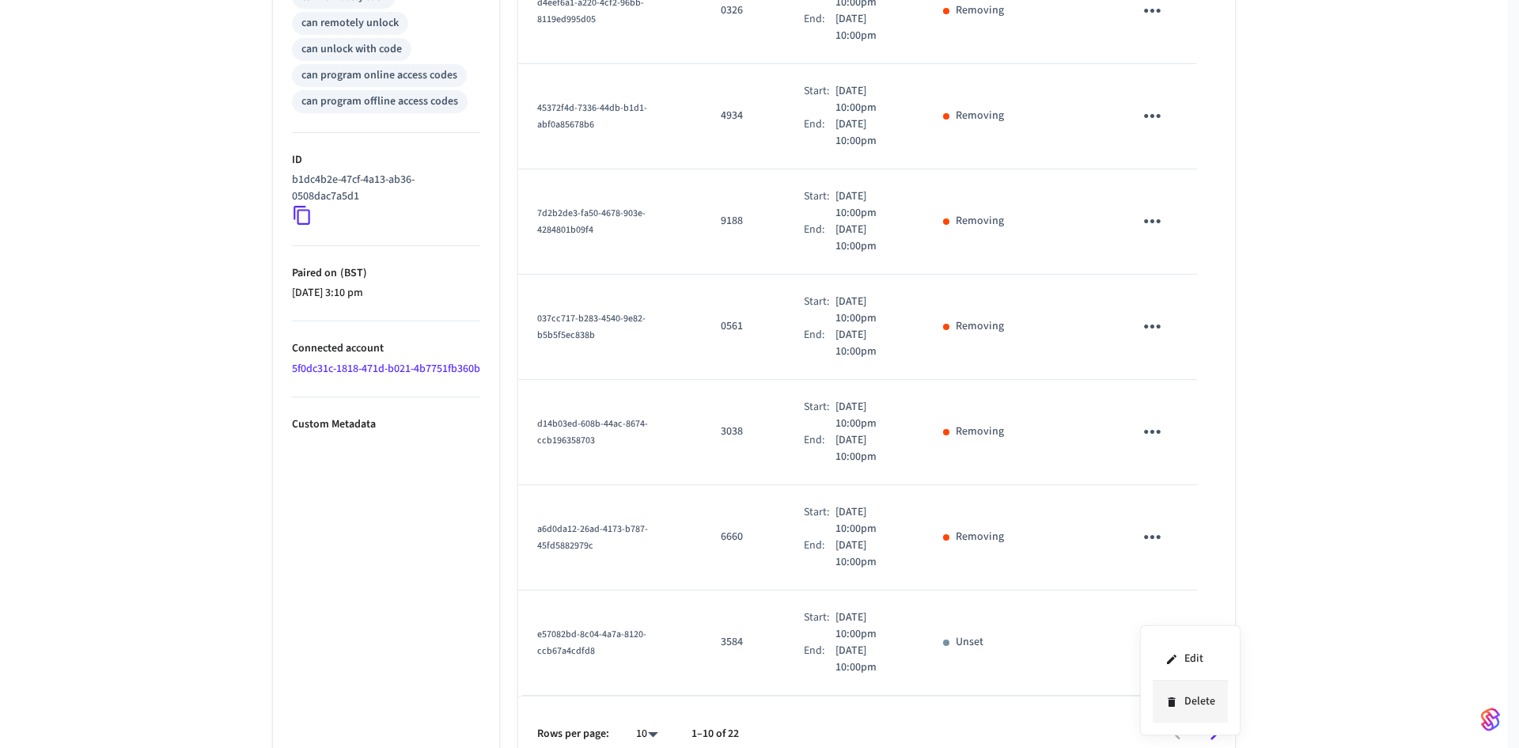
click at [1171, 699] on icon at bounding box center [1172, 702] width 13 height 13
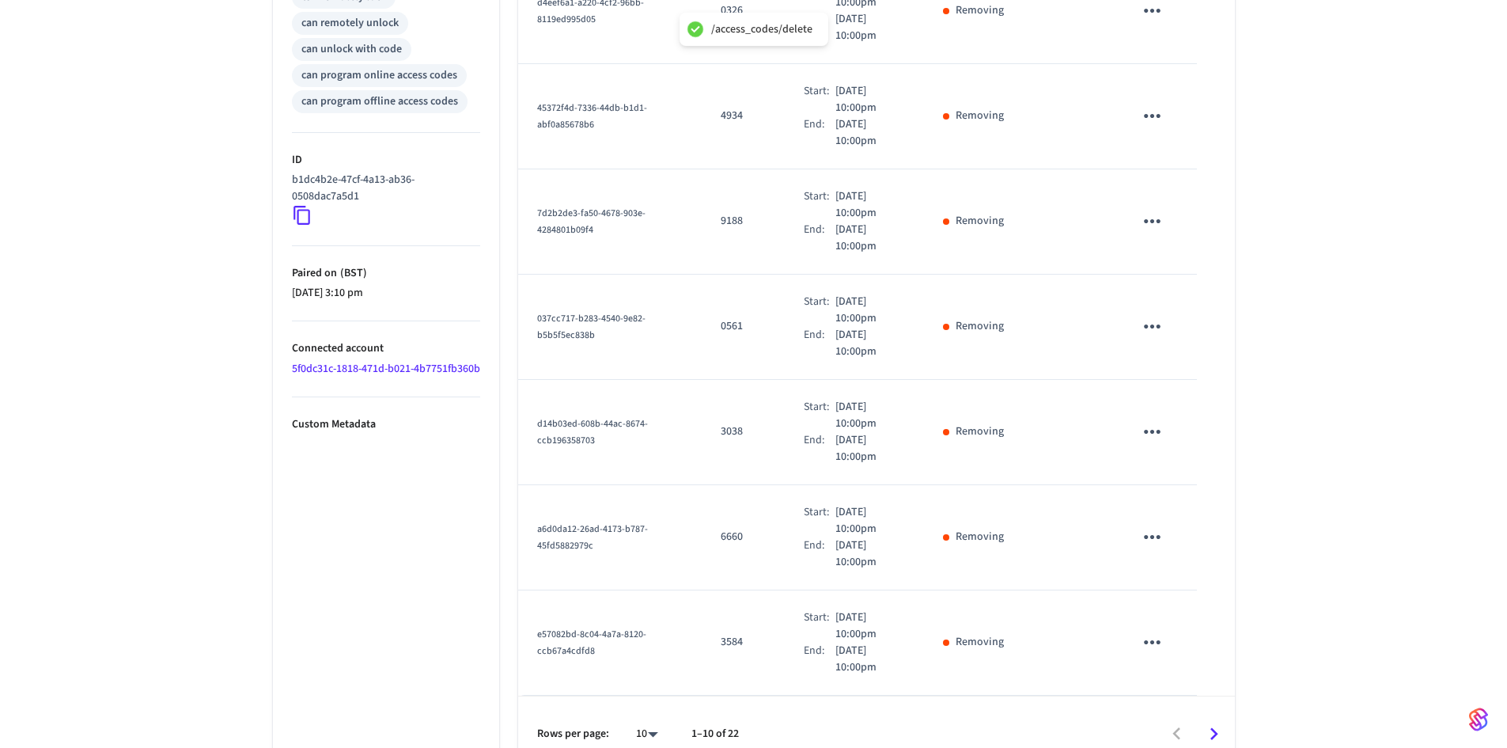
click at [1219, 722] on icon "Go to next page" at bounding box center [1214, 734] width 25 height 25
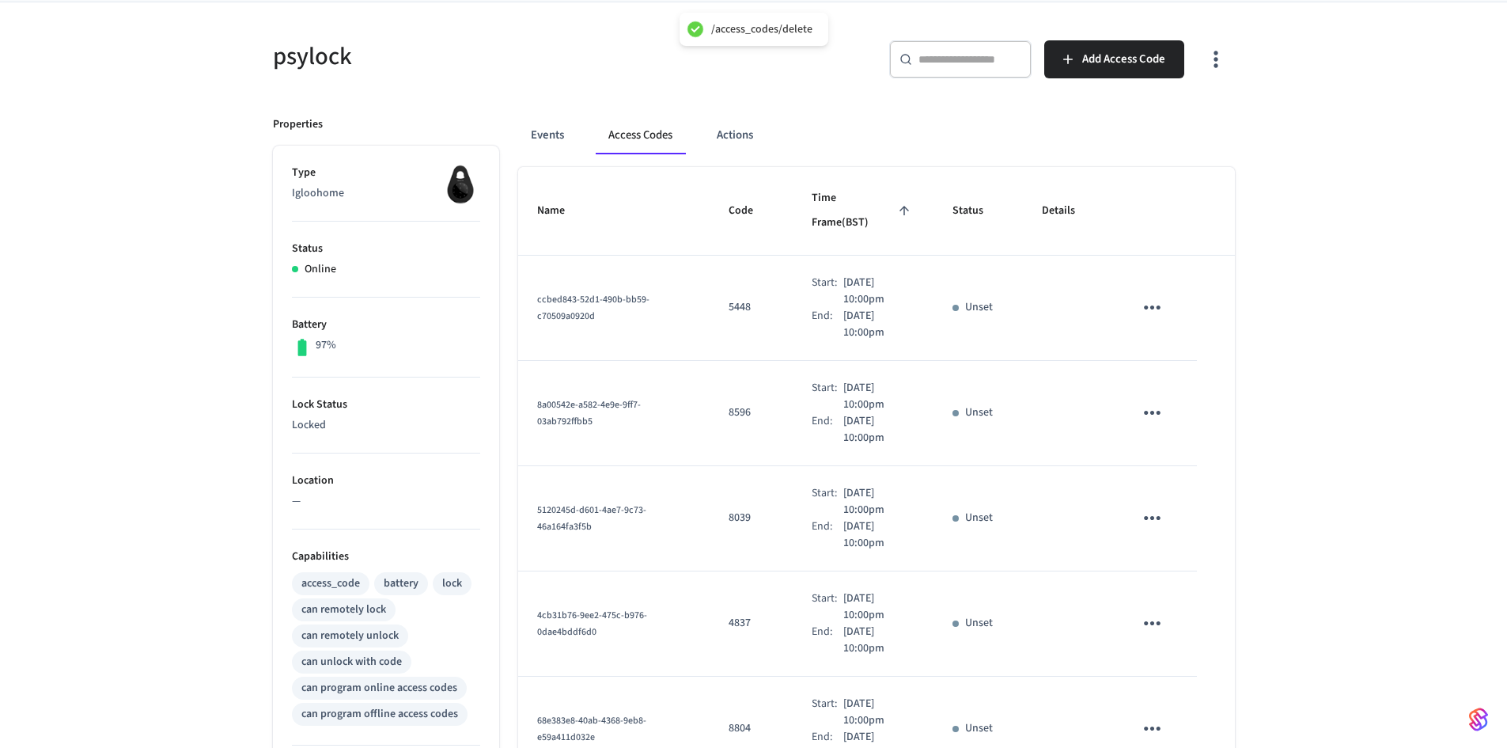
scroll to position [0, 0]
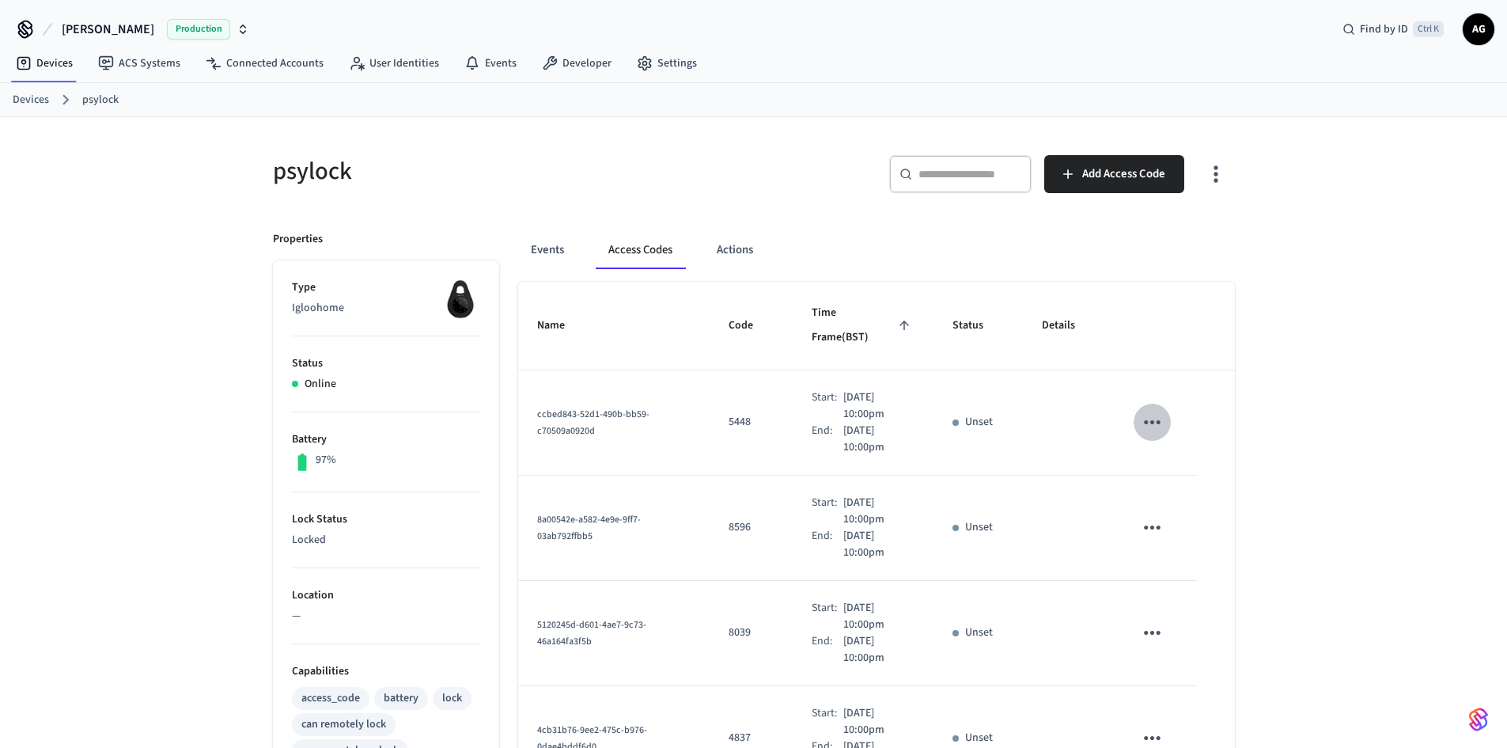
click at [1158, 410] on icon "sticky table" at bounding box center [1152, 422] width 25 height 25
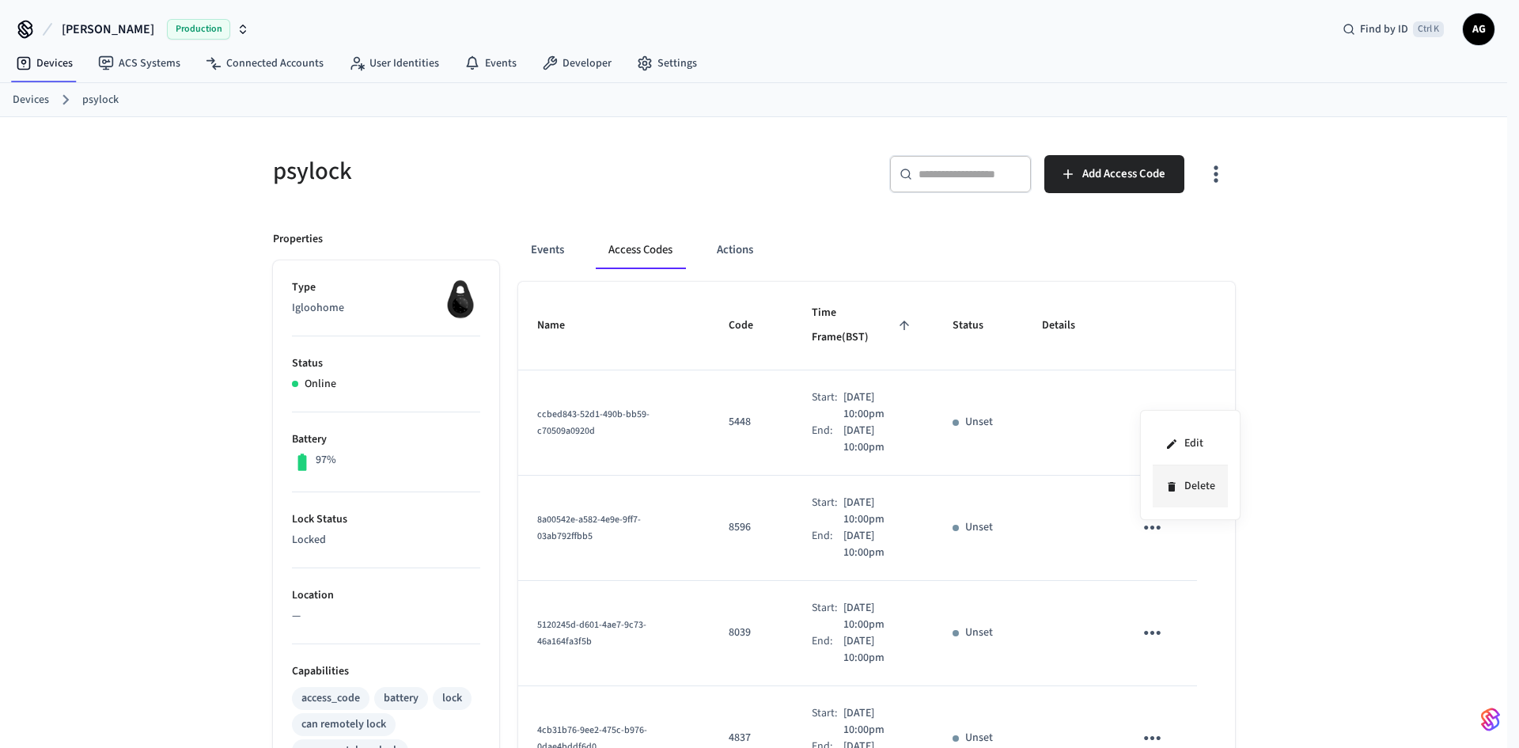
click at [1160, 487] on li "Delete" at bounding box center [1190, 486] width 75 height 42
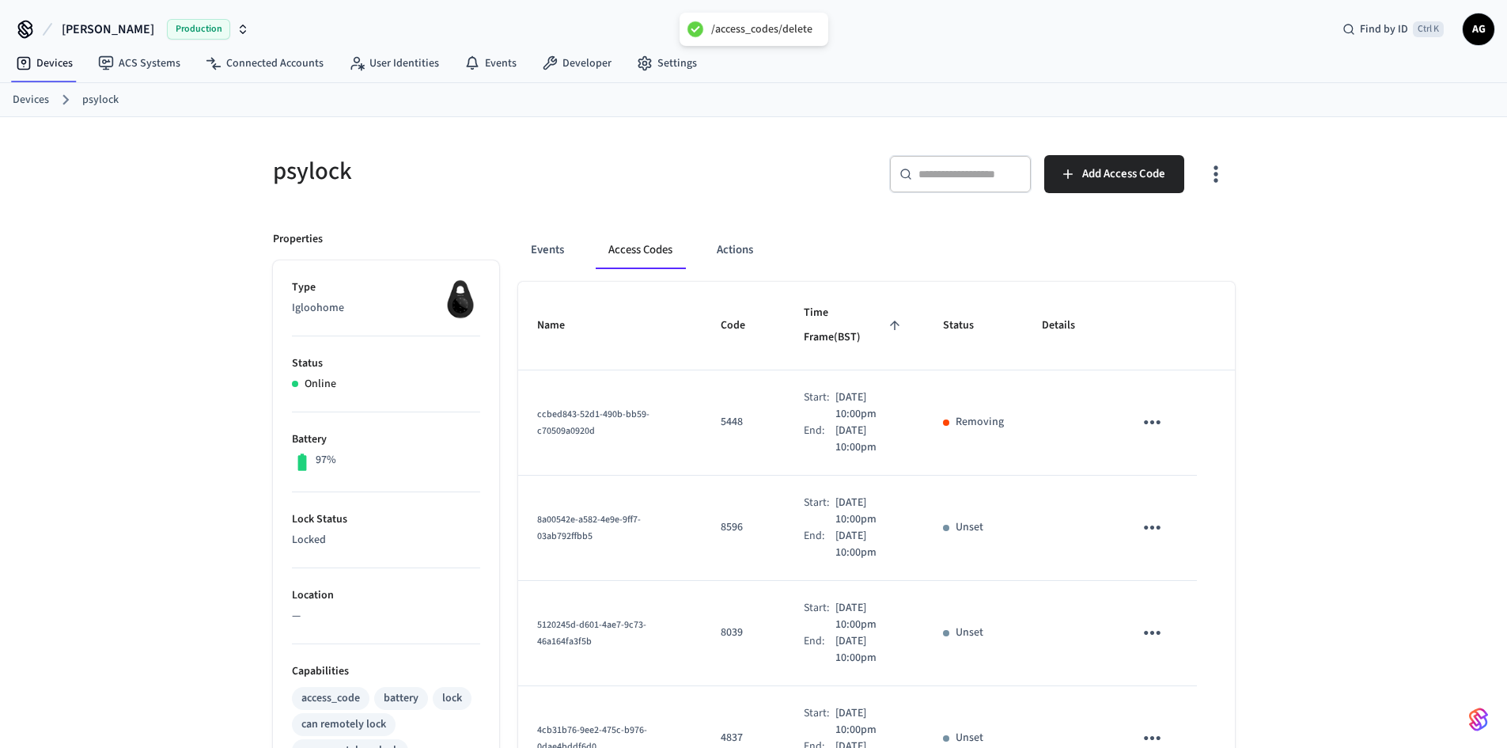
click at [1147, 525] on icon "sticky table" at bounding box center [1152, 527] width 17 height 4
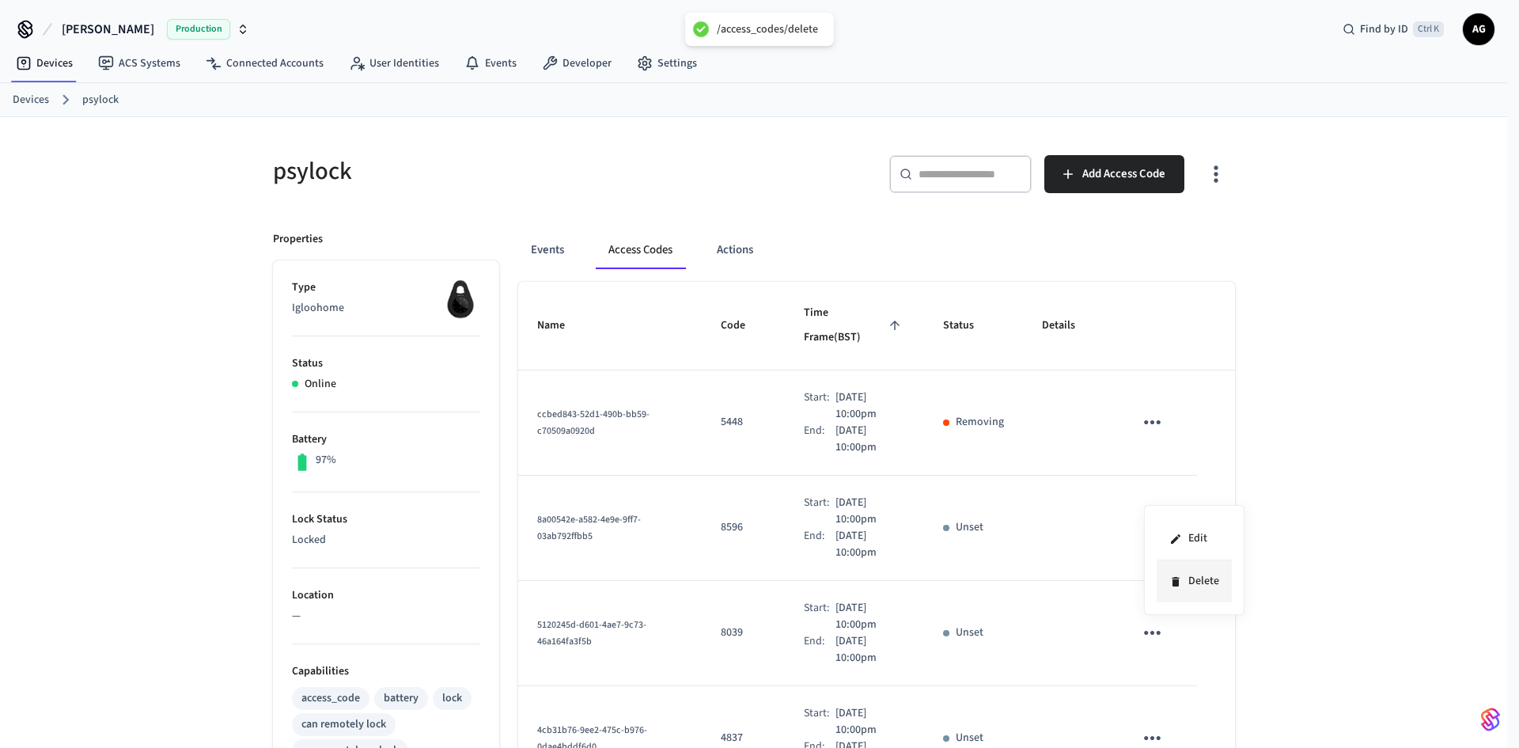
click at [1171, 573] on li "Delete" at bounding box center [1194, 581] width 75 height 42
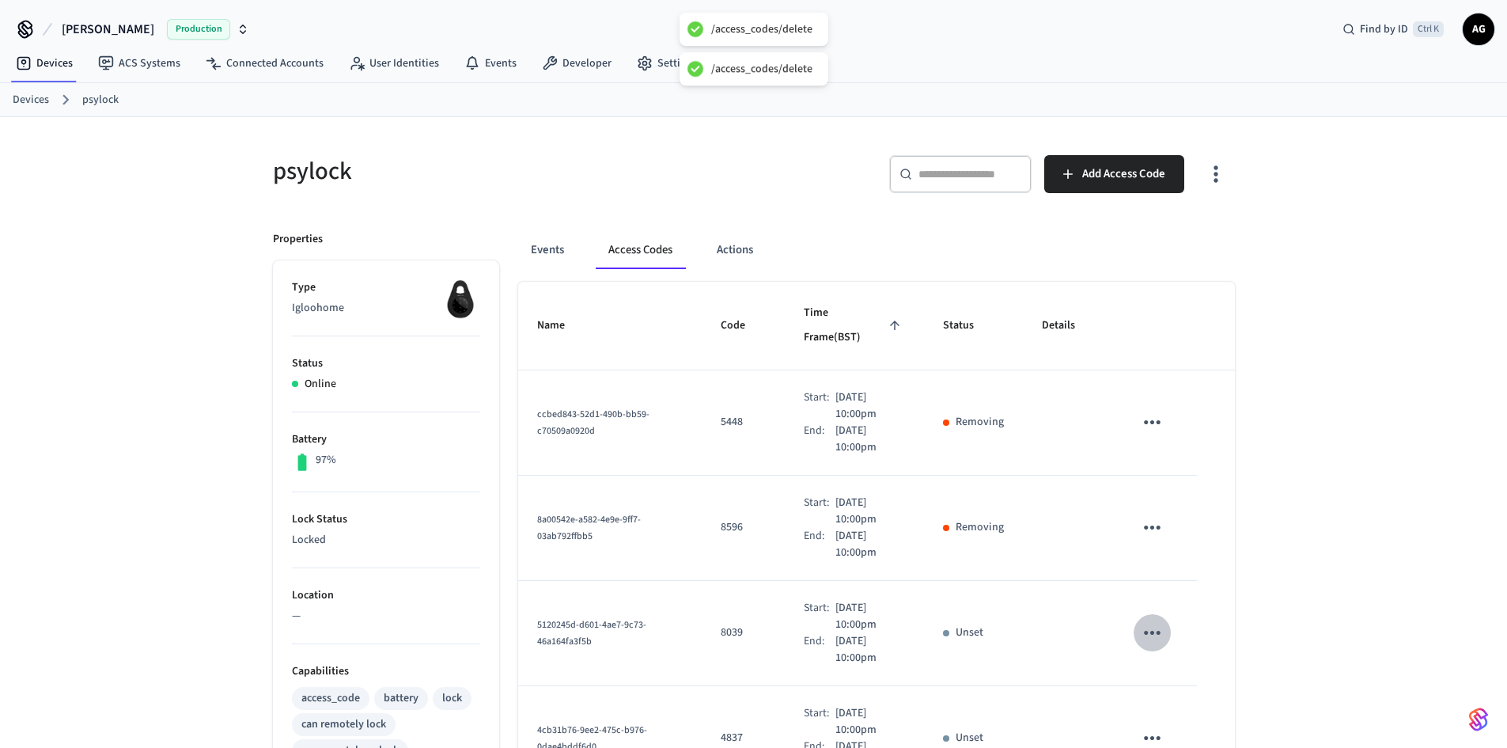
click at [1162, 620] on icon "sticky table" at bounding box center [1152, 632] width 25 height 25
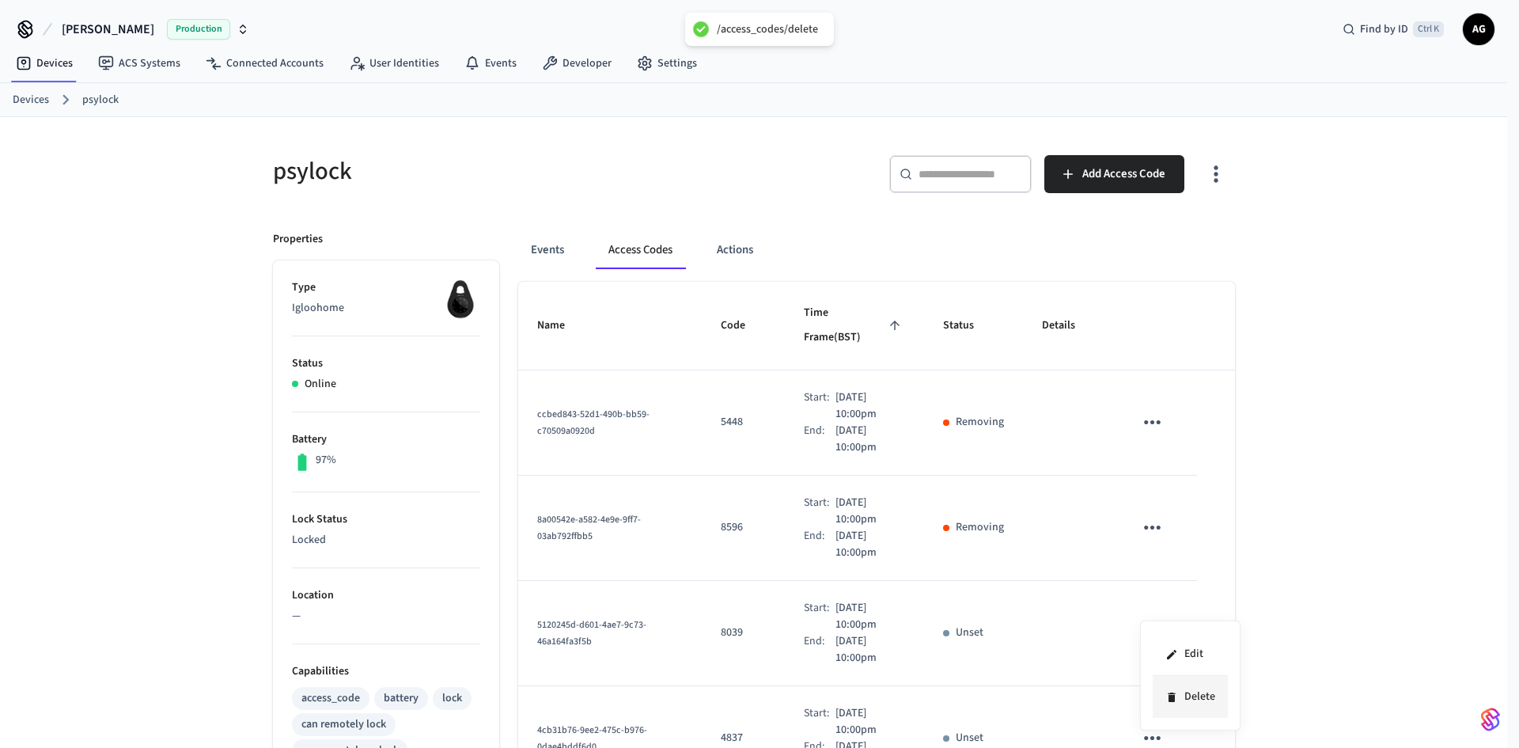
click at [1184, 687] on li "Delete" at bounding box center [1190, 697] width 75 height 42
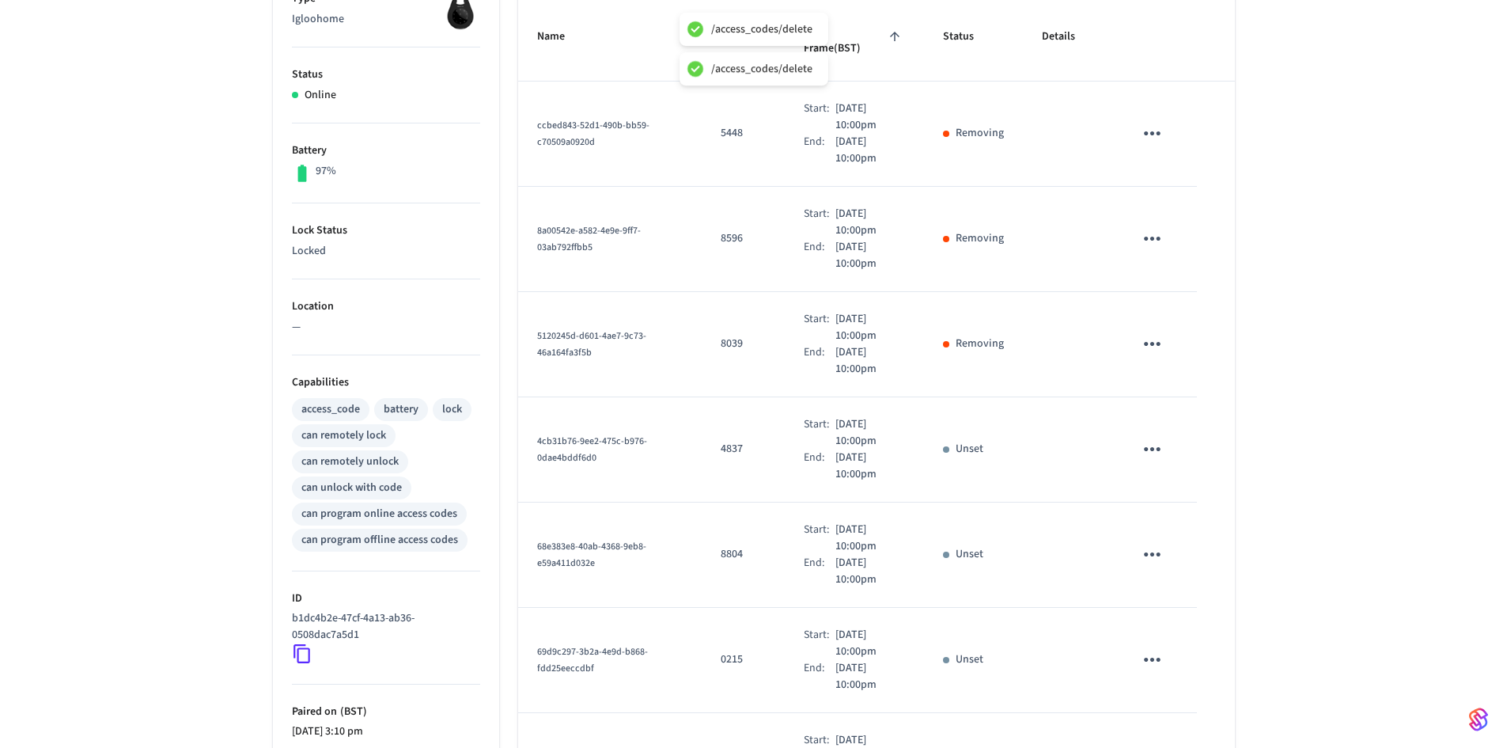
scroll to position [317, 0]
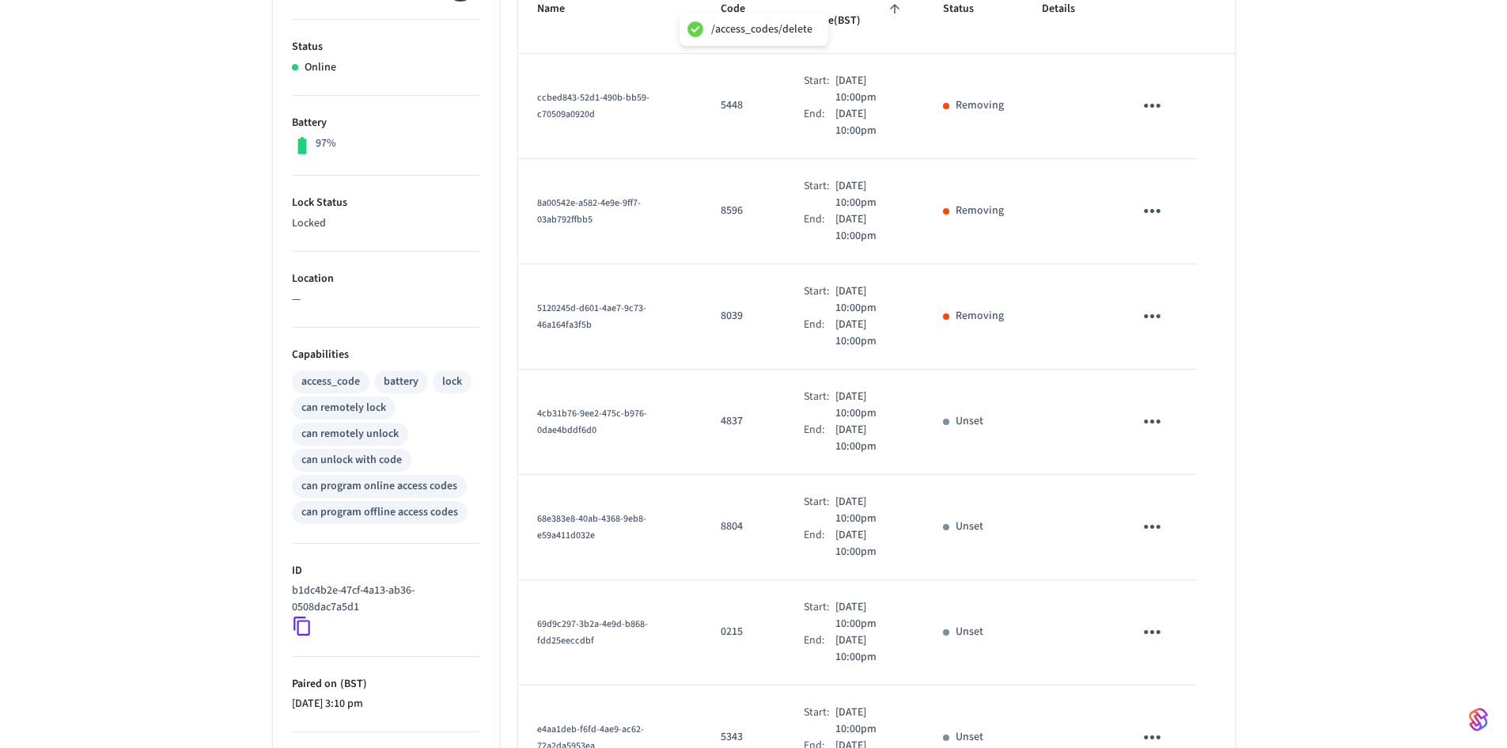
click at [1140, 370] on td "sticky table" at bounding box center [1155, 422] width 81 height 105
drag, startPoint x: 1146, startPoint y: 377, endPoint x: 1147, endPoint y: 386, distance: 8.7
click at [1146, 403] on button "sticky table" at bounding box center [1152, 421] width 37 height 37
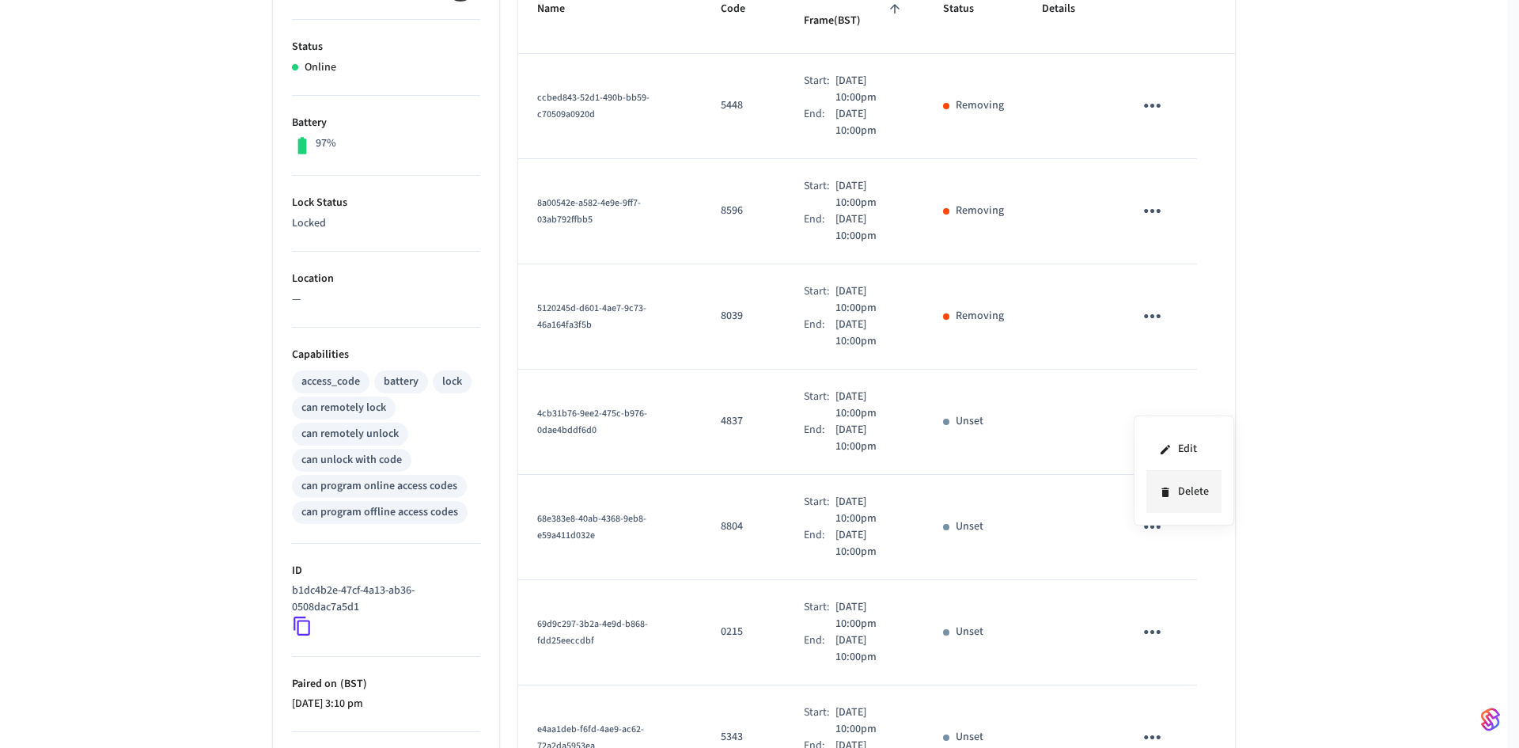
click at [1184, 486] on li "Delete" at bounding box center [1184, 492] width 75 height 42
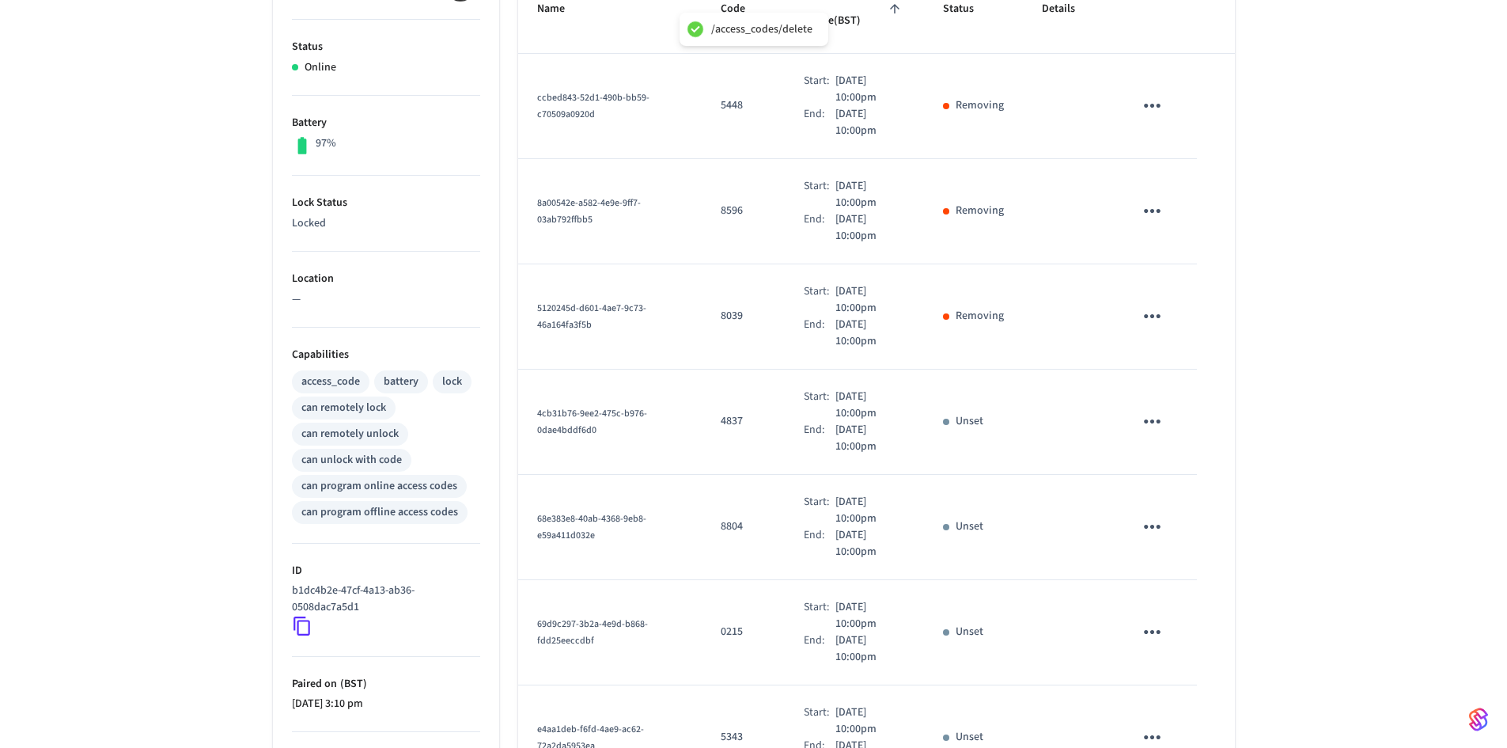
click at [1162, 514] on icon "sticky table" at bounding box center [1152, 526] width 25 height 25
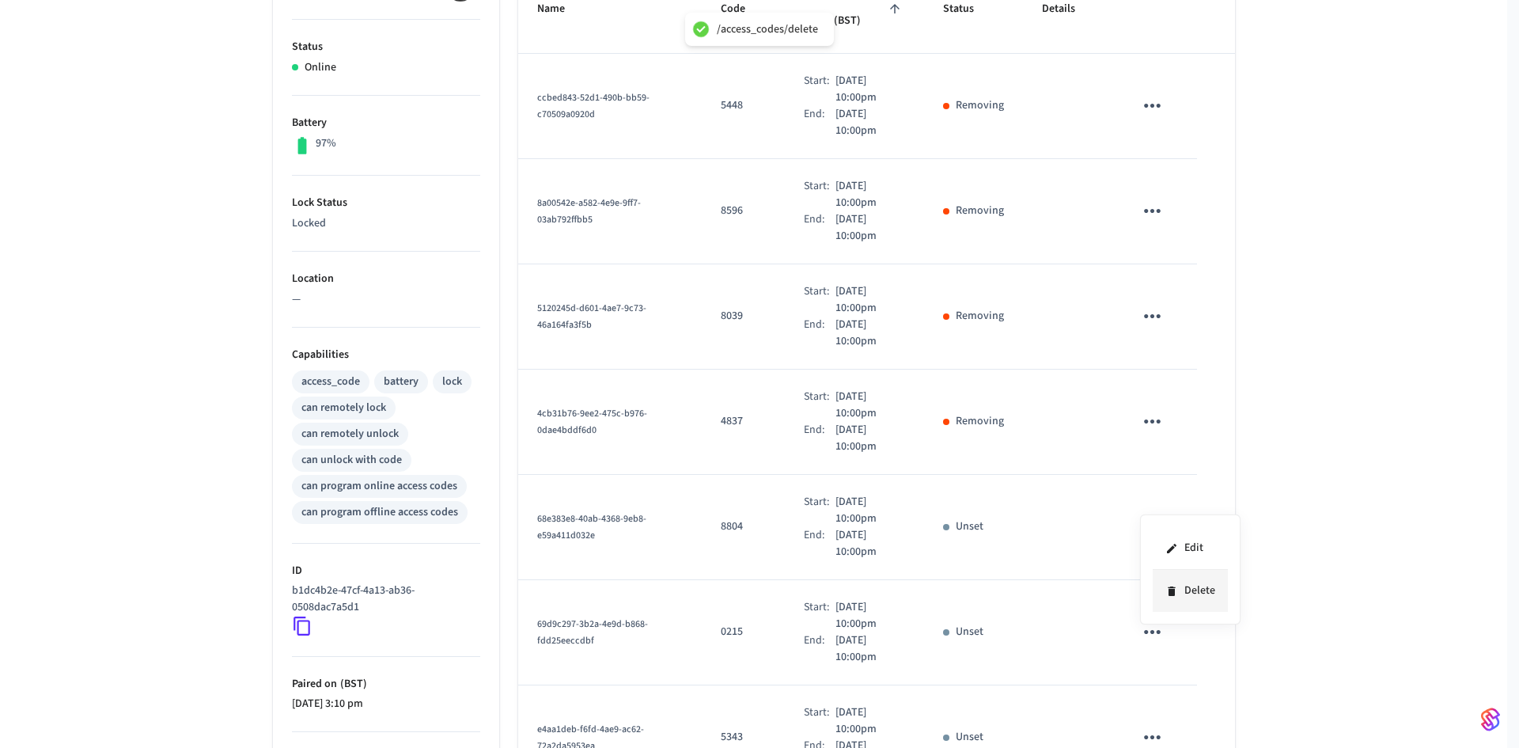
click at [1189, 585] on li "Delete" at bounding box center [1190, 591] width 75 height 42
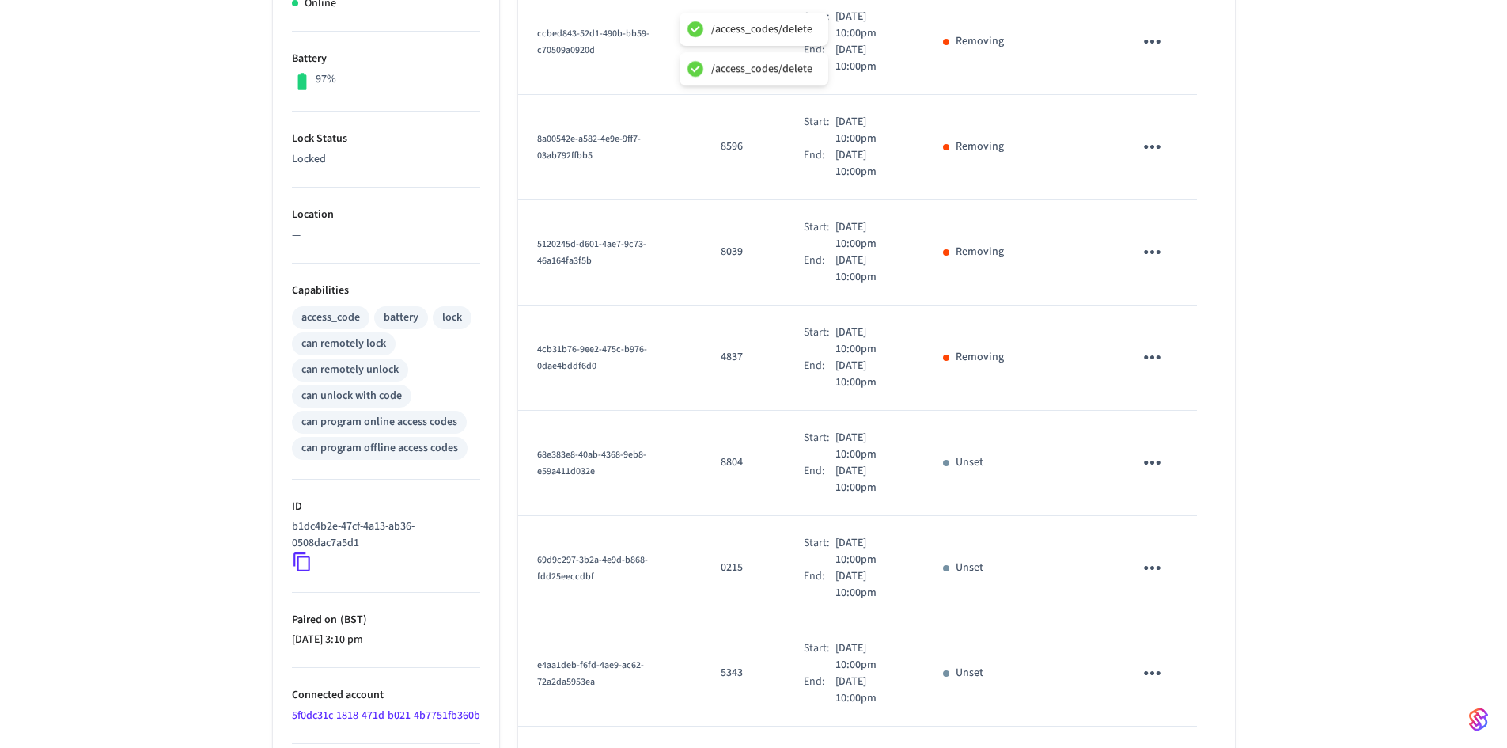
scroll to position [475, 0]
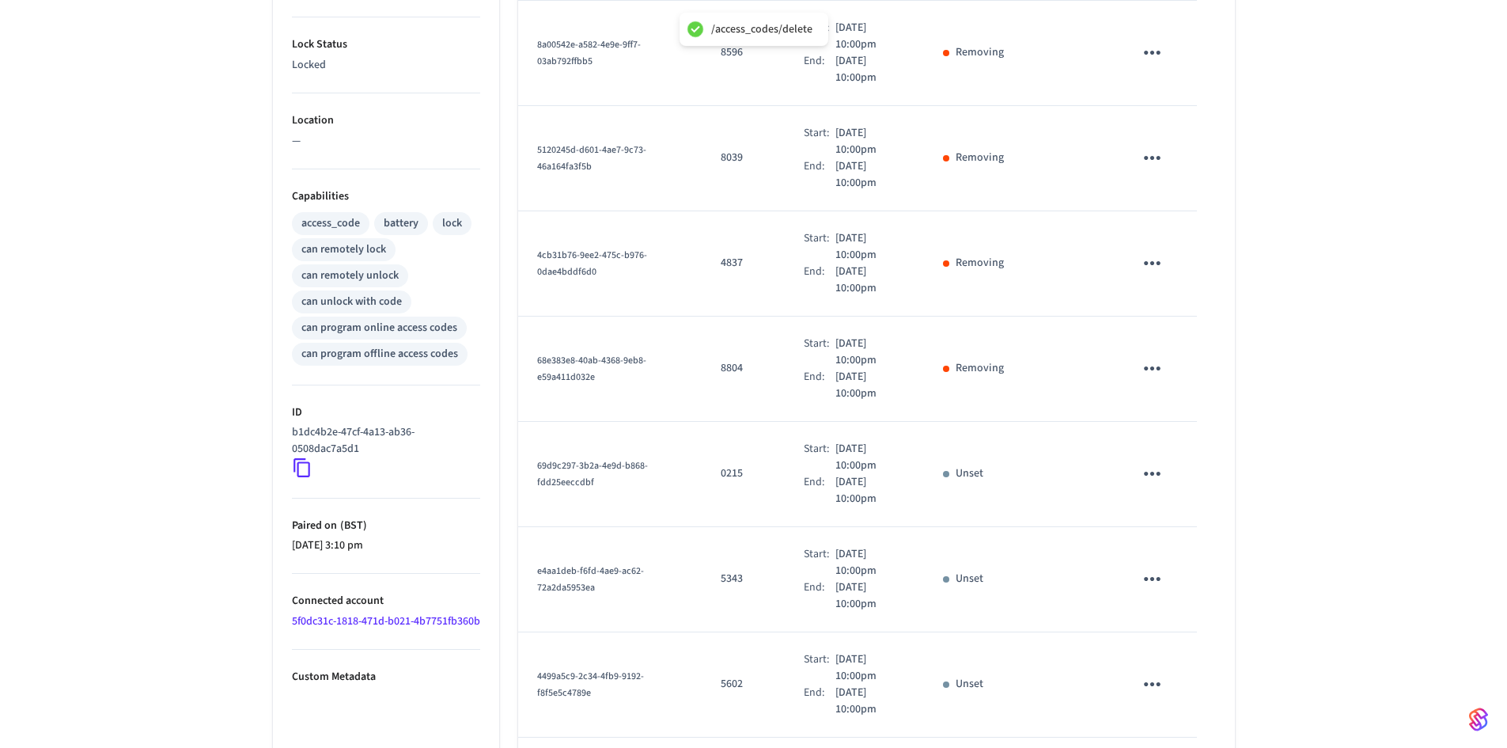
click at [1140, 455] on button "sticky table" at bounding box center [1152, 473] width 37 height 37
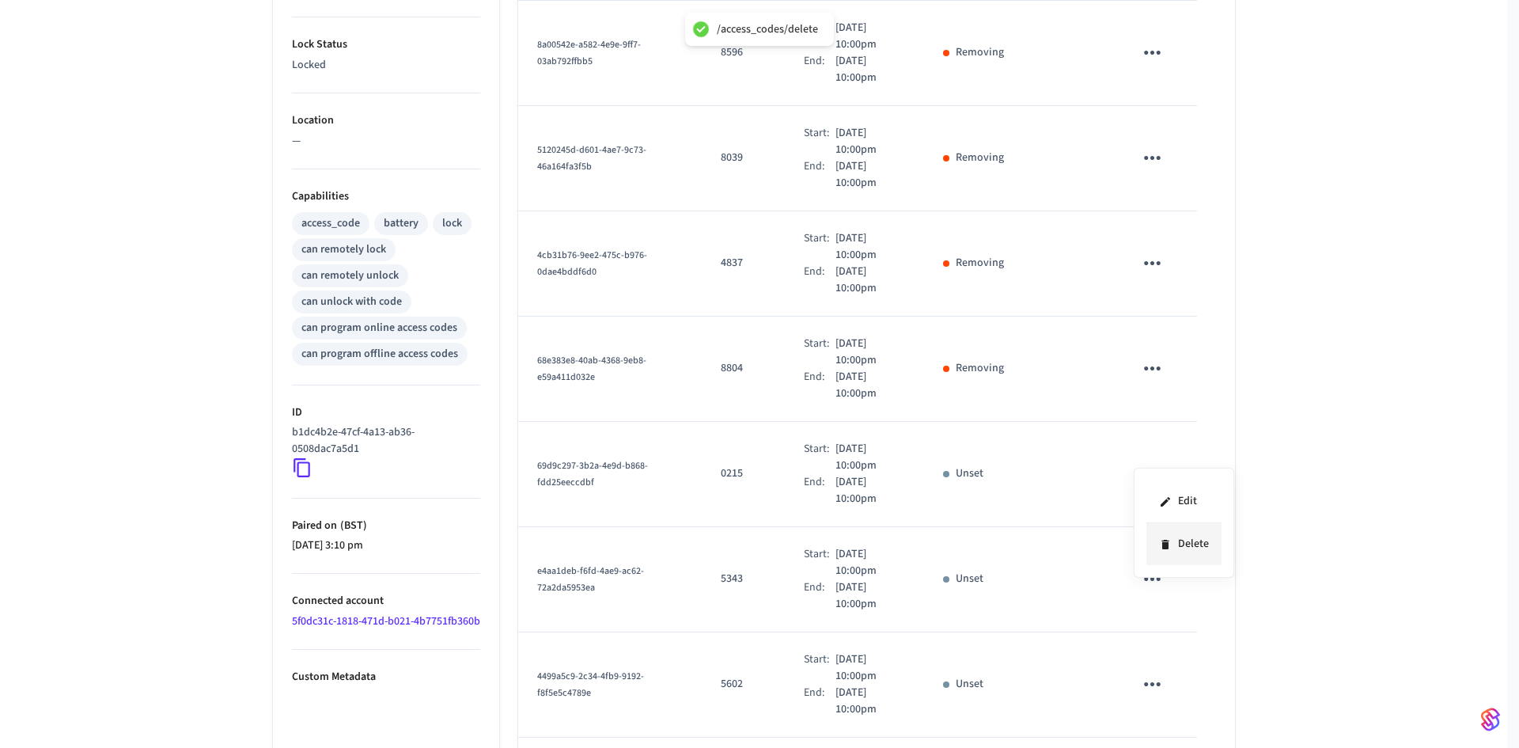
click at [1153, 533] on li "Delete" at bounding box center [1184, 544] width 75 height 42
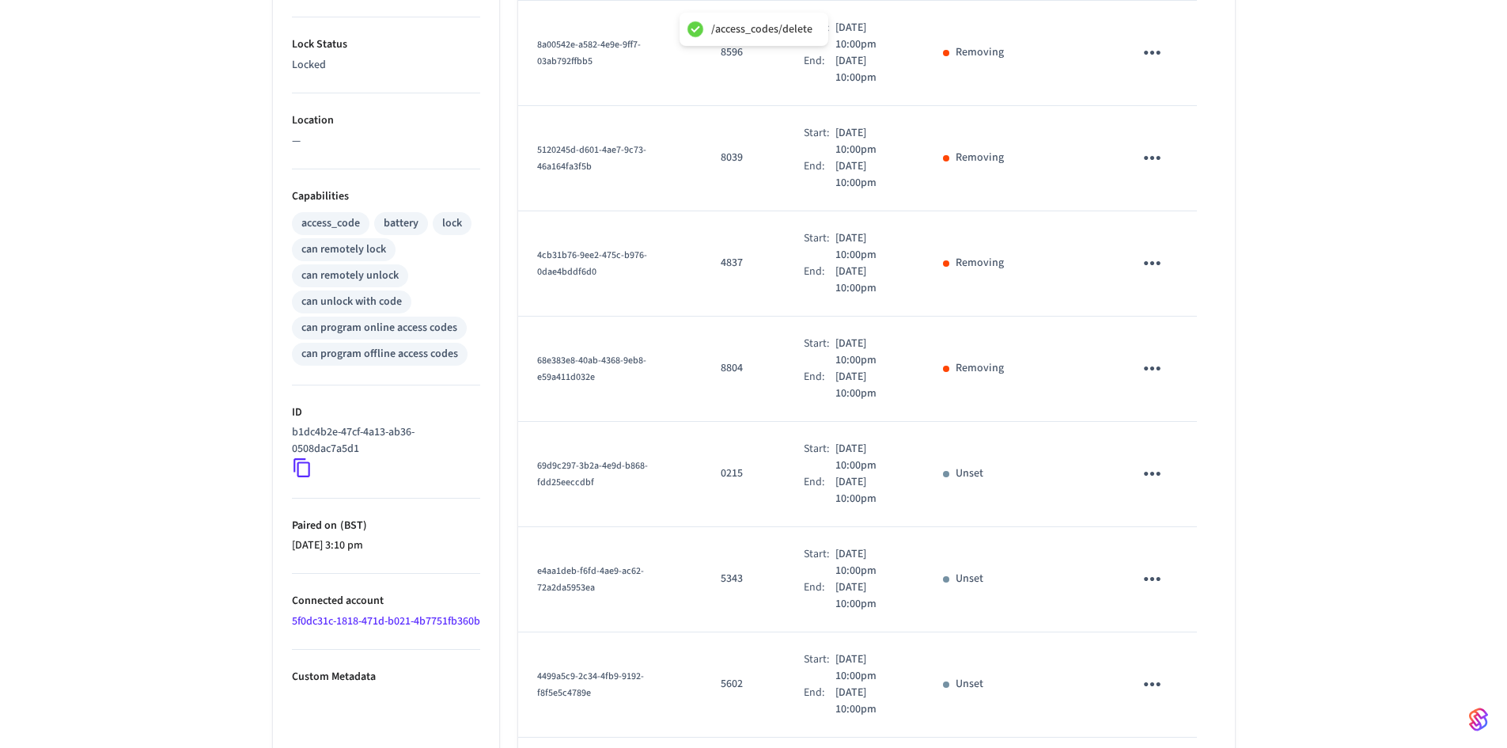
click at [1147, 577] on icon "sticky table" at bounding box center [1152, 579] width 17 height 4
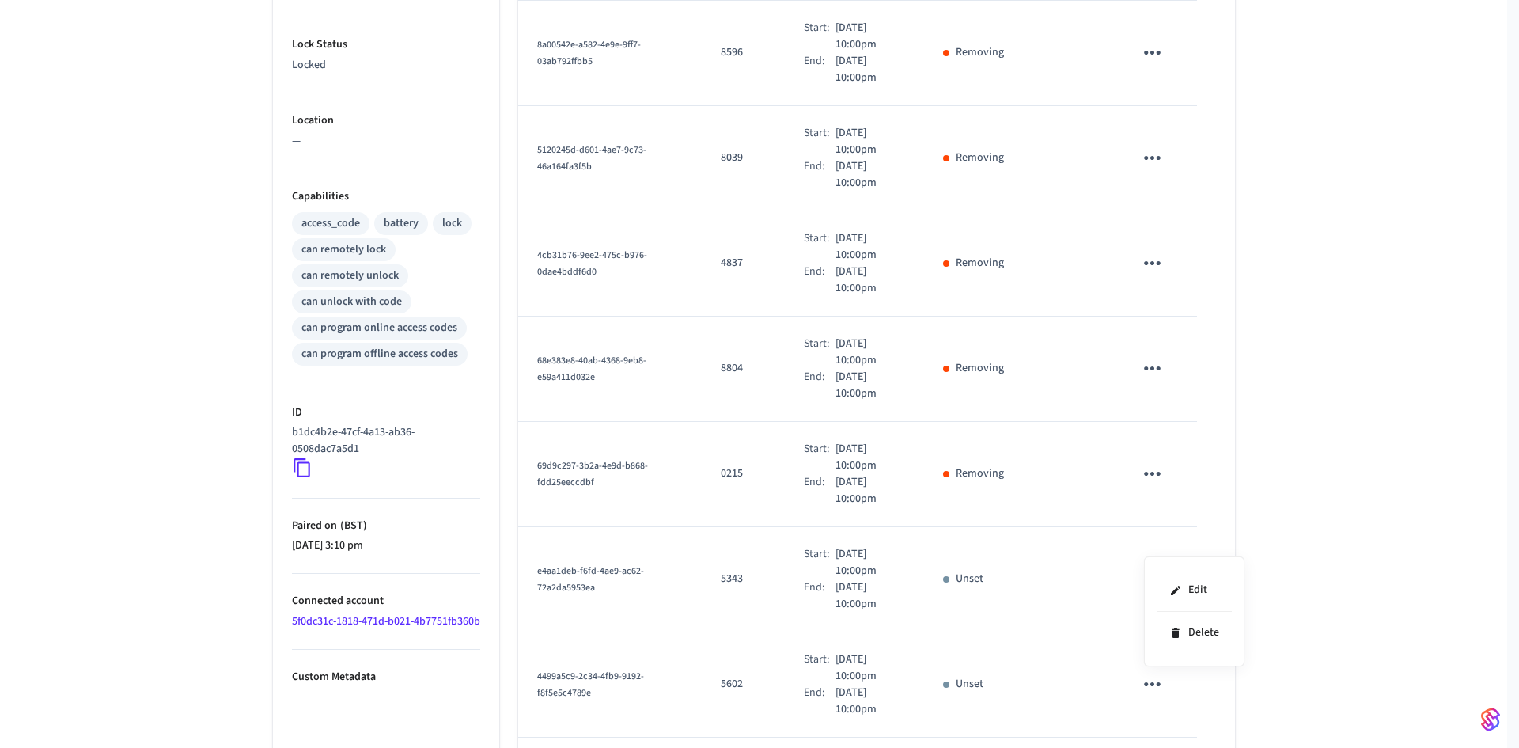
drag, startPoint x: 1185, startPoint y: 626, endPoint x: 1132, endPoint y: 604, distance: 57.5
click at [1186, 626] on li "Delete" at bounding box center [1194, 633] width 75 height 42
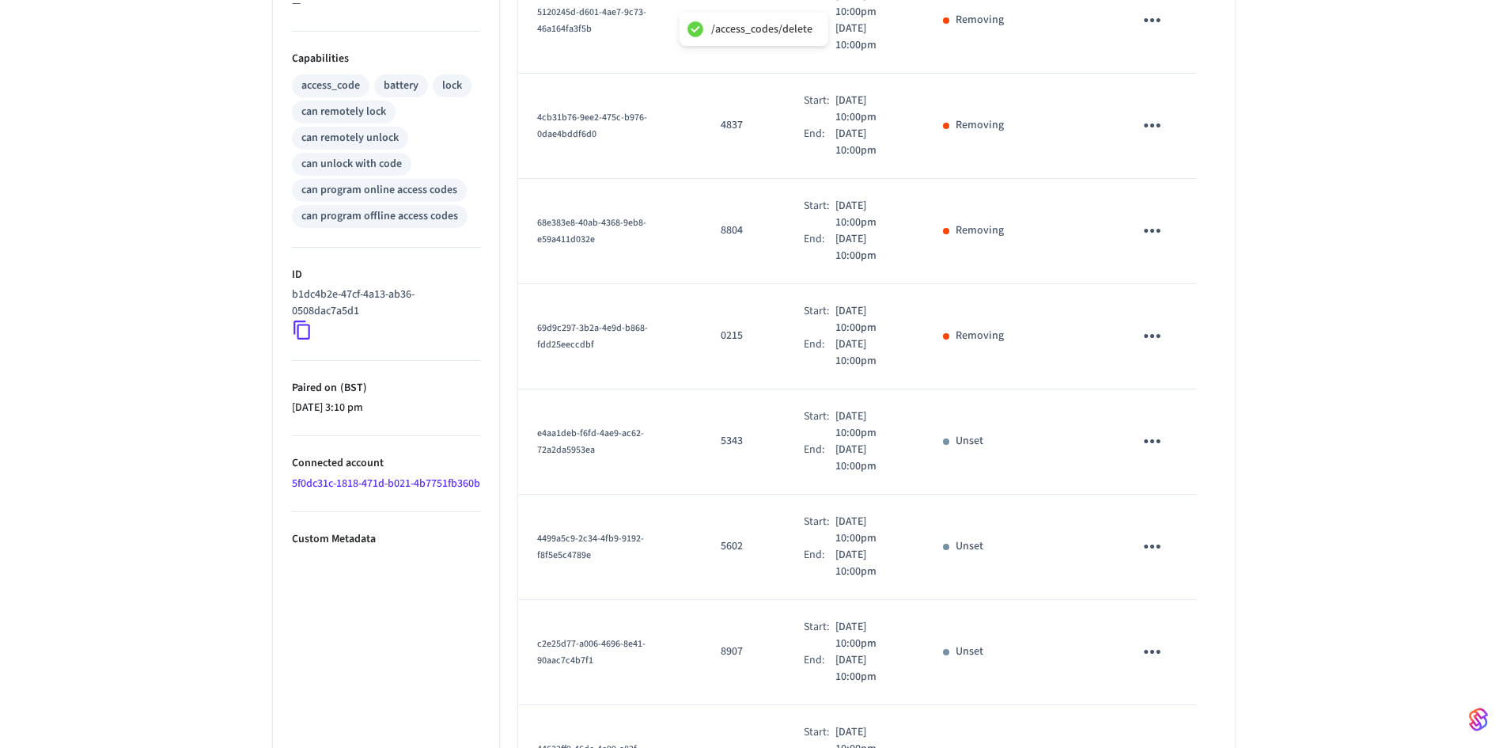
scroll to position [712, 0]
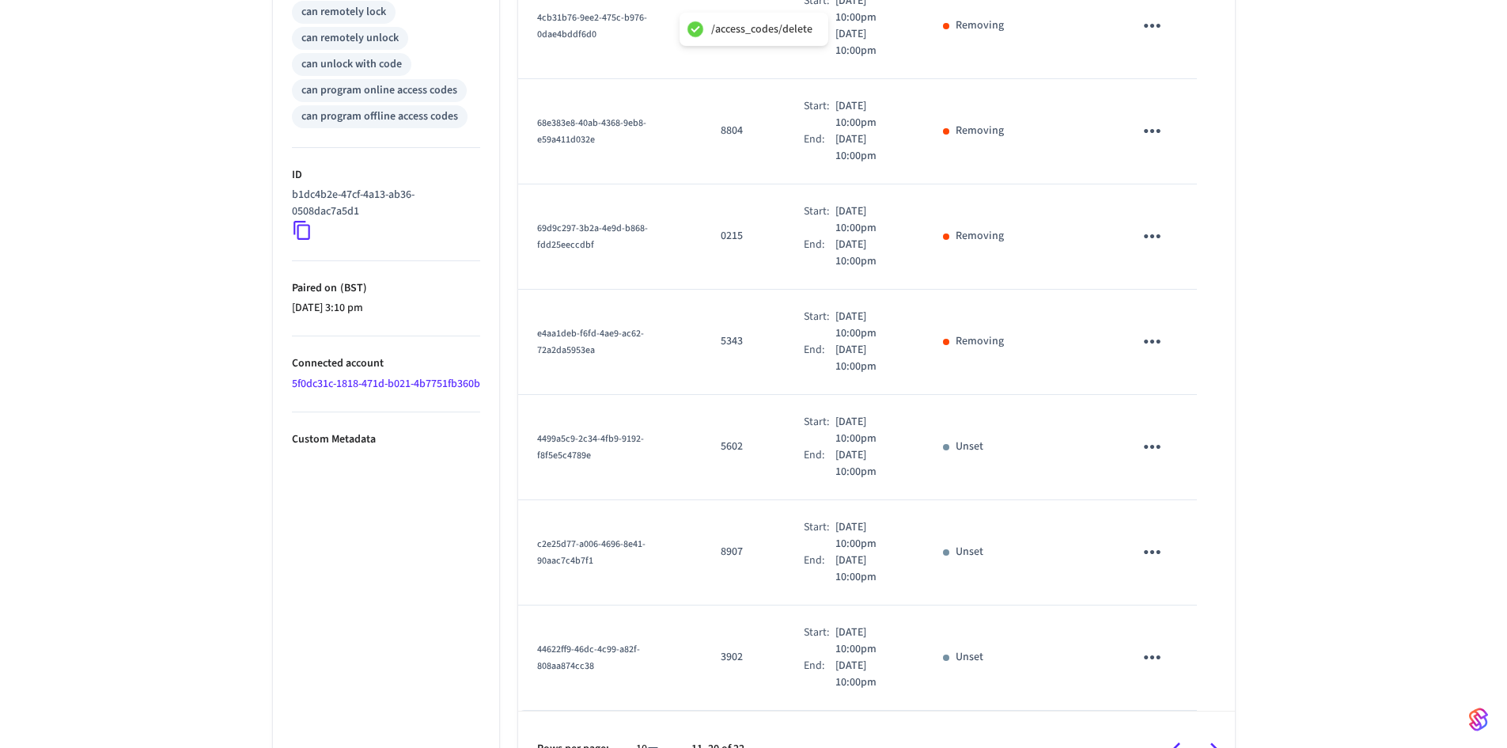
click at [1159, 434] on icon "sticky table" at bounding box center [1152, 446] width 25 height 25
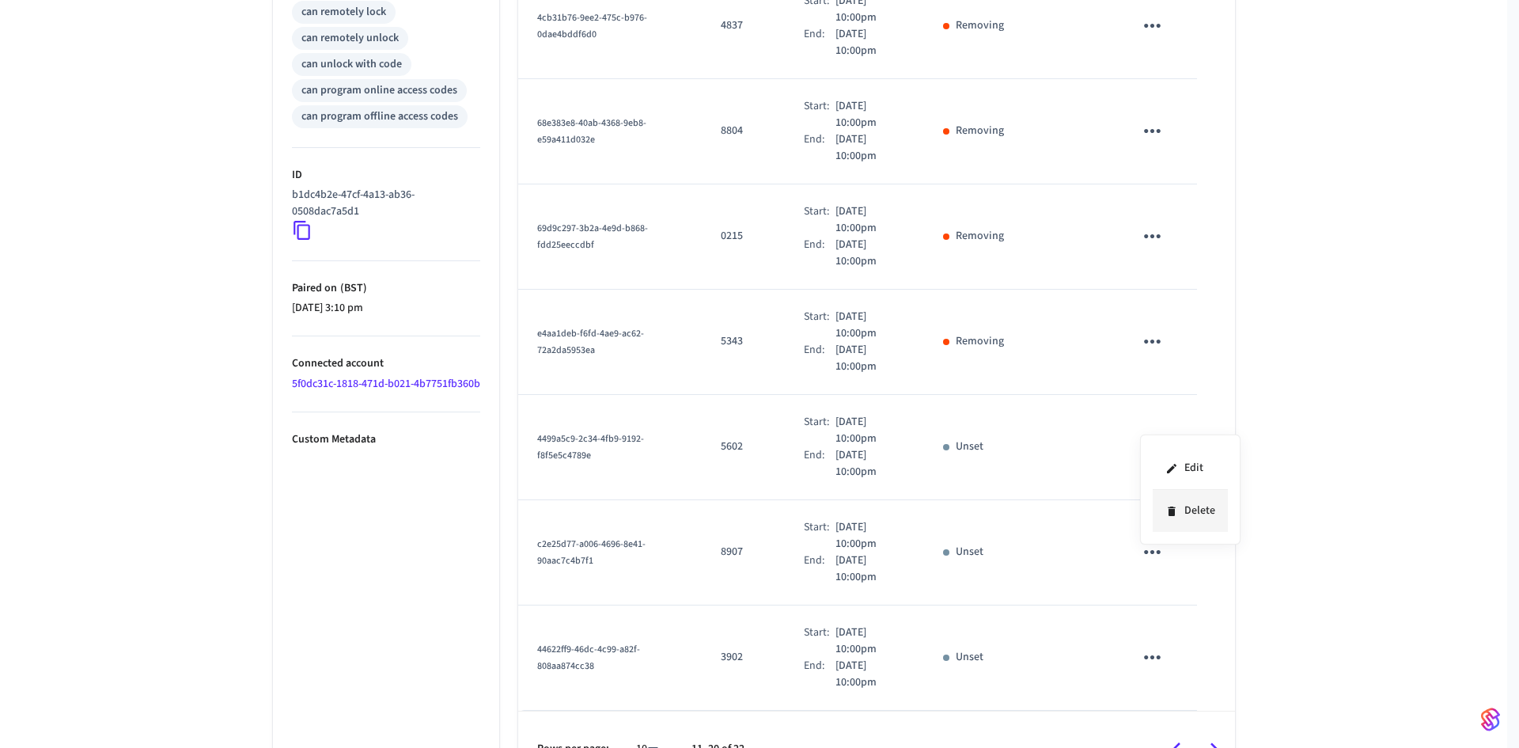
click at [1179, 507] on li "Delete" at bounding box center [1190, 511] width 75 height 42
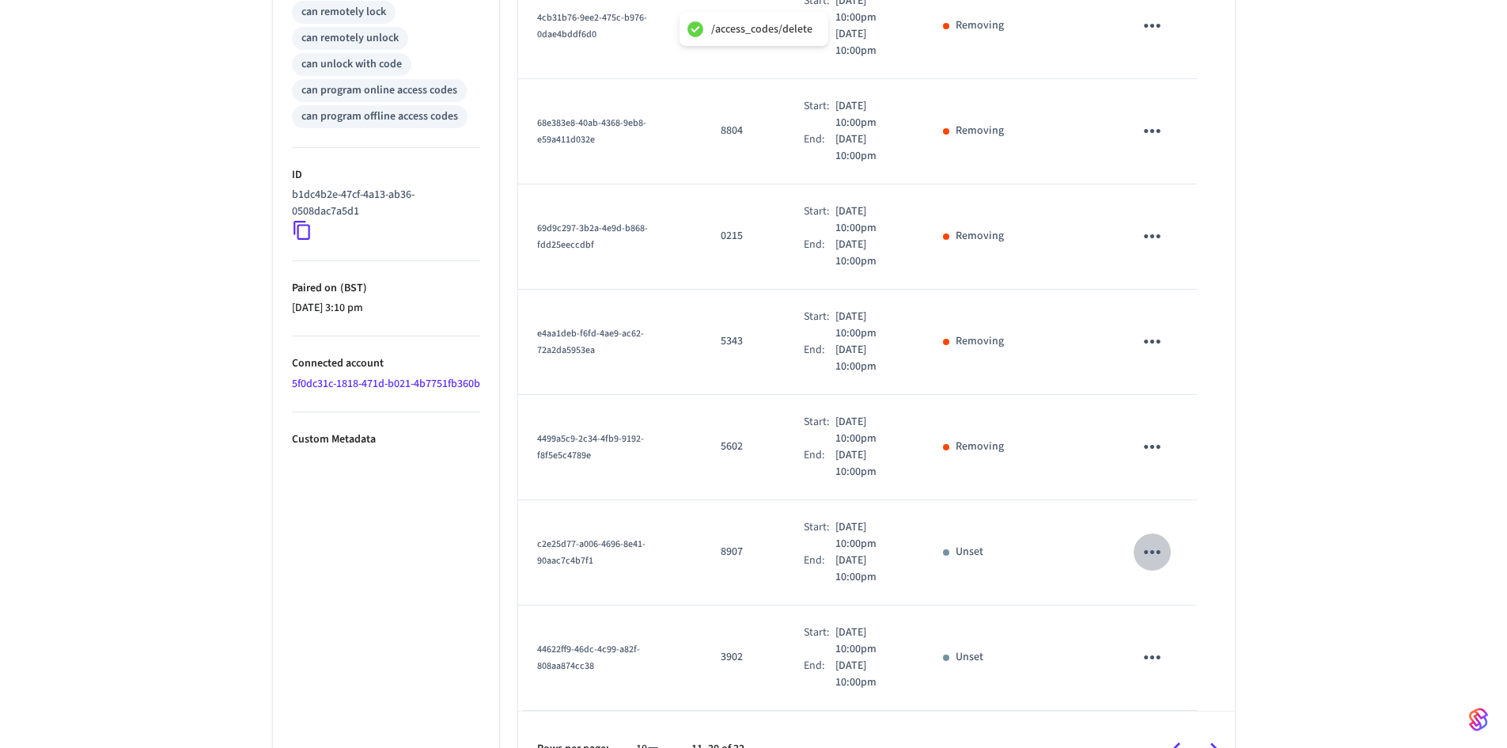
click at [1147, 540] on icon "sticky table" at bounding box center [1152, 552] width 25 height 25
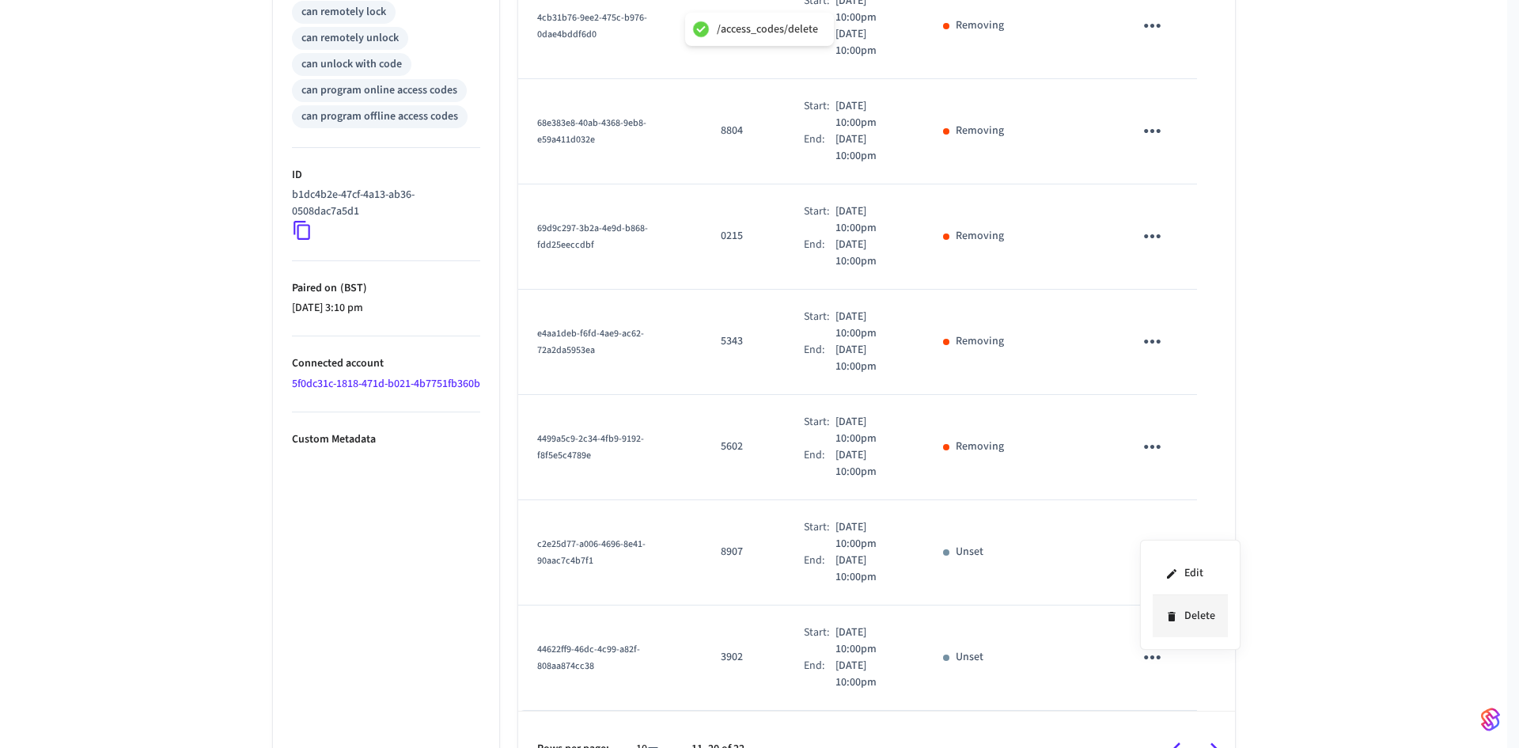
click at [1180, 606] on li "Delete" at bounding box center [1190, 616] width 75 height 42
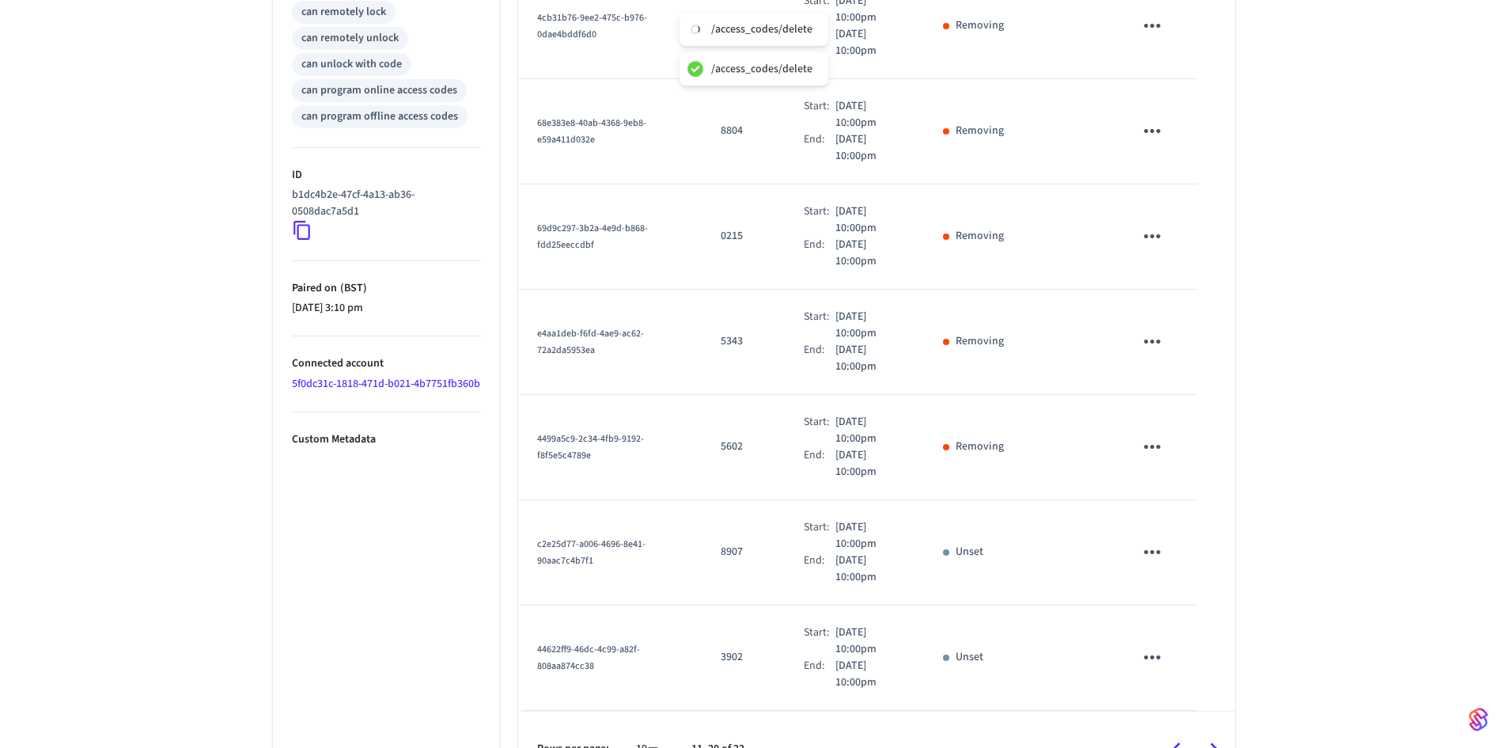
click at [1139, 639] on button "sticky table" at bounding box center [1152, 657] width 37 height 37
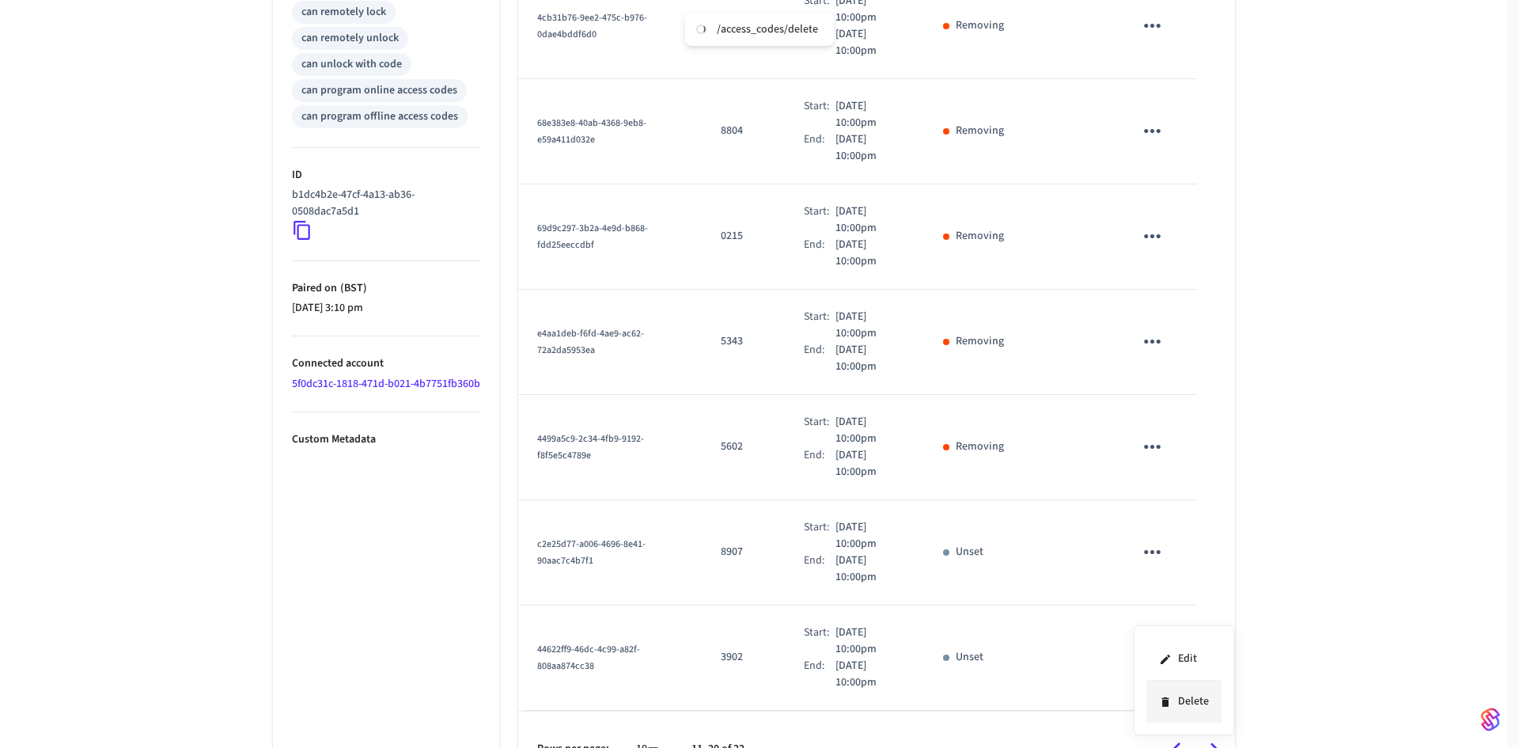
click at [1172, 692] on li "Delete" at bounding box center [1184, 701] width 75 height 42
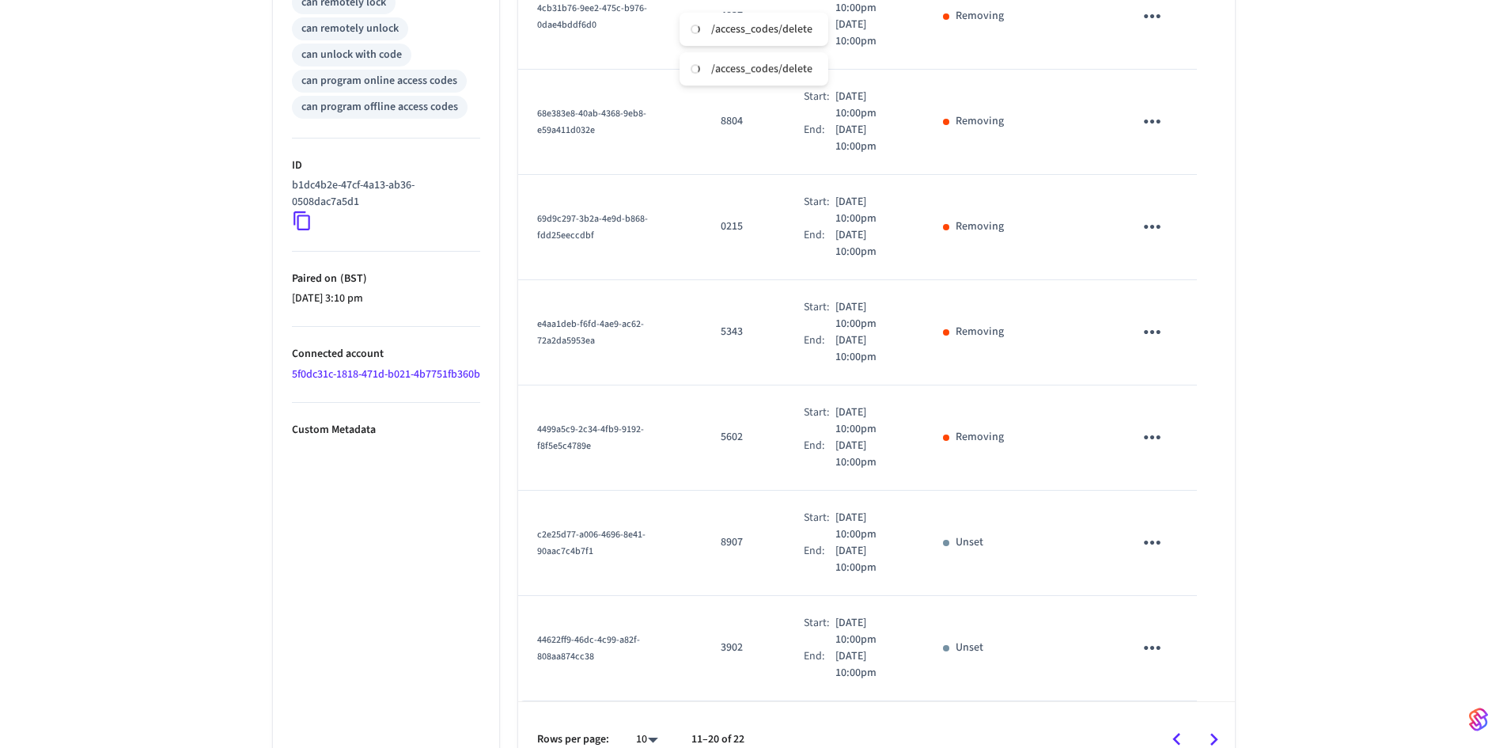
scroll to position [727, 0]
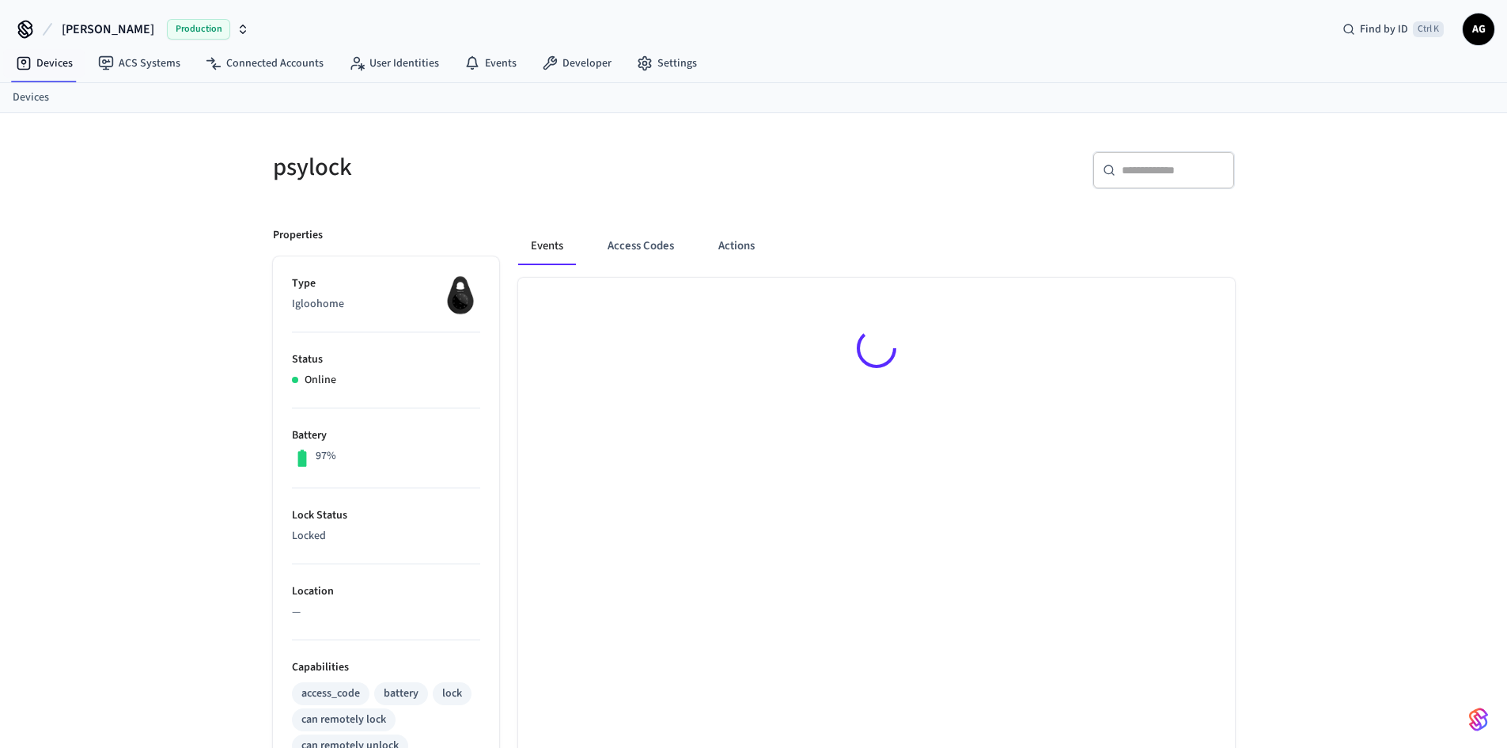
scroll to position [21, 0]
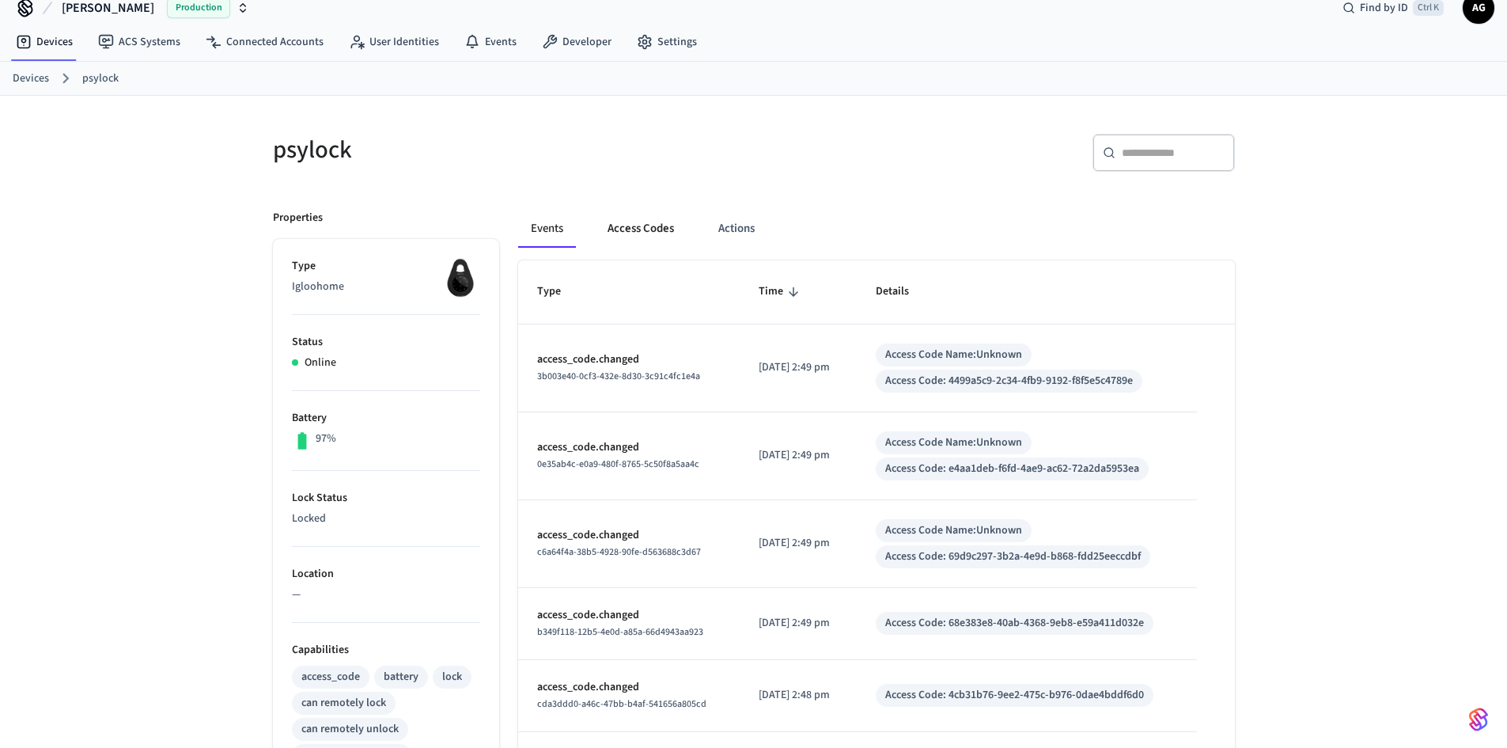
click at [625, 211] on button "Access Codes" at bounding box center [641, 229] width 92 height 38
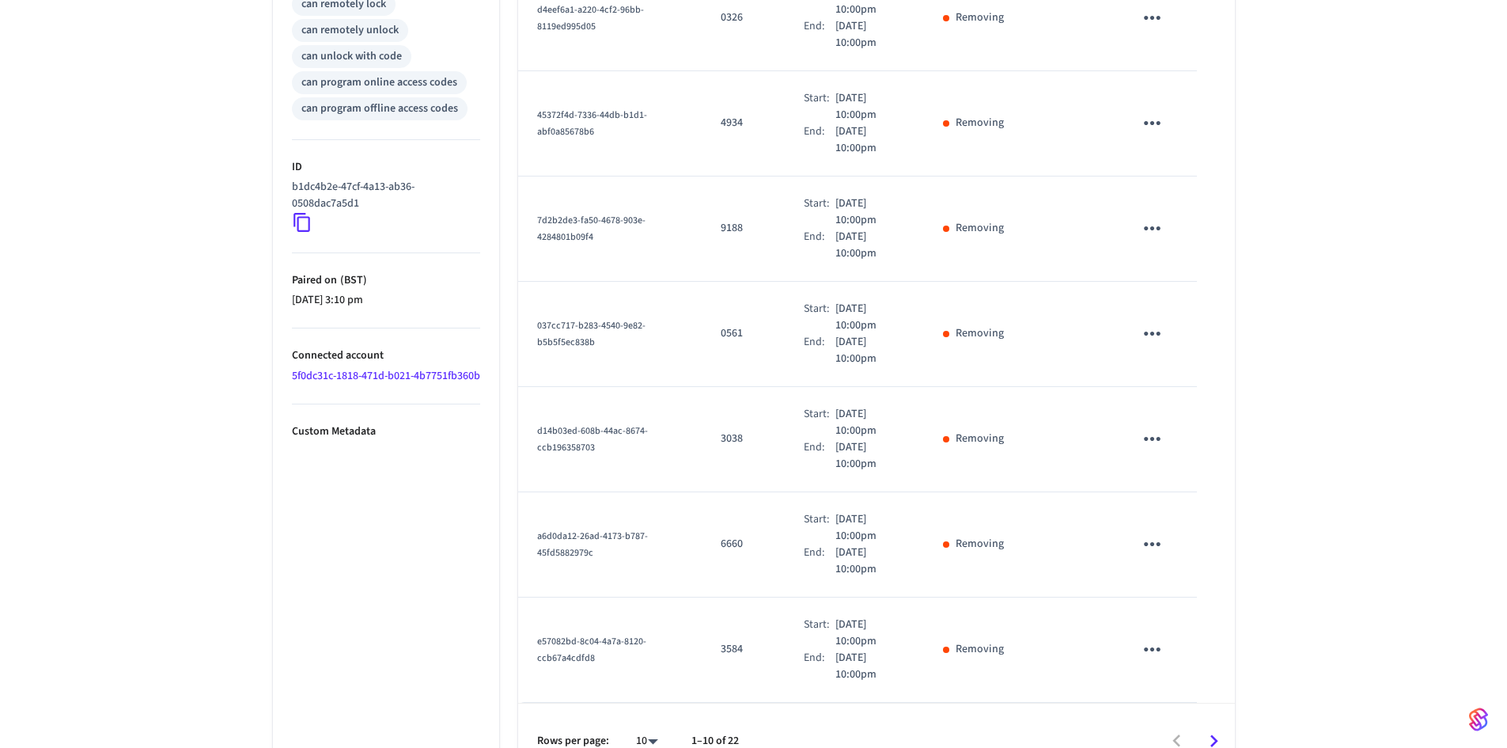
scroll to position [727, 0]
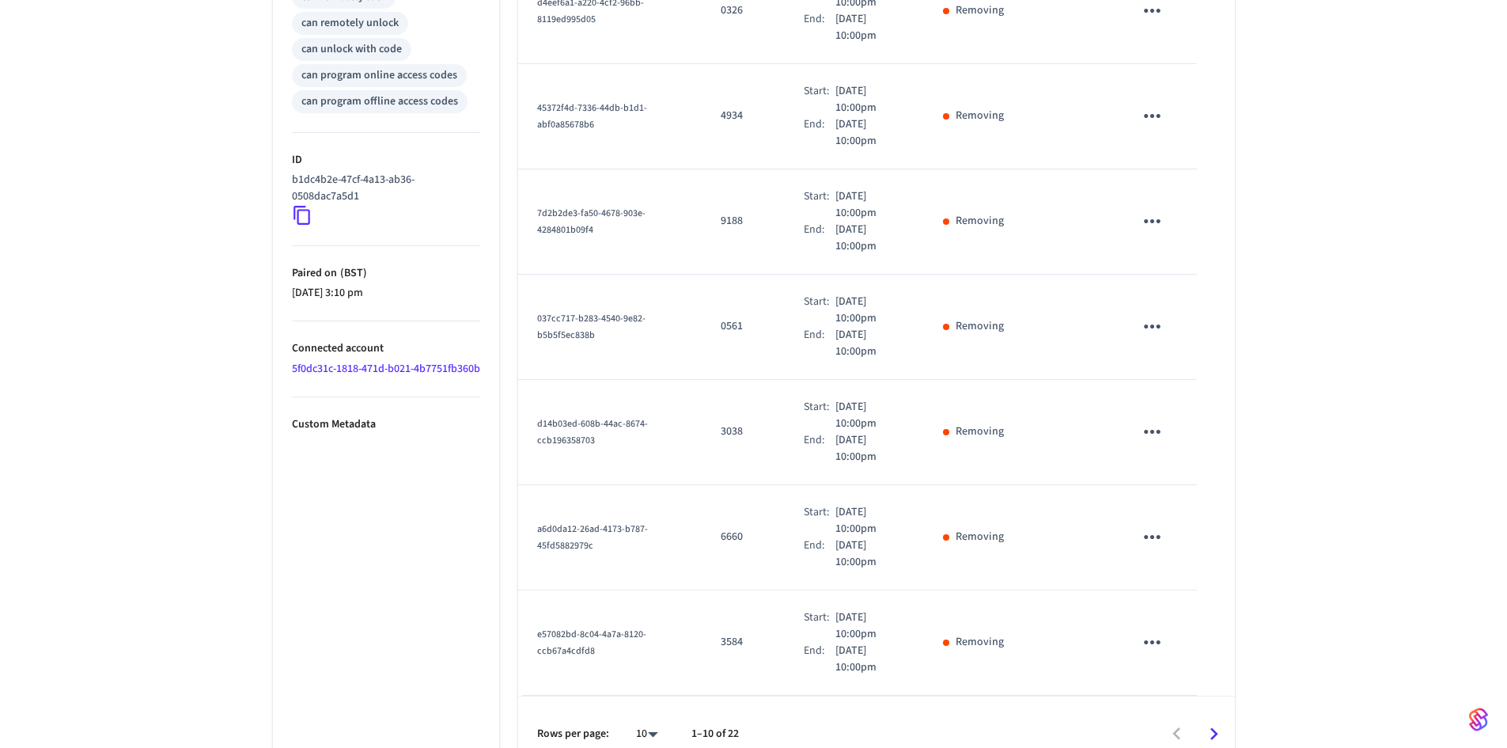
click at [1228, 715] on button "Go to next page" at bounding box center [1214, 733] width 37 height 37
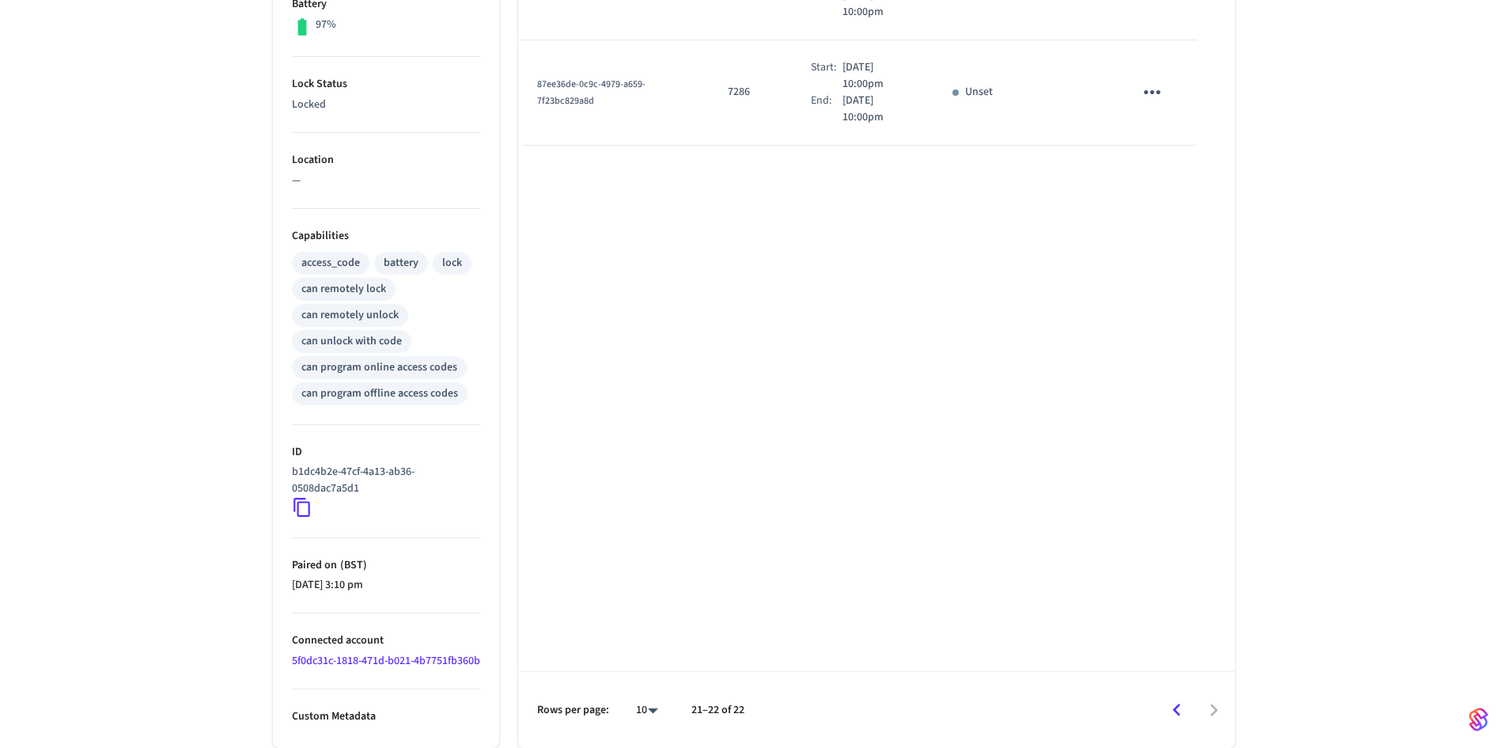
scroll to position [214, 0]
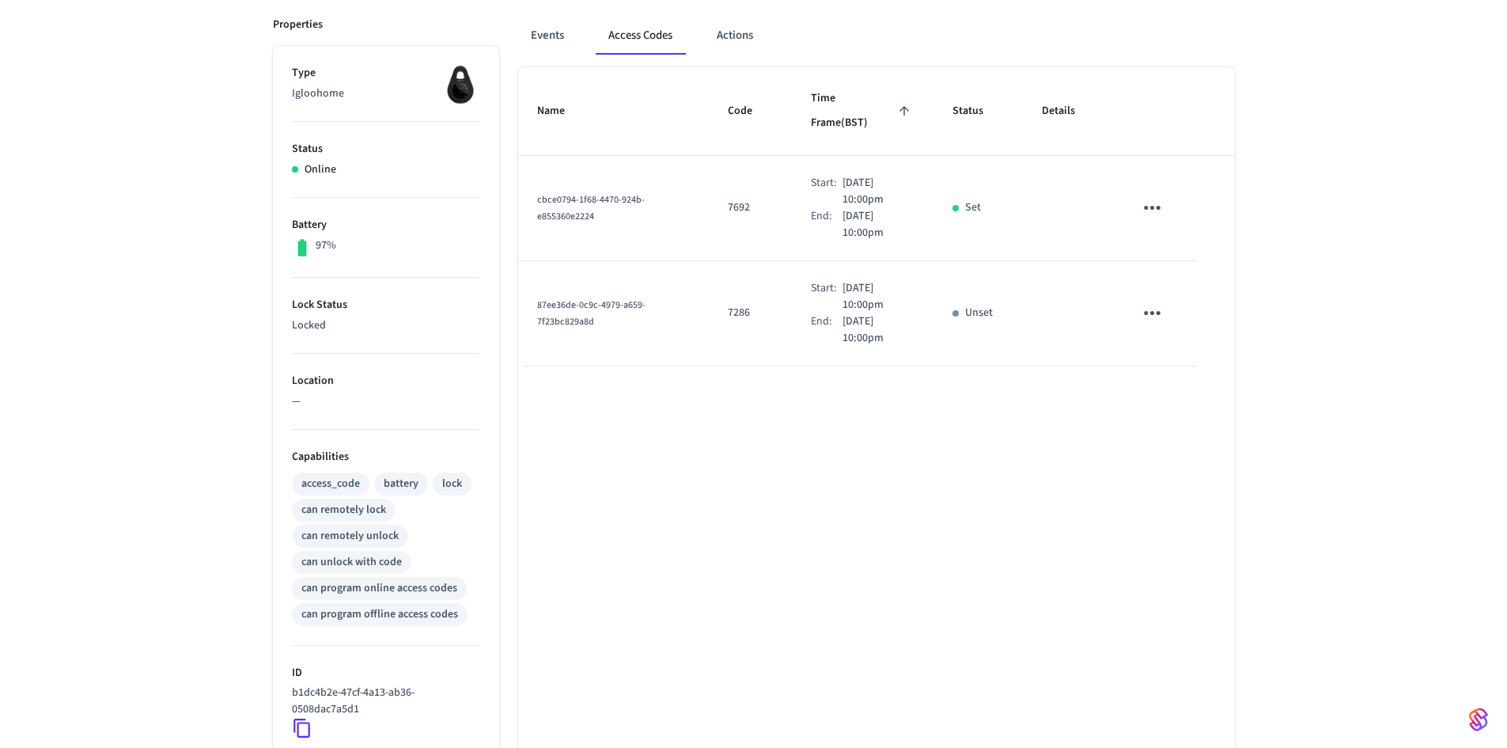
click at [1158, 301] on icon "sticky table" at bounding box center [1152, 313] width 25 height 25
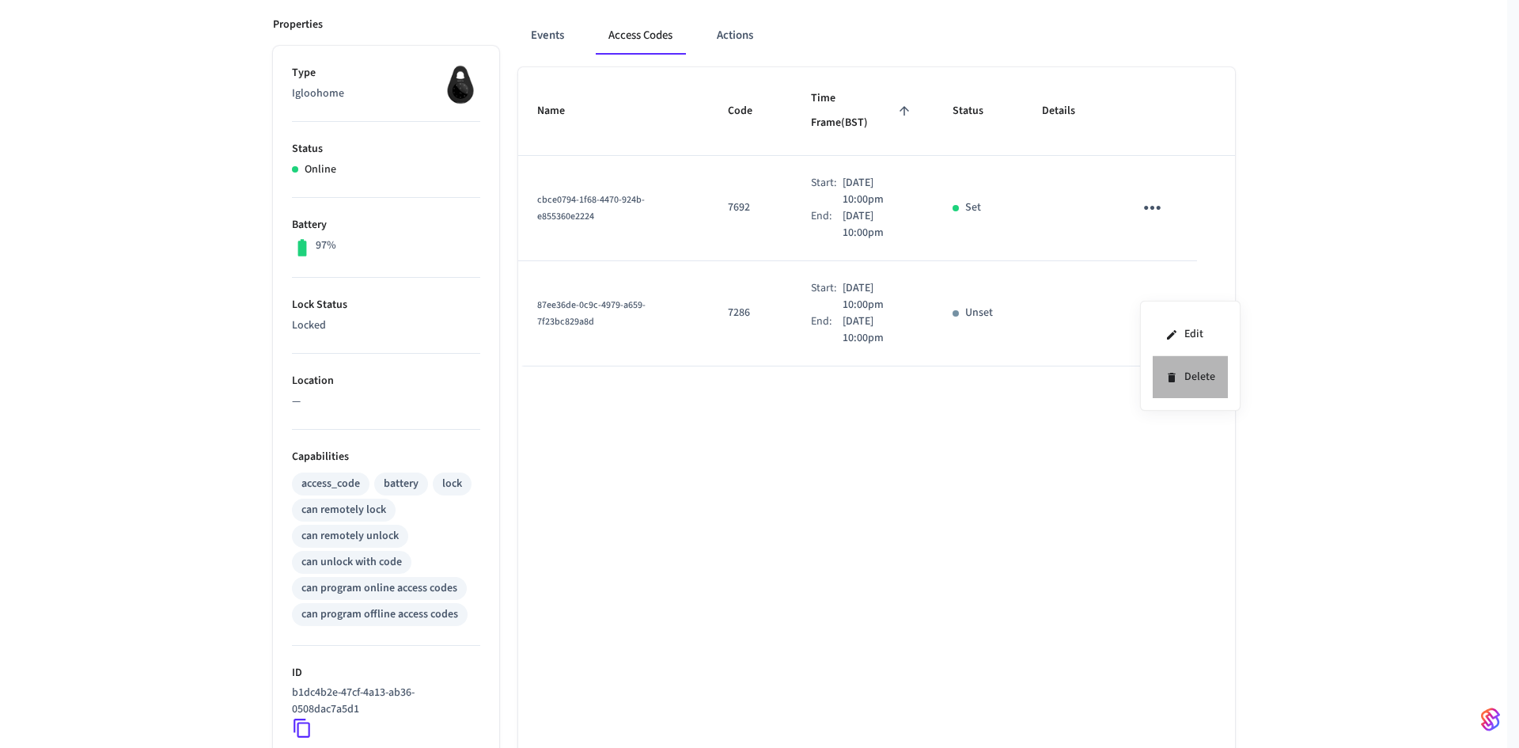
click at [1171, 381] on icon at bounding box center [1171, 377] width 7 height 9
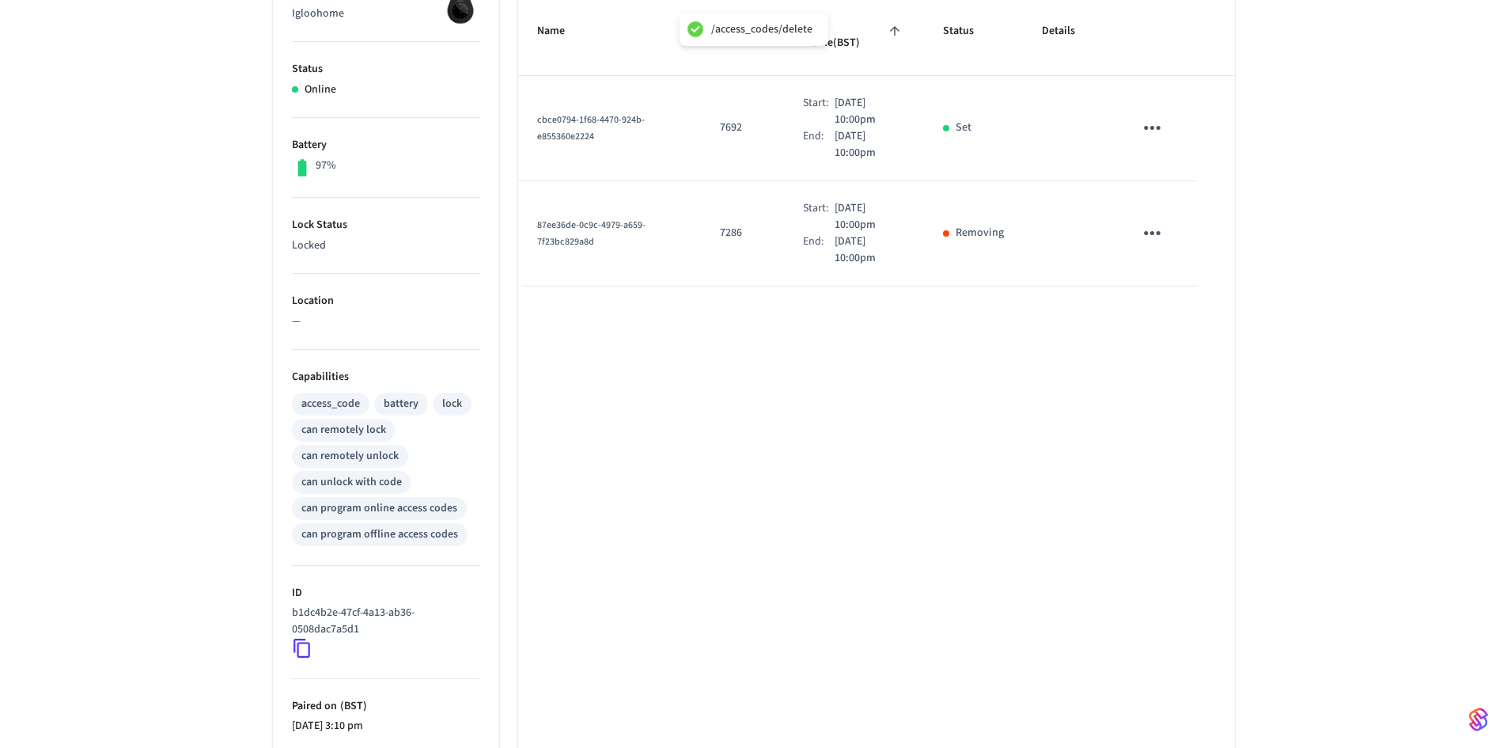
scroll to position [452, 0]
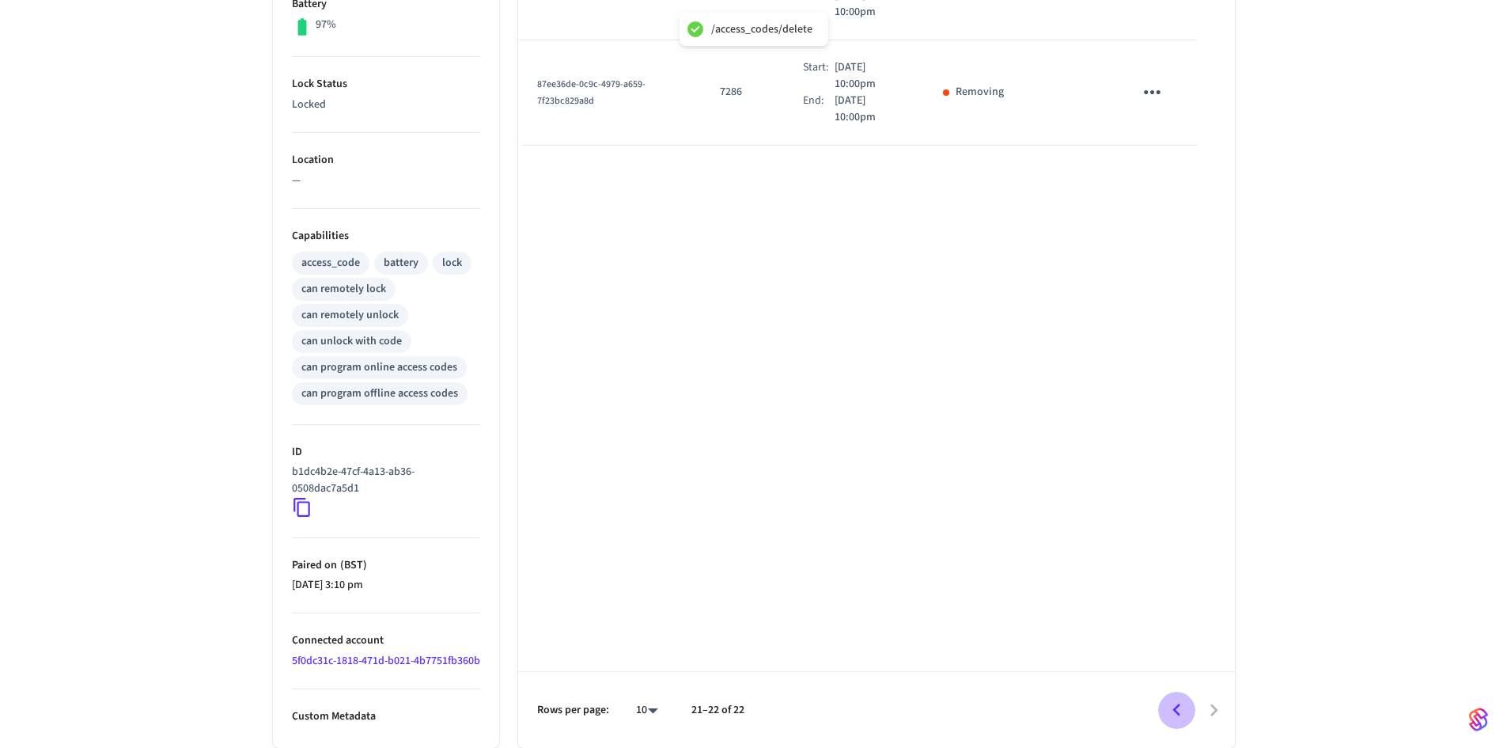
click at [1181, 711] on icon "Go to previous page" at bounding box center [1177, 710] width 25 height 25
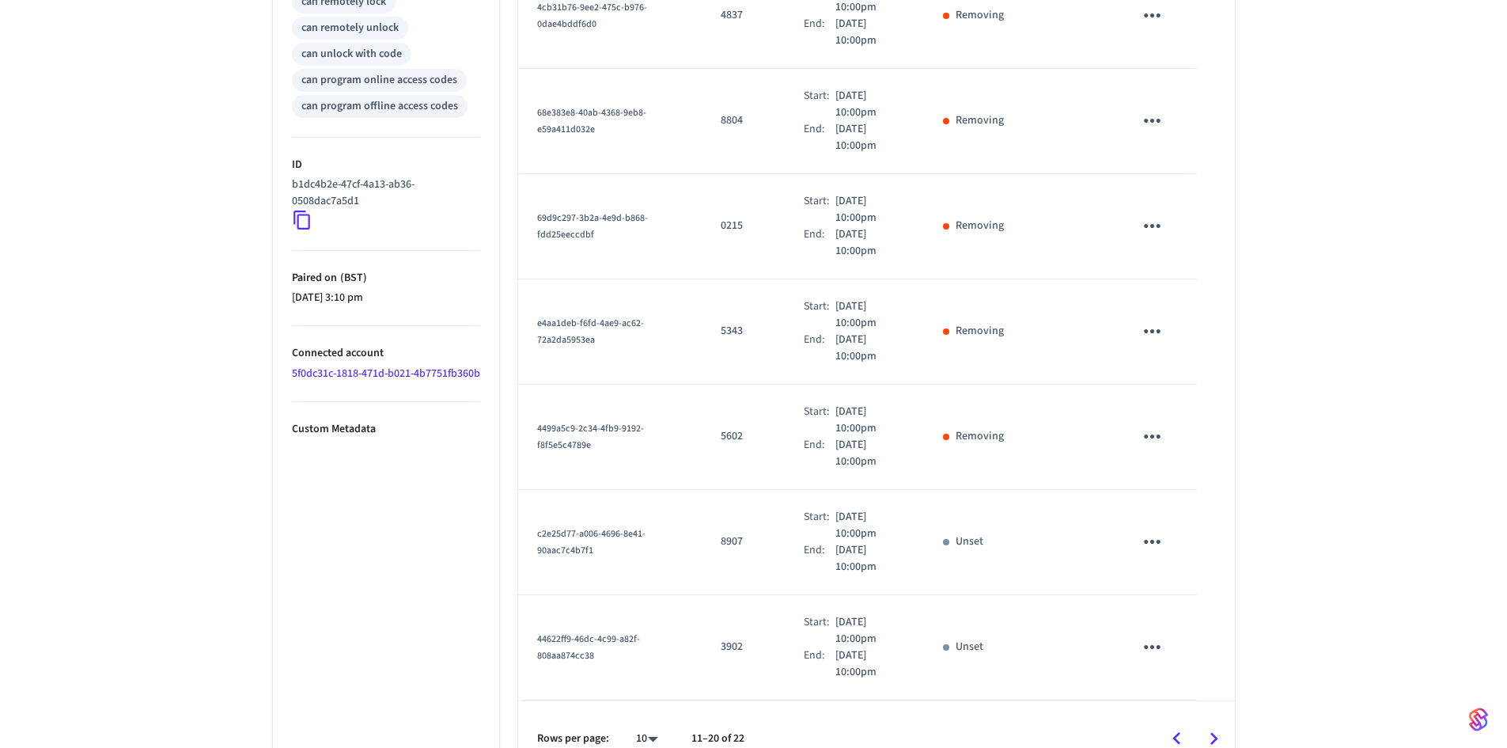
scroll to position [727, 0]
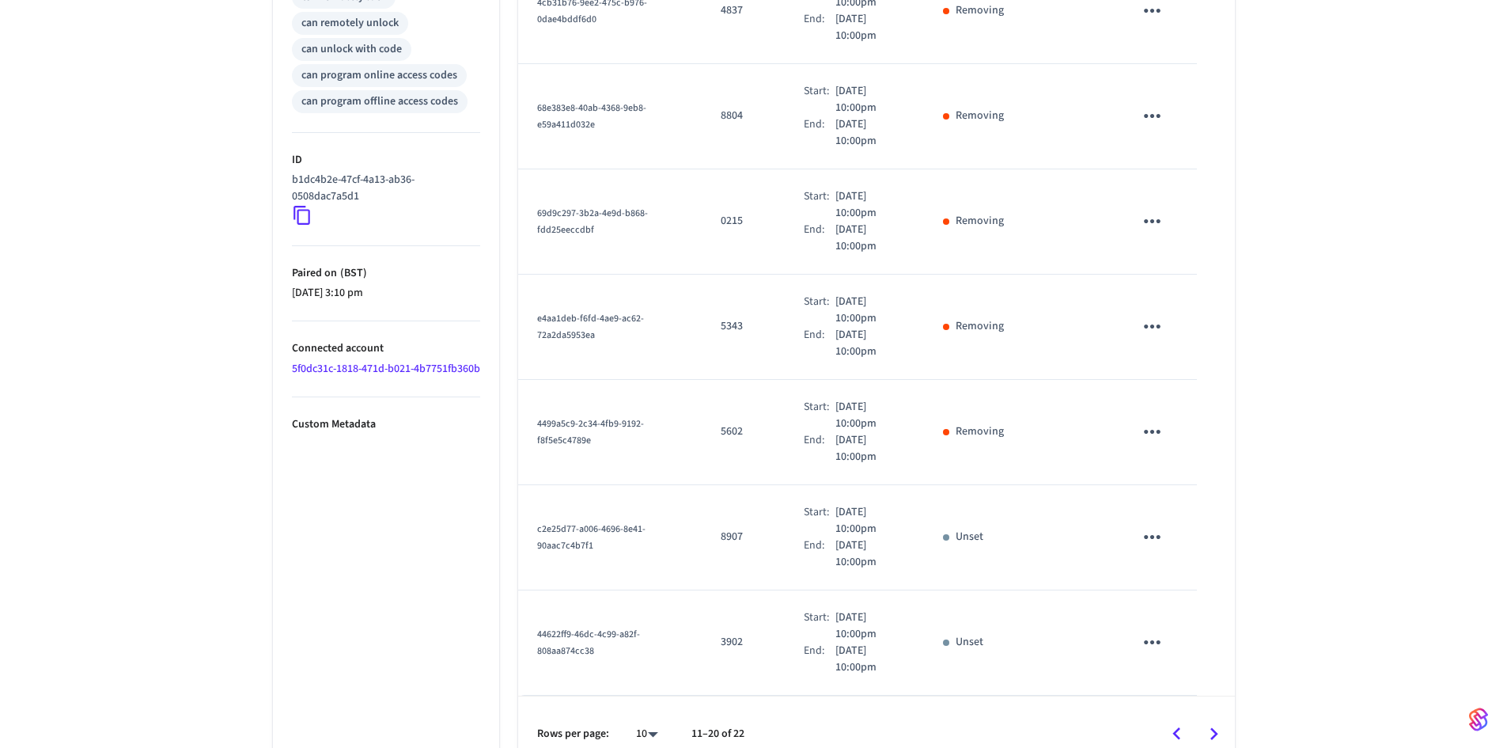
click at [1154, 525] on icon "sticky table" at bounding box center [1152, 537] width 25 height 25
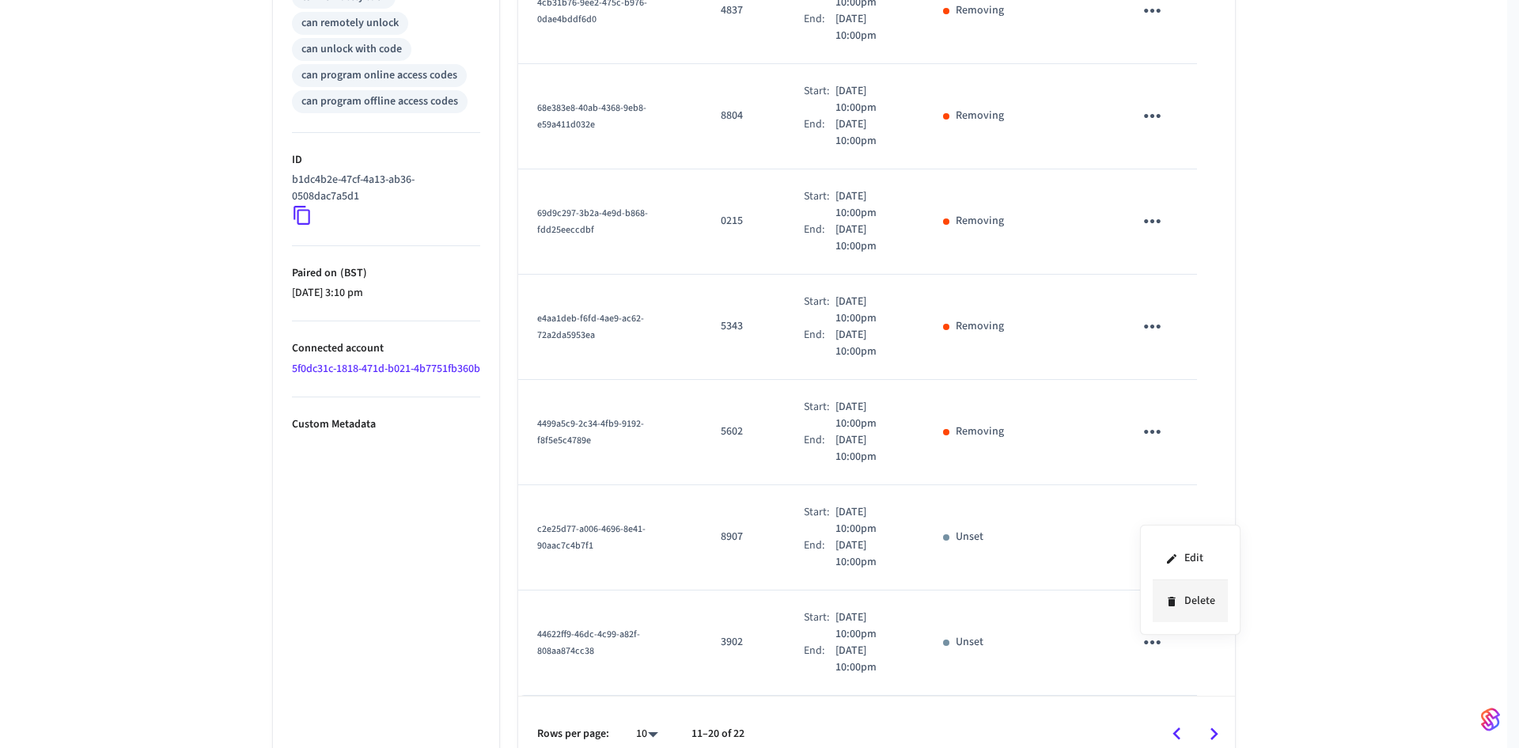
click at [1182, 597] on li "Delete" at bounding box center [1190, 601] width 75 height 42
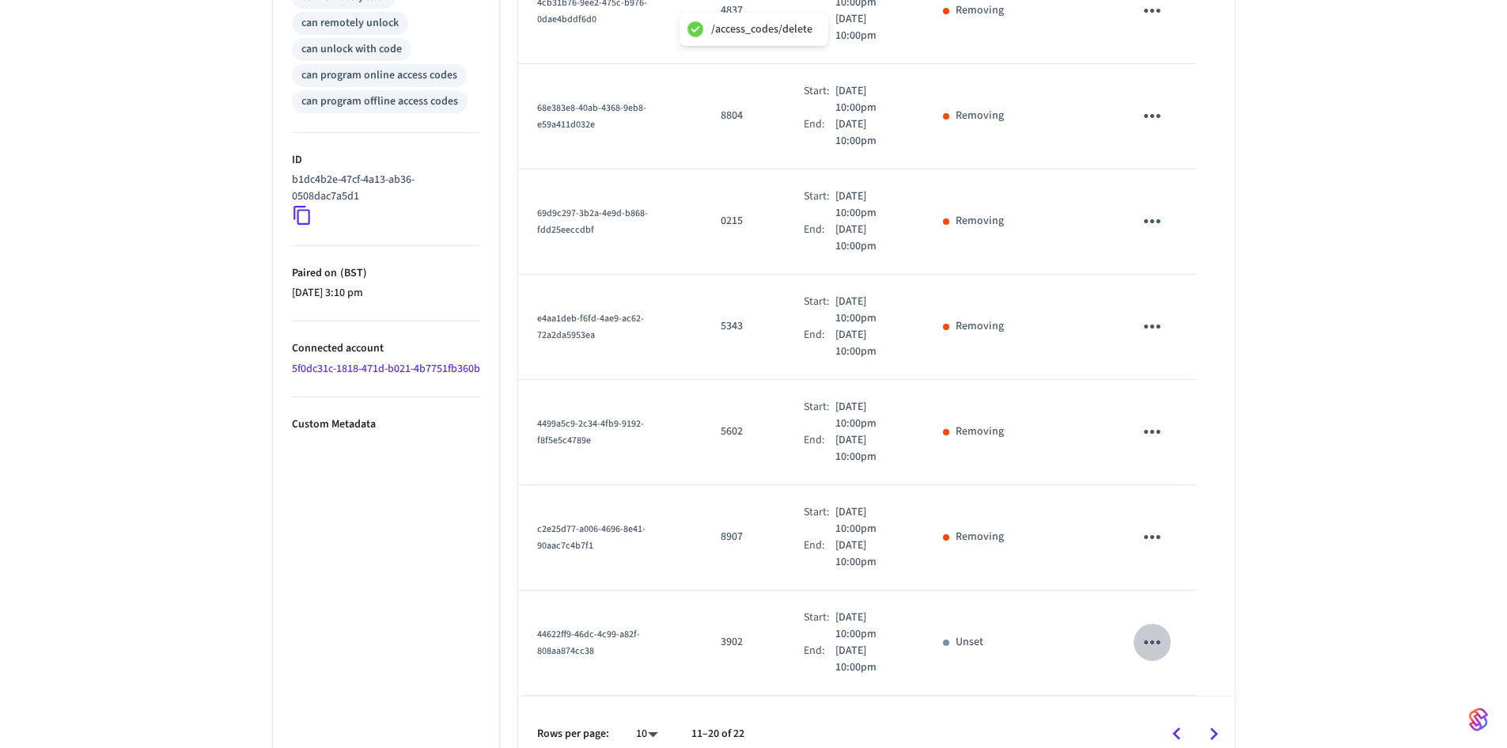
click at [1149, 630] on icon "sticky table" at bounding box center [1152, 642] width 25 height 25
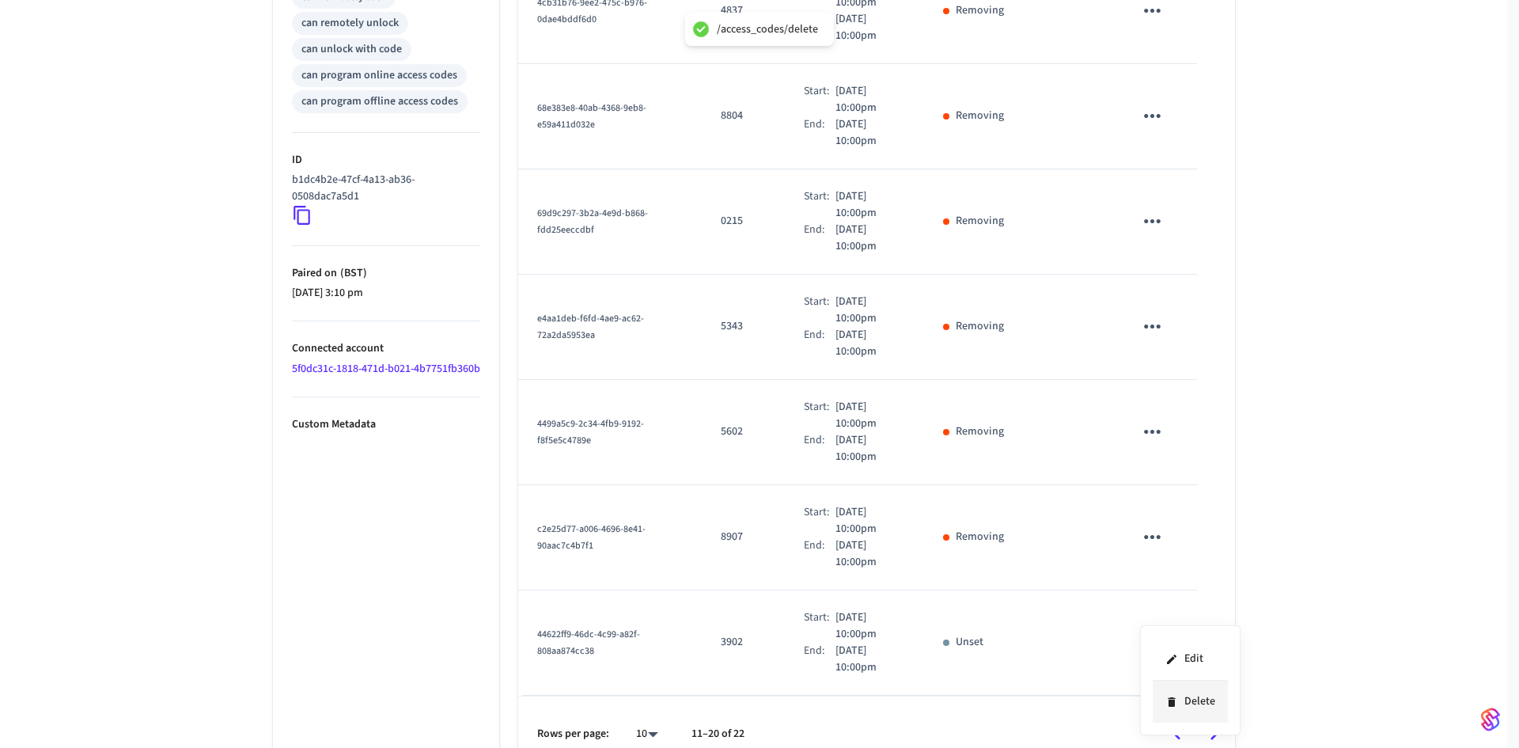
click at [1187, 697] on li "Delete" at bounding box center [1190, 701] width 75 height 42
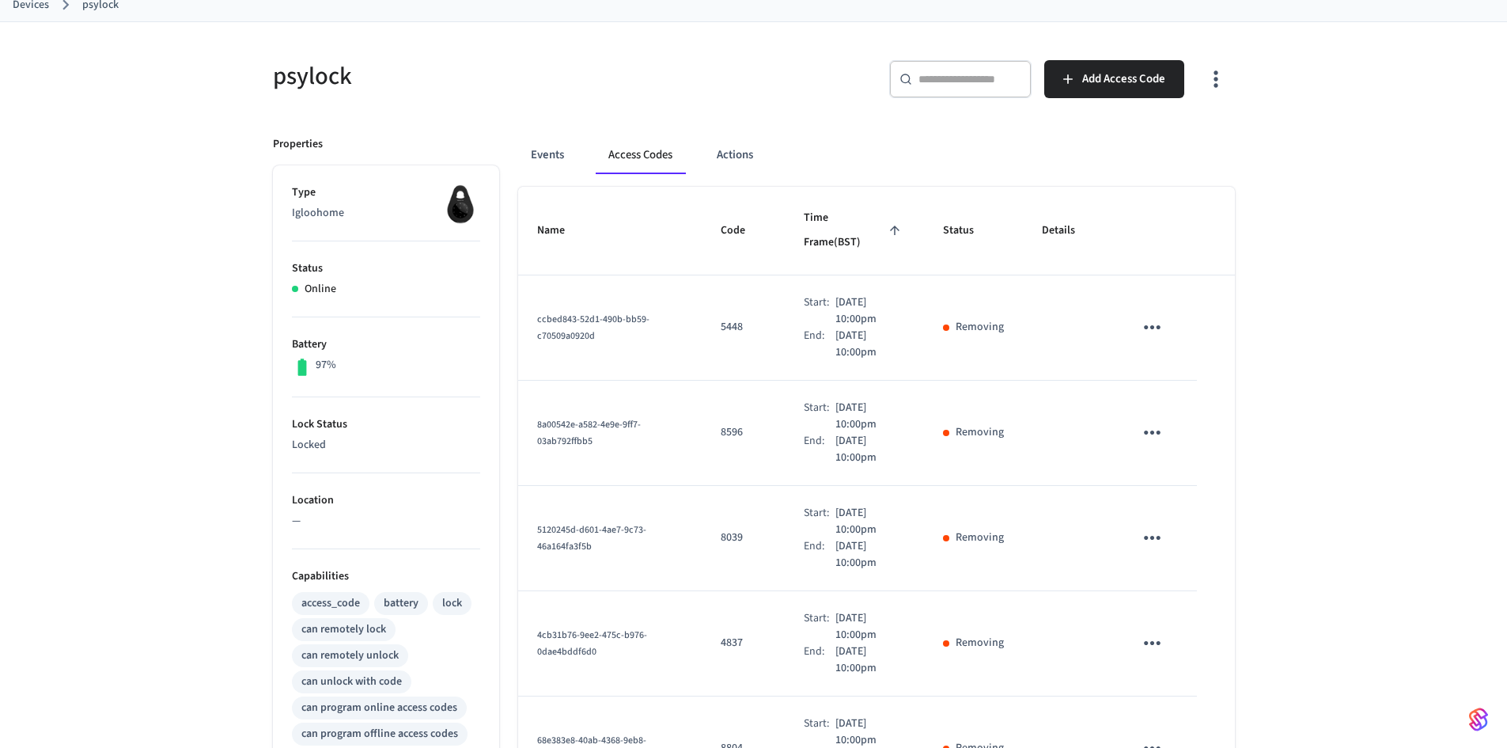
scroll to position [94, 0]
click at [1148, 326] on icon "sticky table" at bounding box center [1152, 328] width 17 height 4
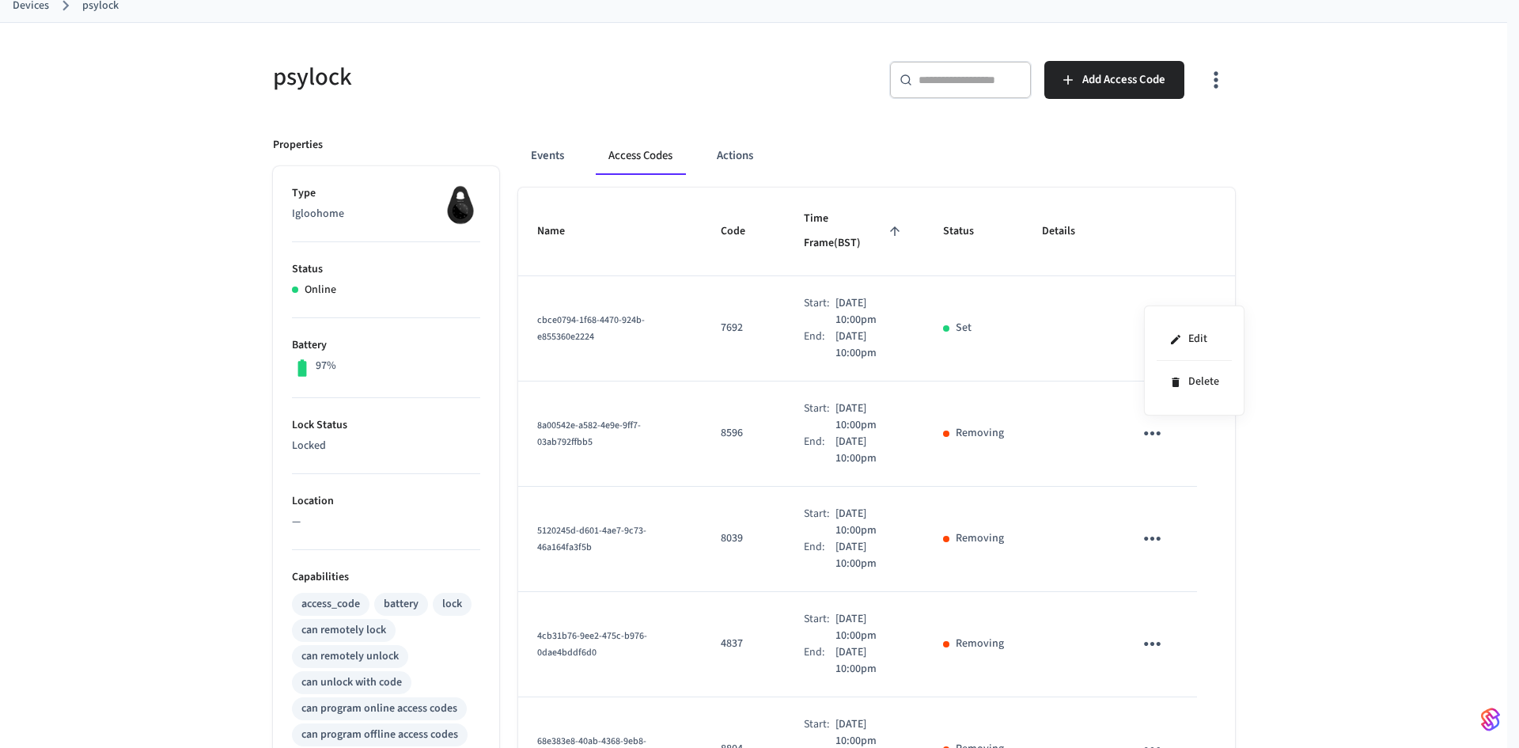
click at [916, 333] on div at bounding box center [759, 374] width 1519 height 748
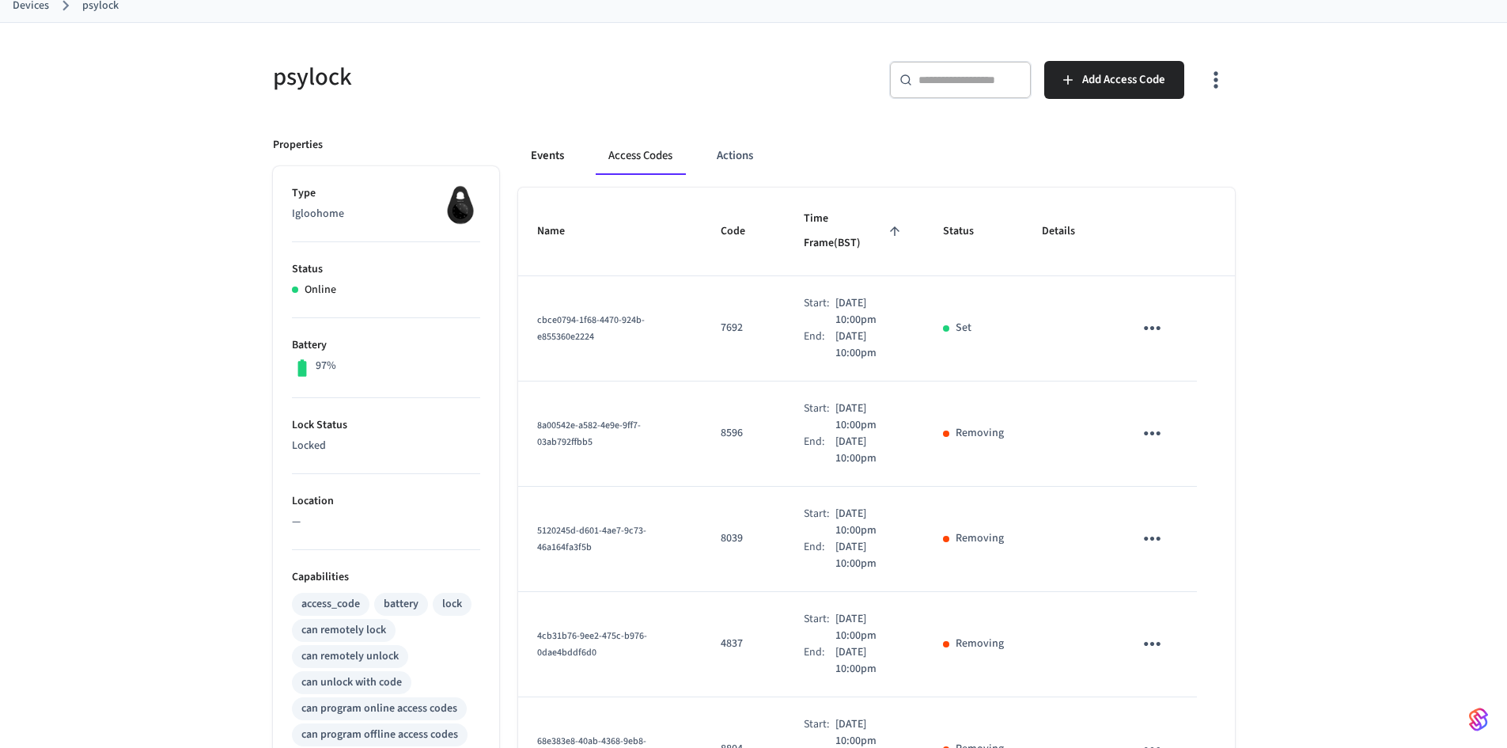
click at [556, 150] on button "Events" at bounding box center [547, 156] width 59 height 38
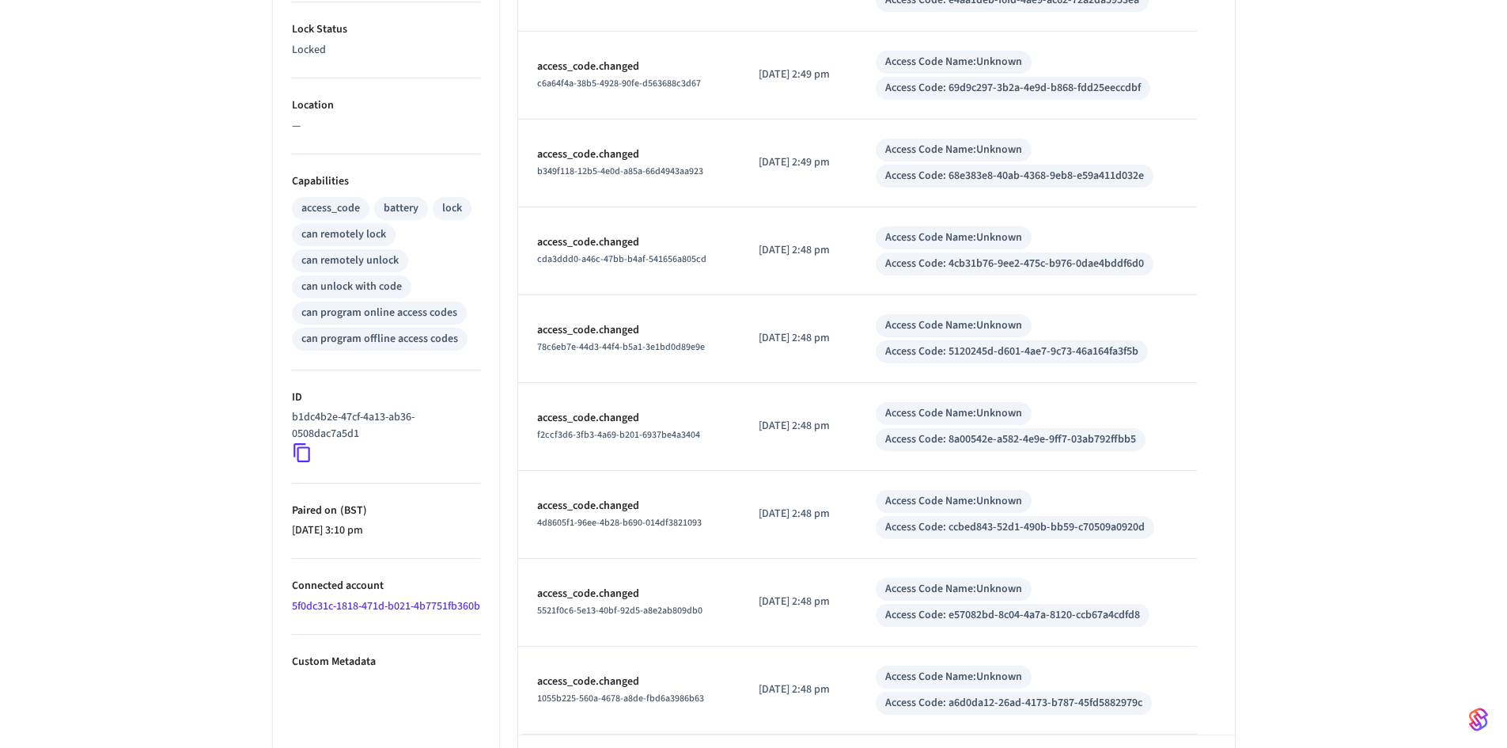
scroll to position [553, 0]
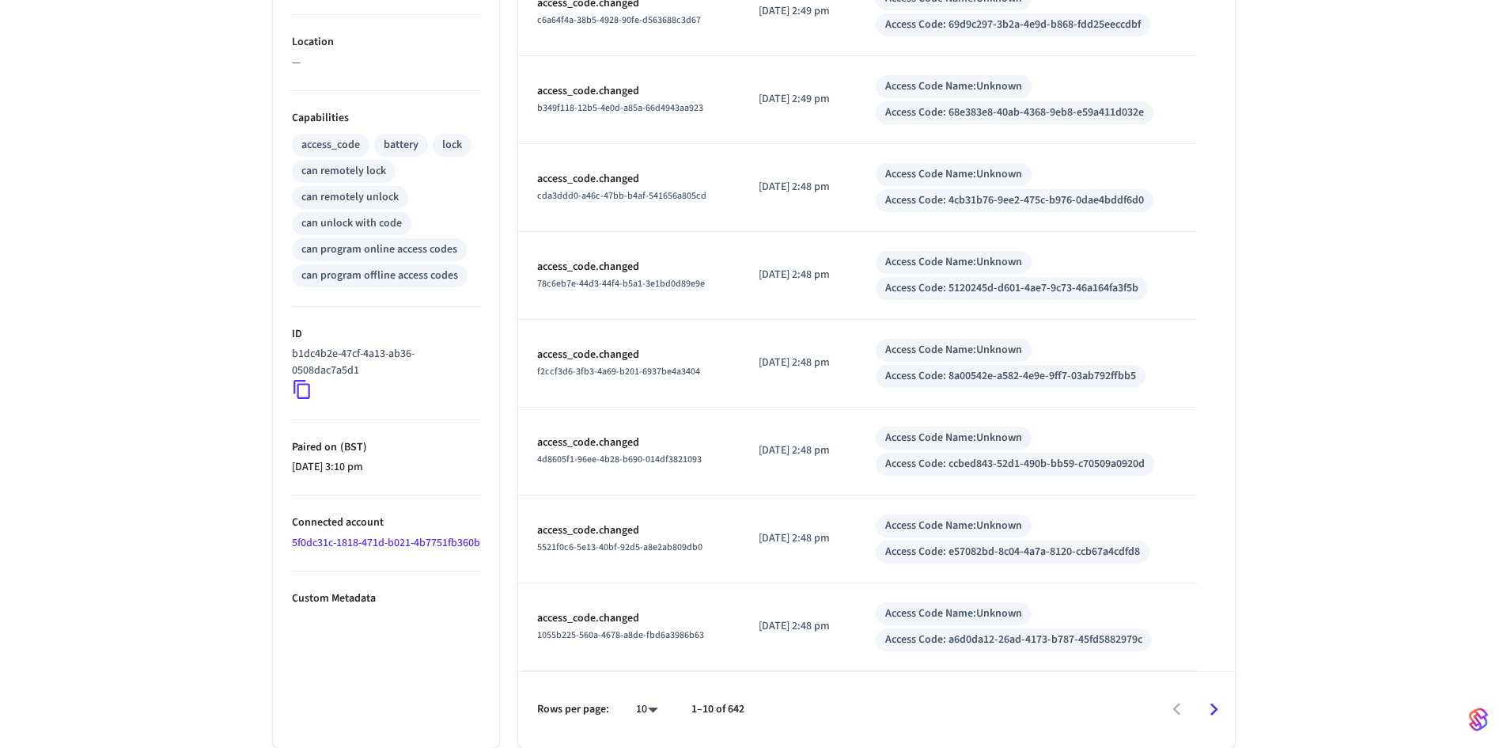
click at [1208, 718] on icon "Go to next page" at bounding box center [1214, 709] width 25 height 25
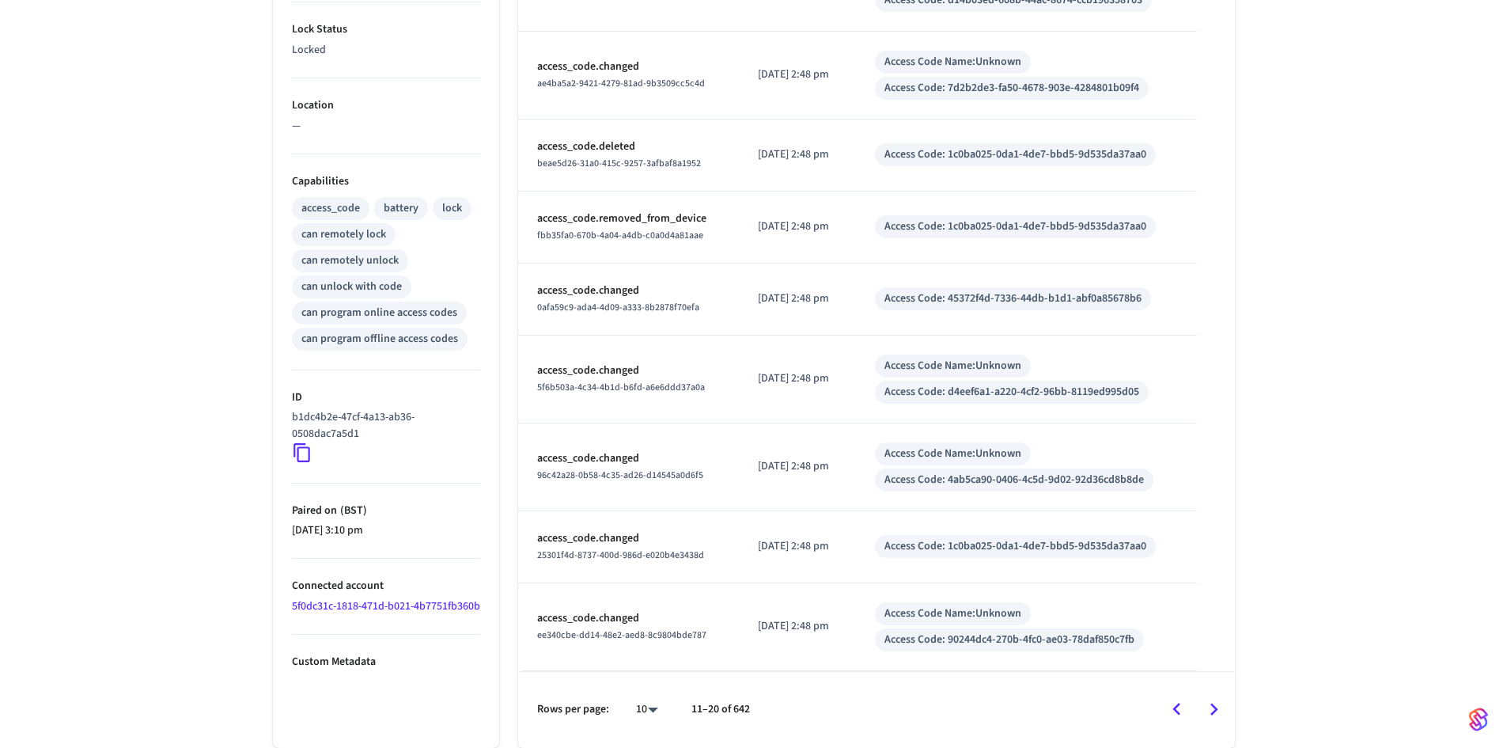
click at [1208, 718] on icon "Go to next page" at bounding box center [1214, 709] width 25 height 25
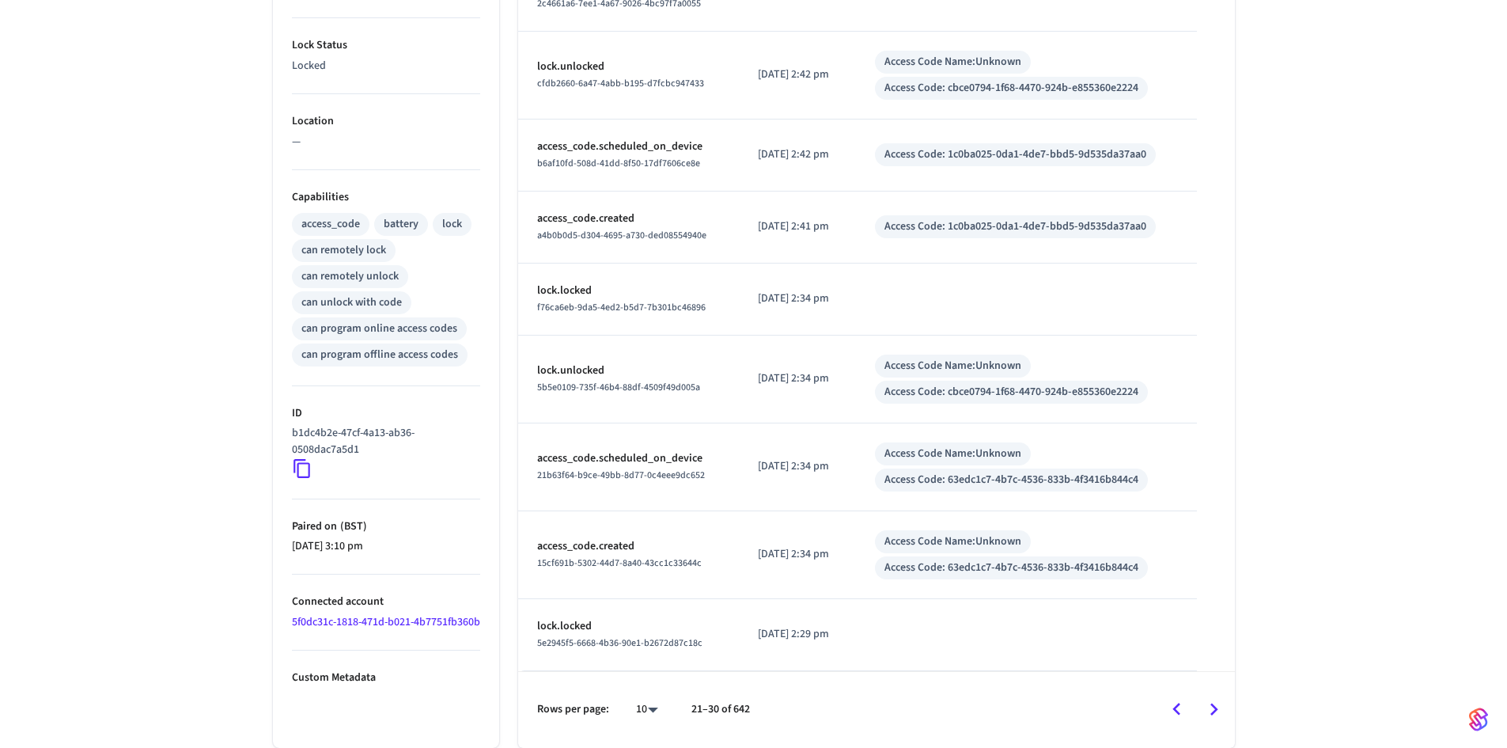
click at [1208, 718] on icon "Go to next page" at bounding box center [1214, 709] width 25 height 25
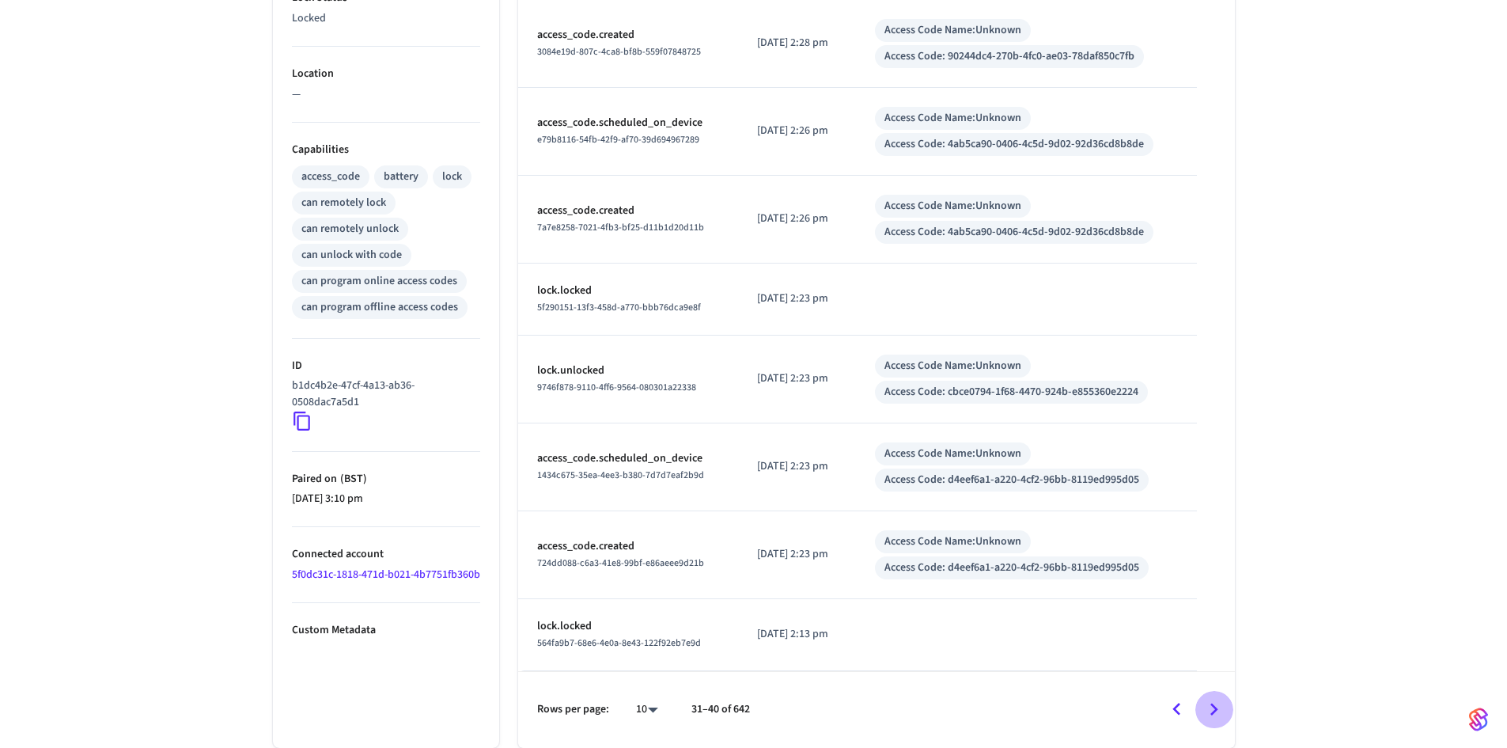
click at [1208, 718] on icon "Go to next page" at bounding box center [1214, 709] width 25 height 25
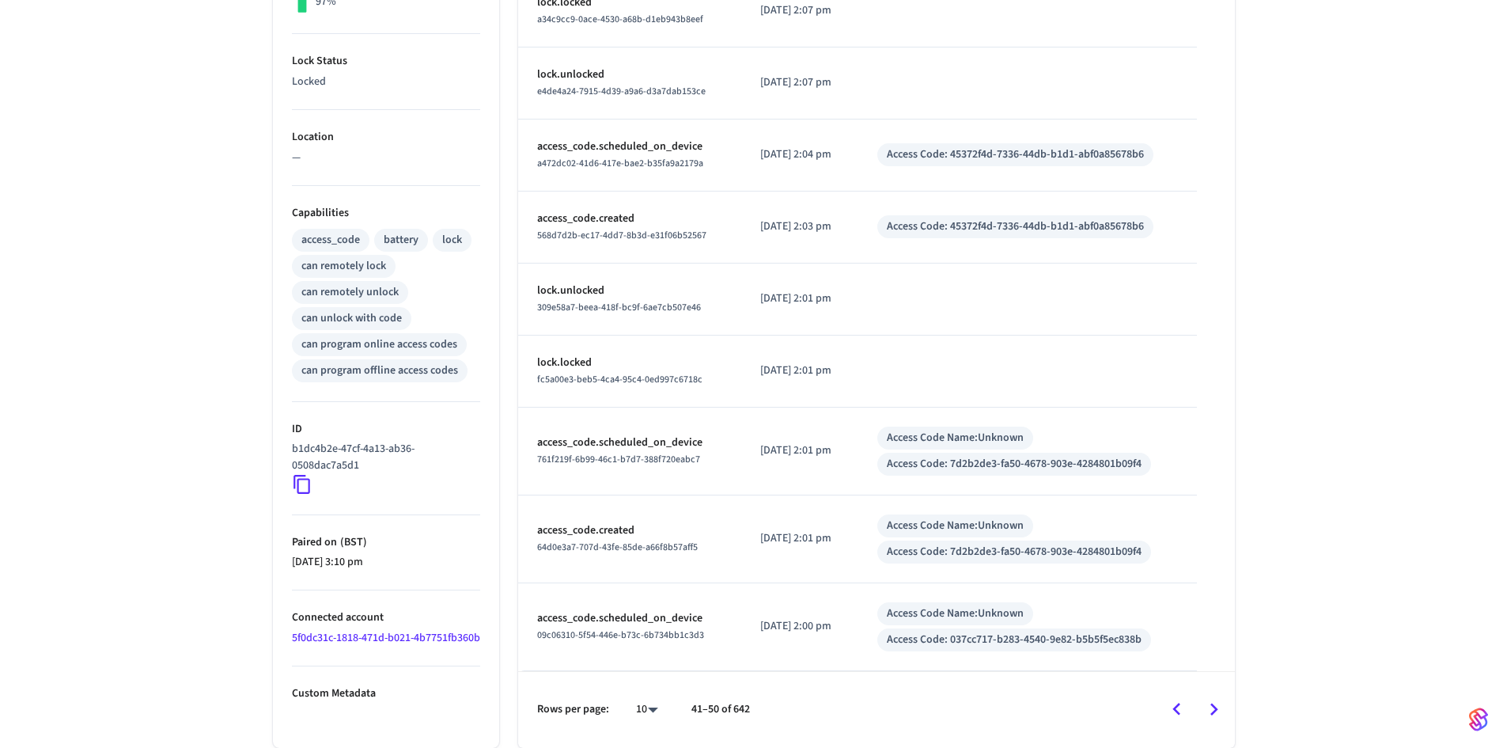
click at [1208, 718] on icon "Go to next page" at bounding box center [1214, 709] width 25 height 25
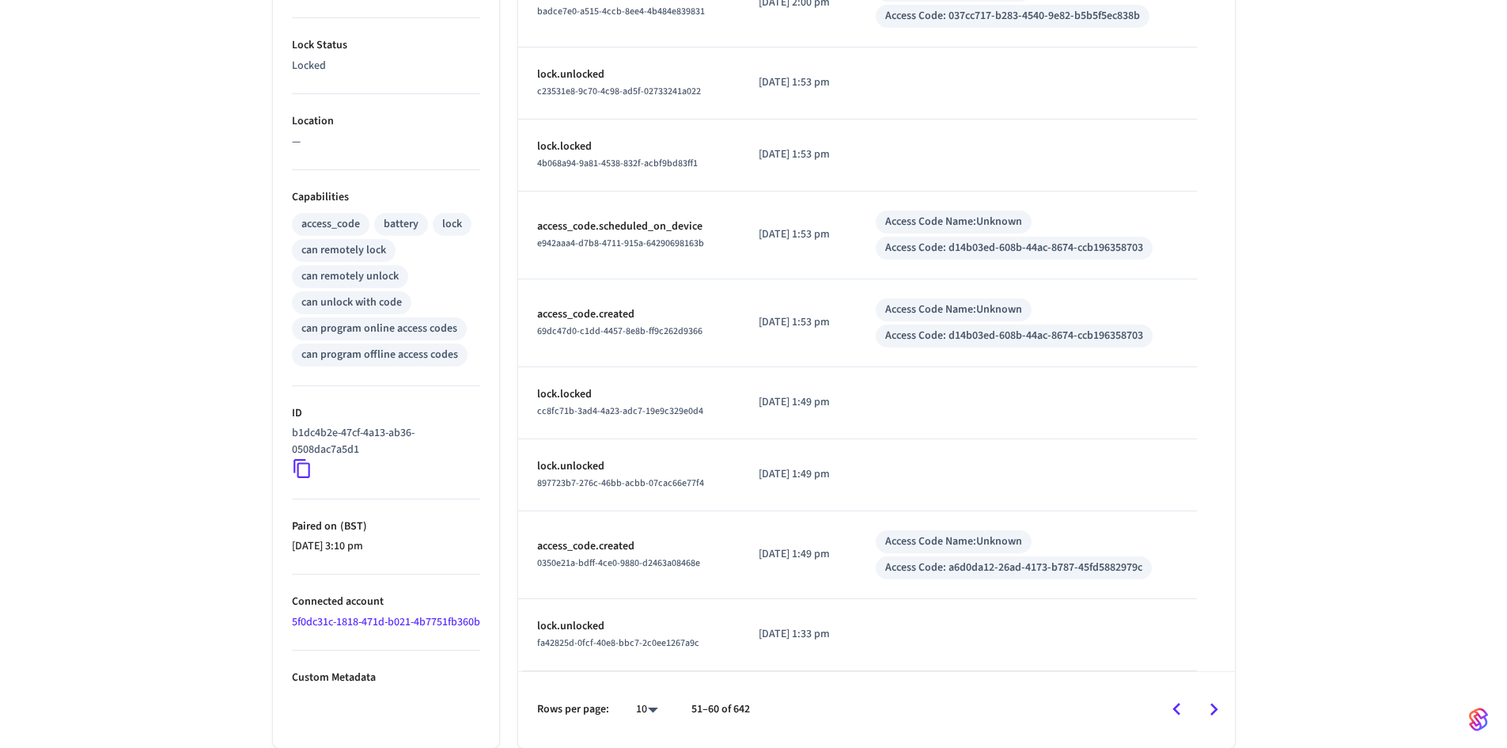
click at [1208, 718] on icon "Go to next page" at bounding box center [1214, 709] width 25 height 25
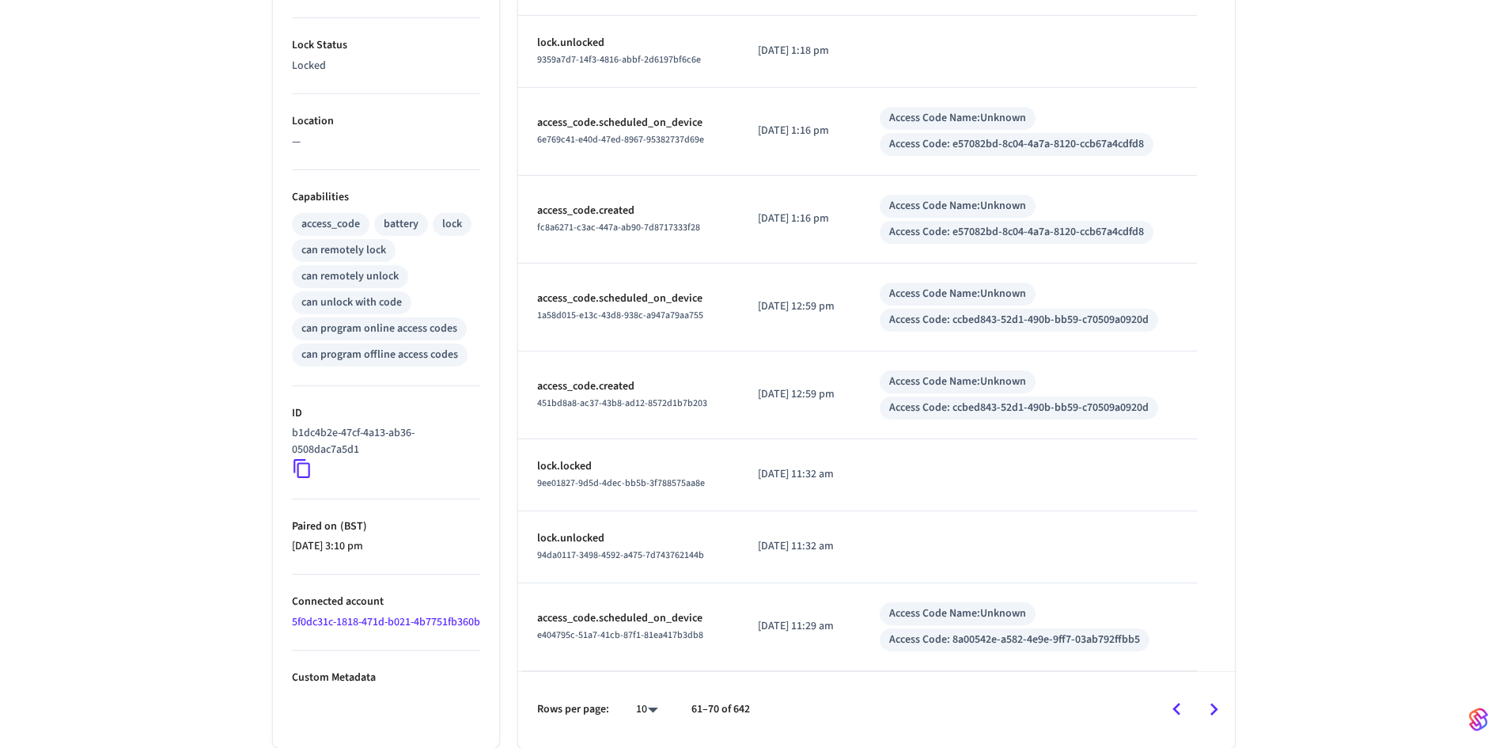
click at [1208, 718] on icon "Go to next page" at bounding box center [1214, 709] width 25 height 25
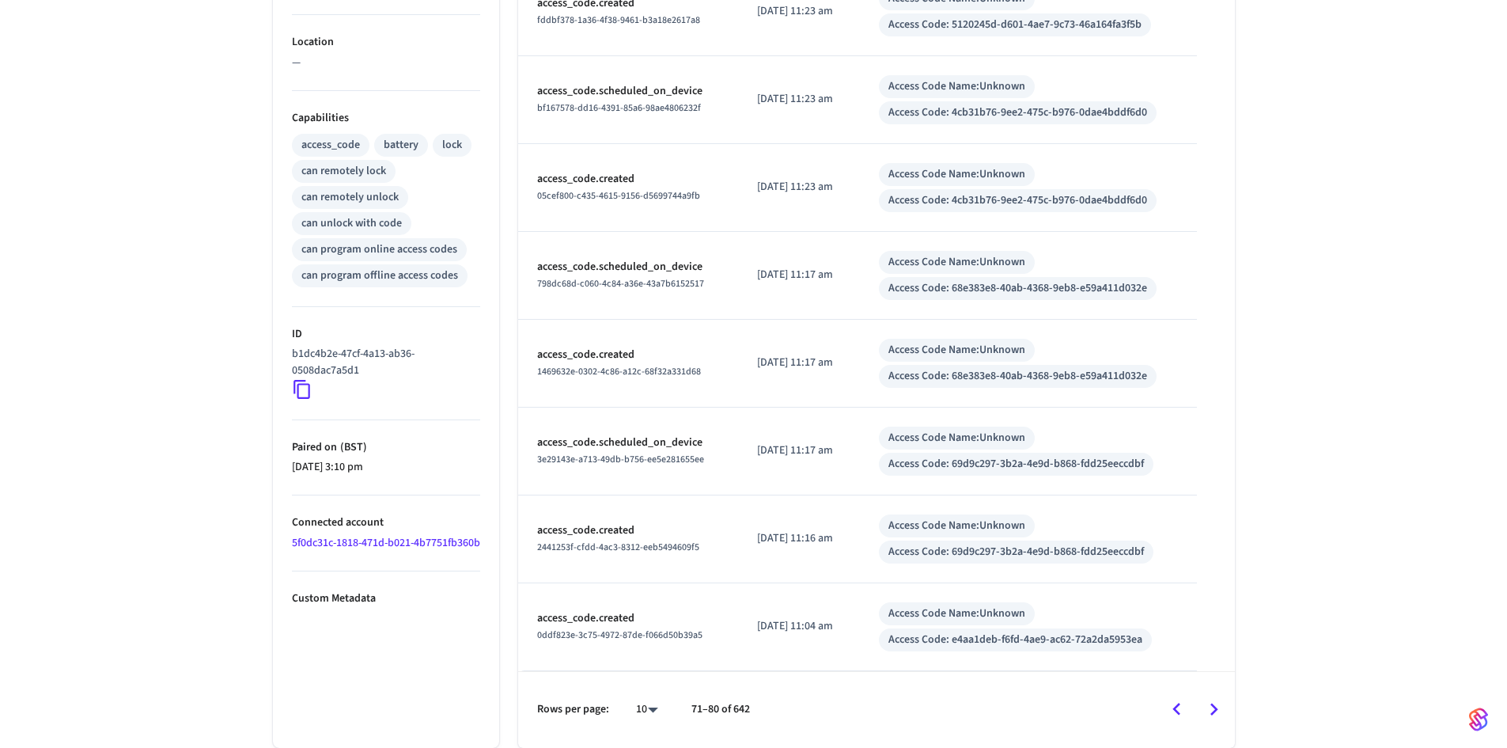
click at [1208, 718] on icon "Go to next page" at bounding box center [1214, 709] width 25 height 25
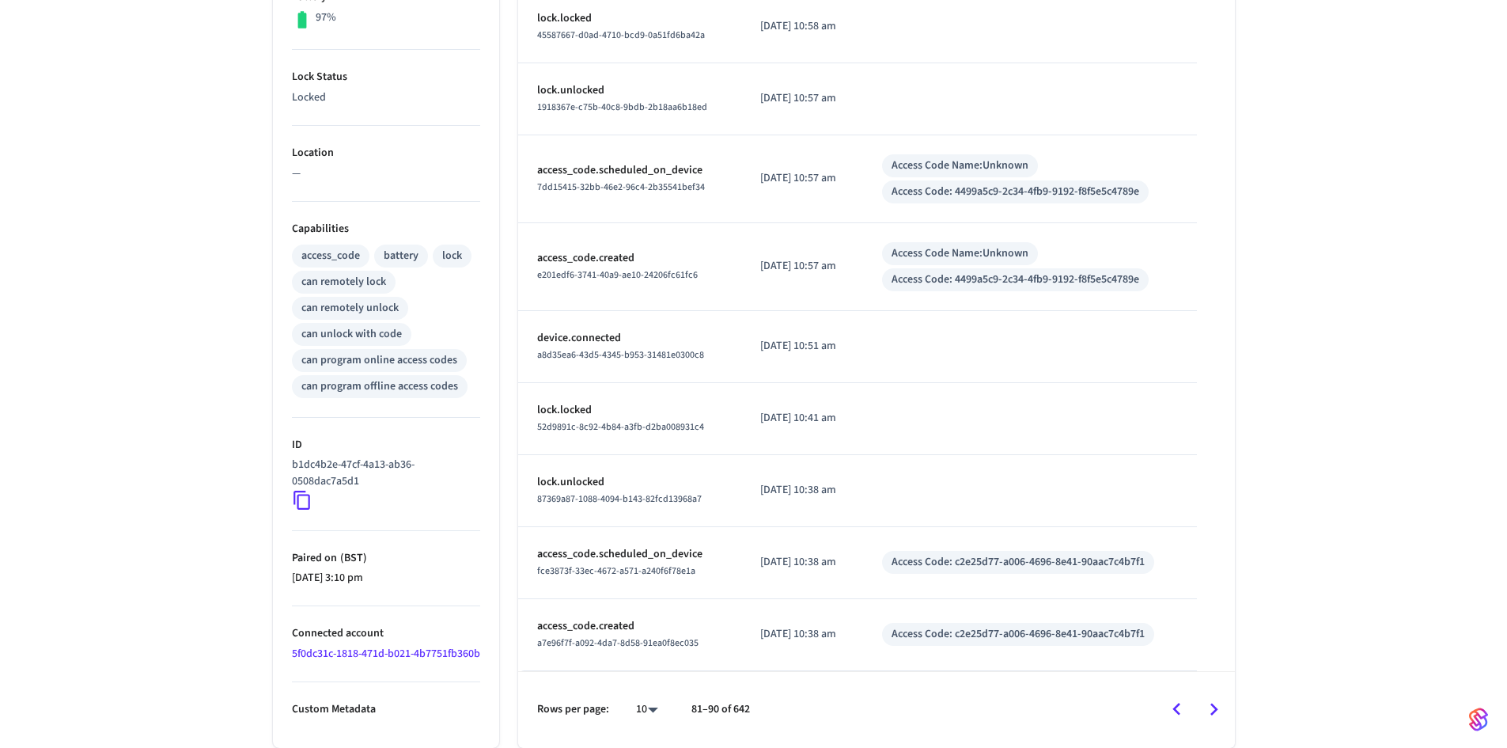
click at [1208, 718] on icon "Go to next page" at bounding box center [1214, 709] width 25 height 25
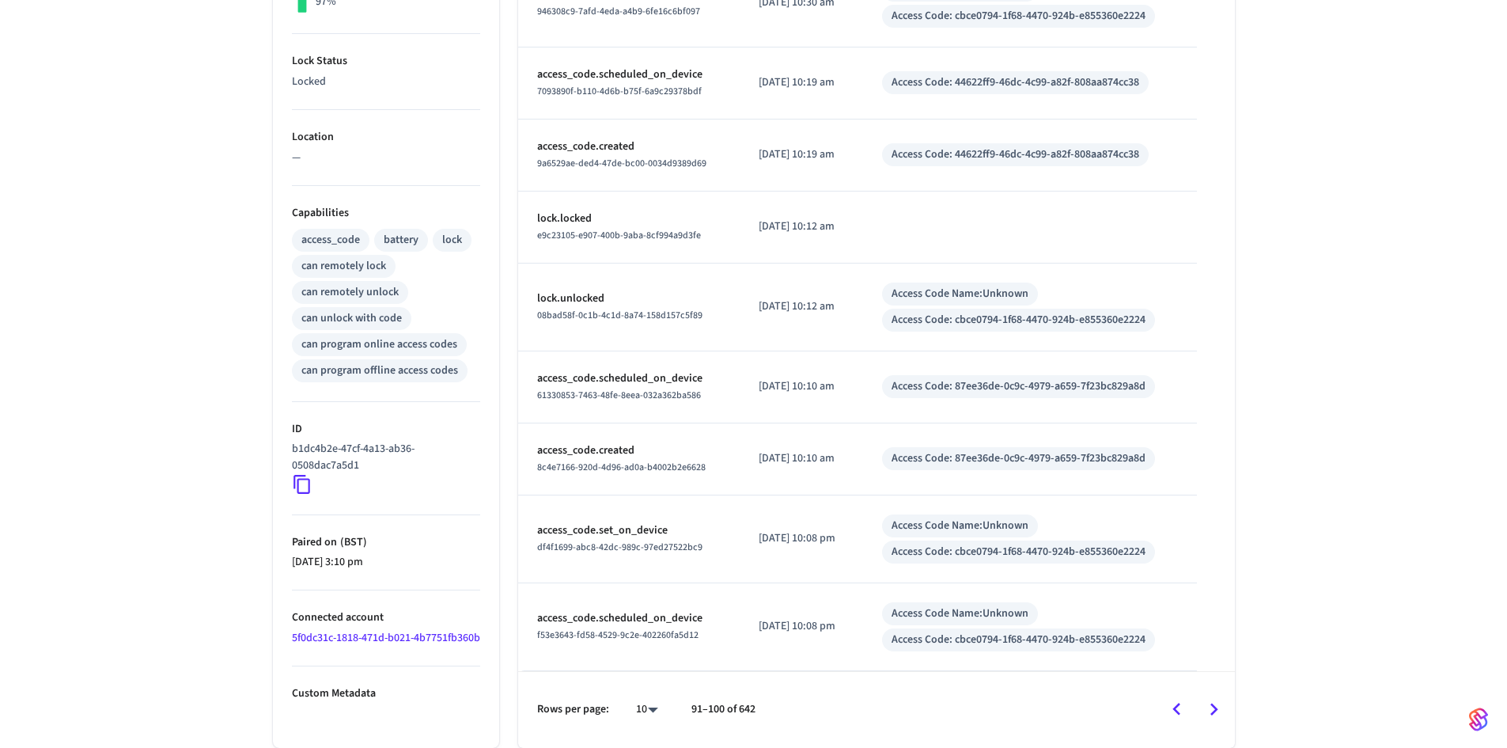
click at [1208, 718] on icon "Go to next page" at bounding box center [1214, 709] width 25 height 25
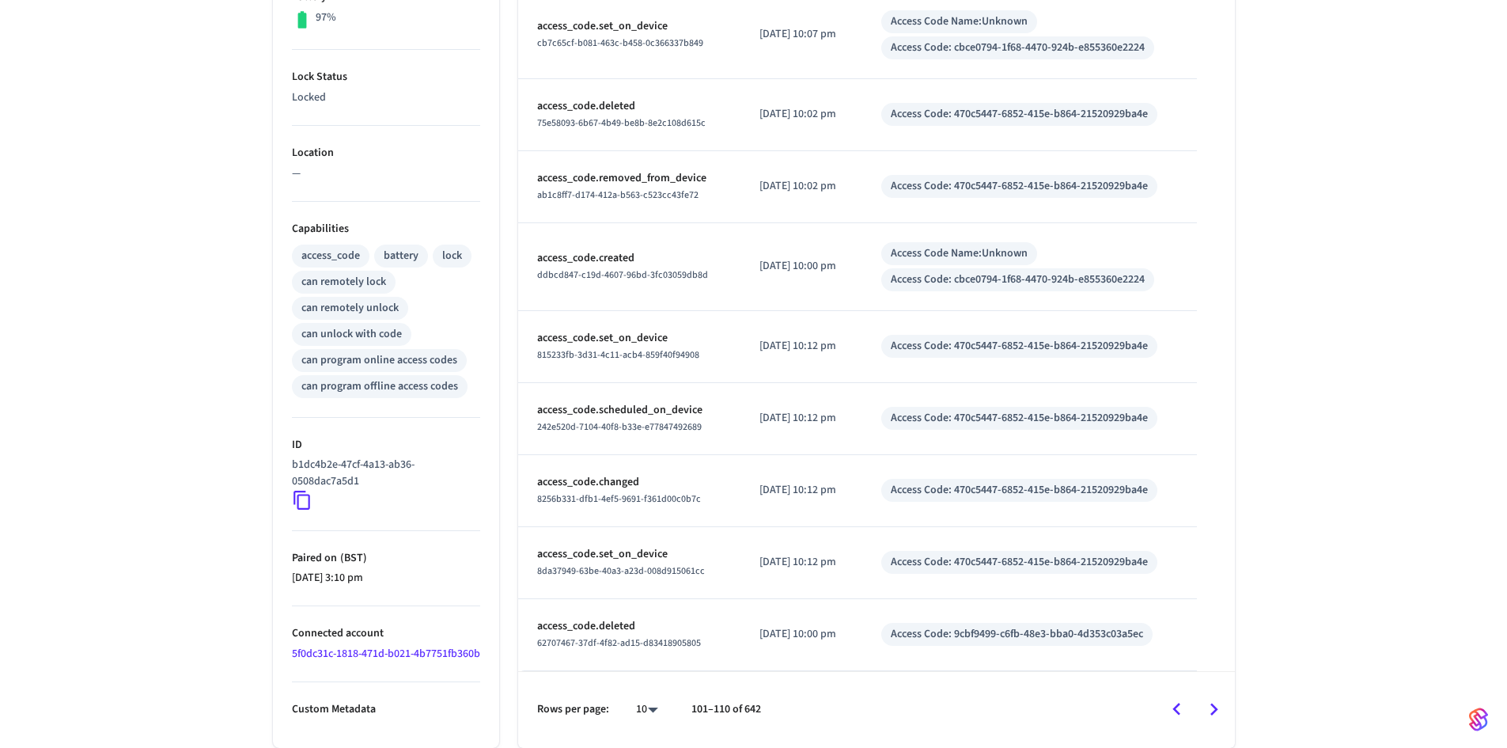
click at [1208, 718] on icon "Go to next page" at bounding box center [1214, 709] width 25 height 25
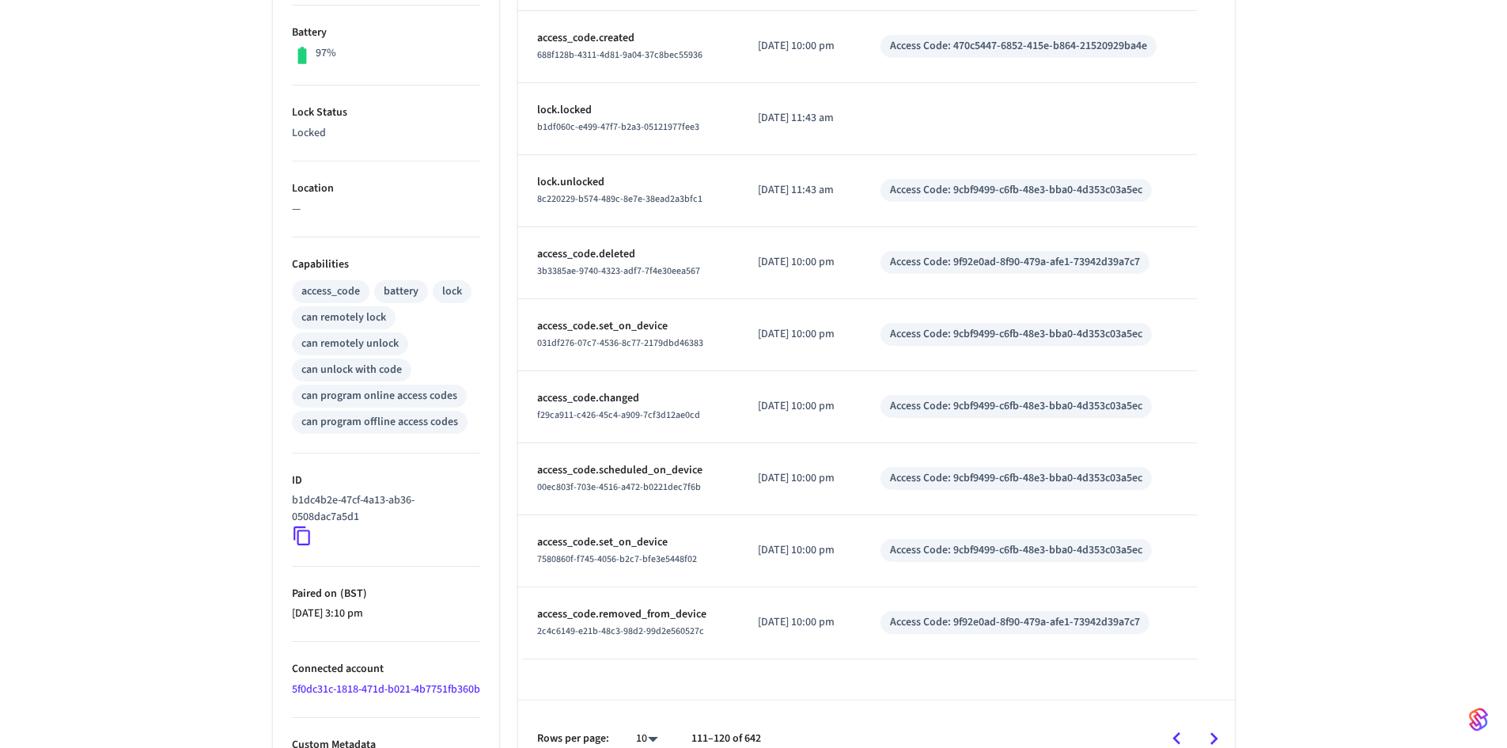
scroll to position [373, 0]
